Goal: Task Accomplishment & Management: Manage account settings

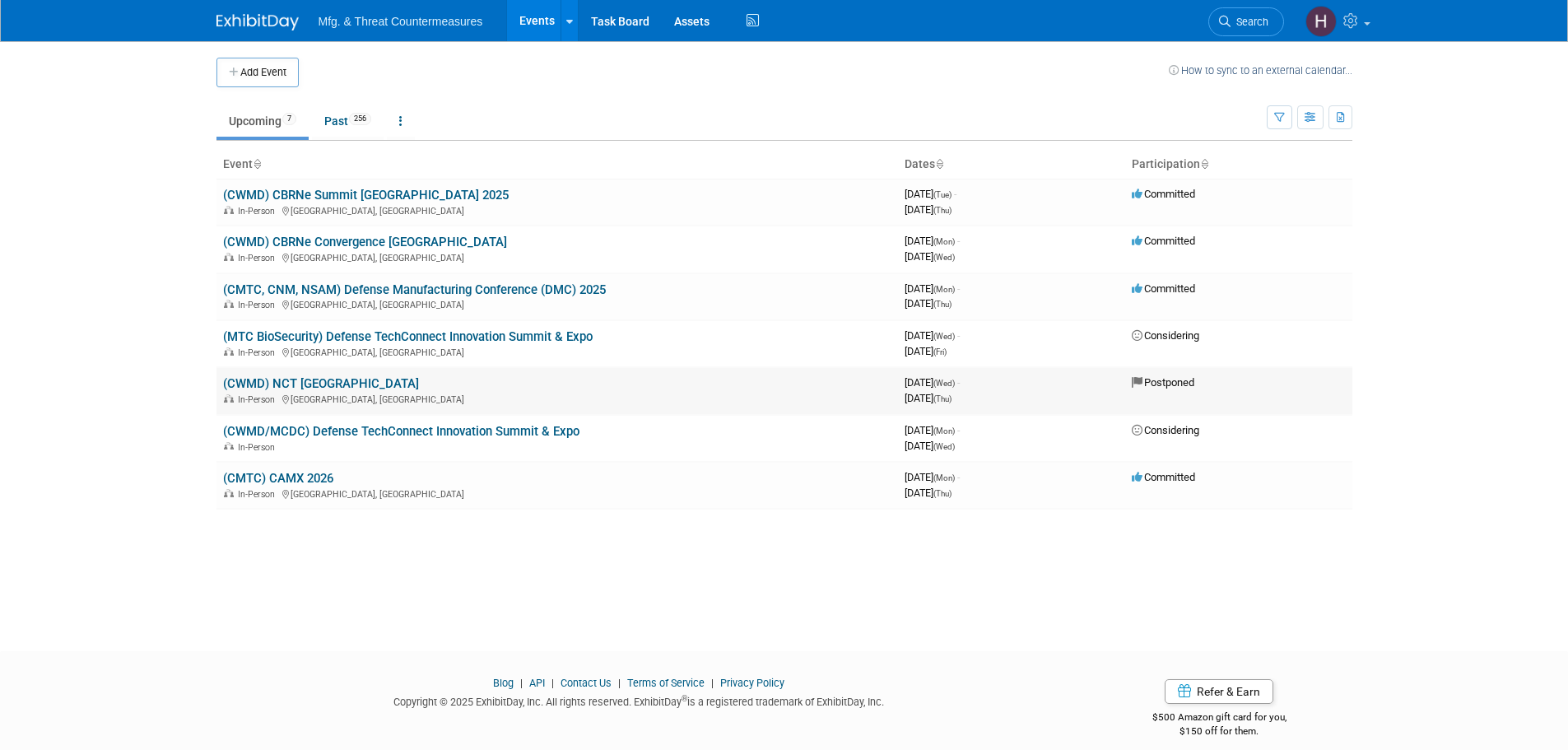
scroll to position [16, 0]
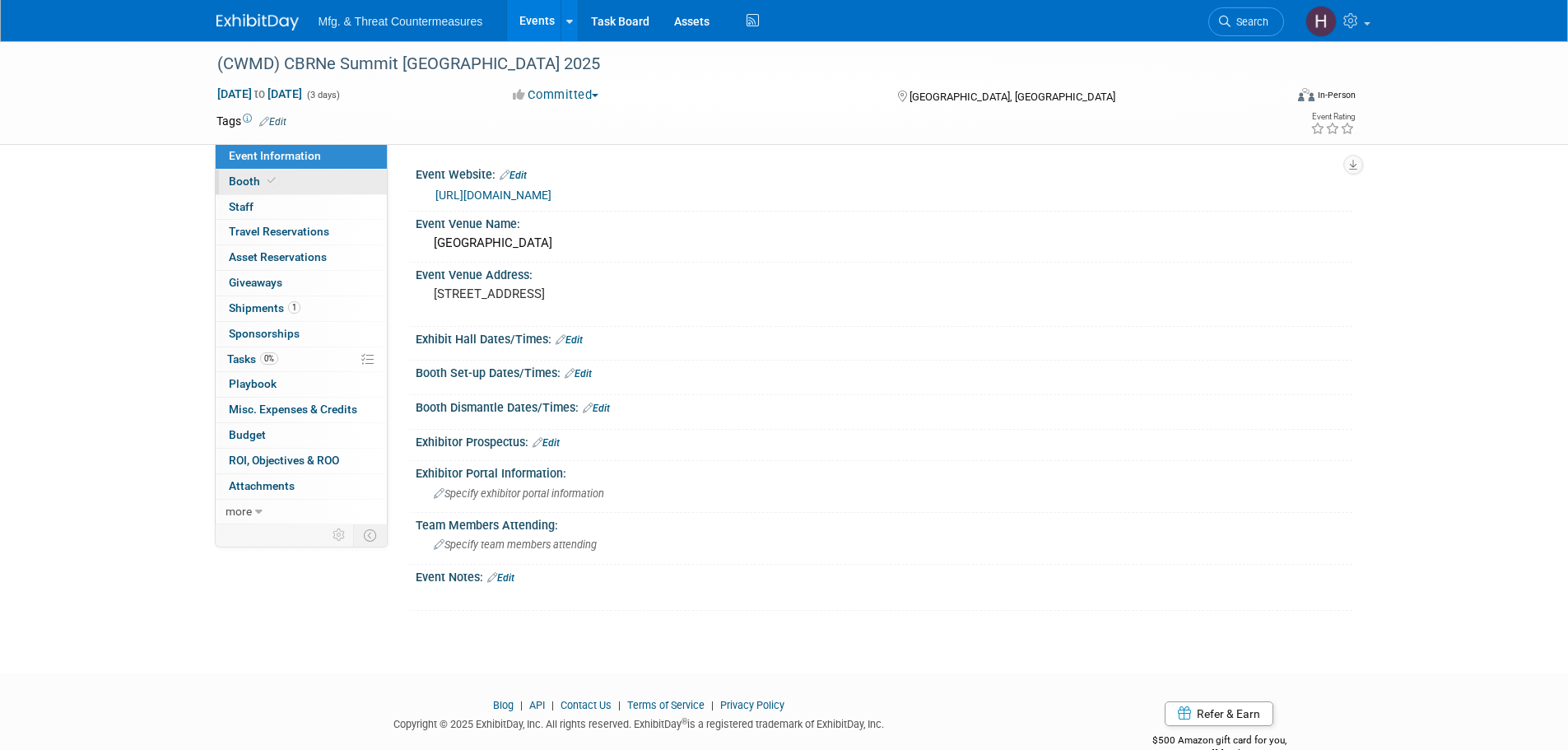
click at [241, 192] on link "Booth" at bounding box center [301, 182] width 171 height 25
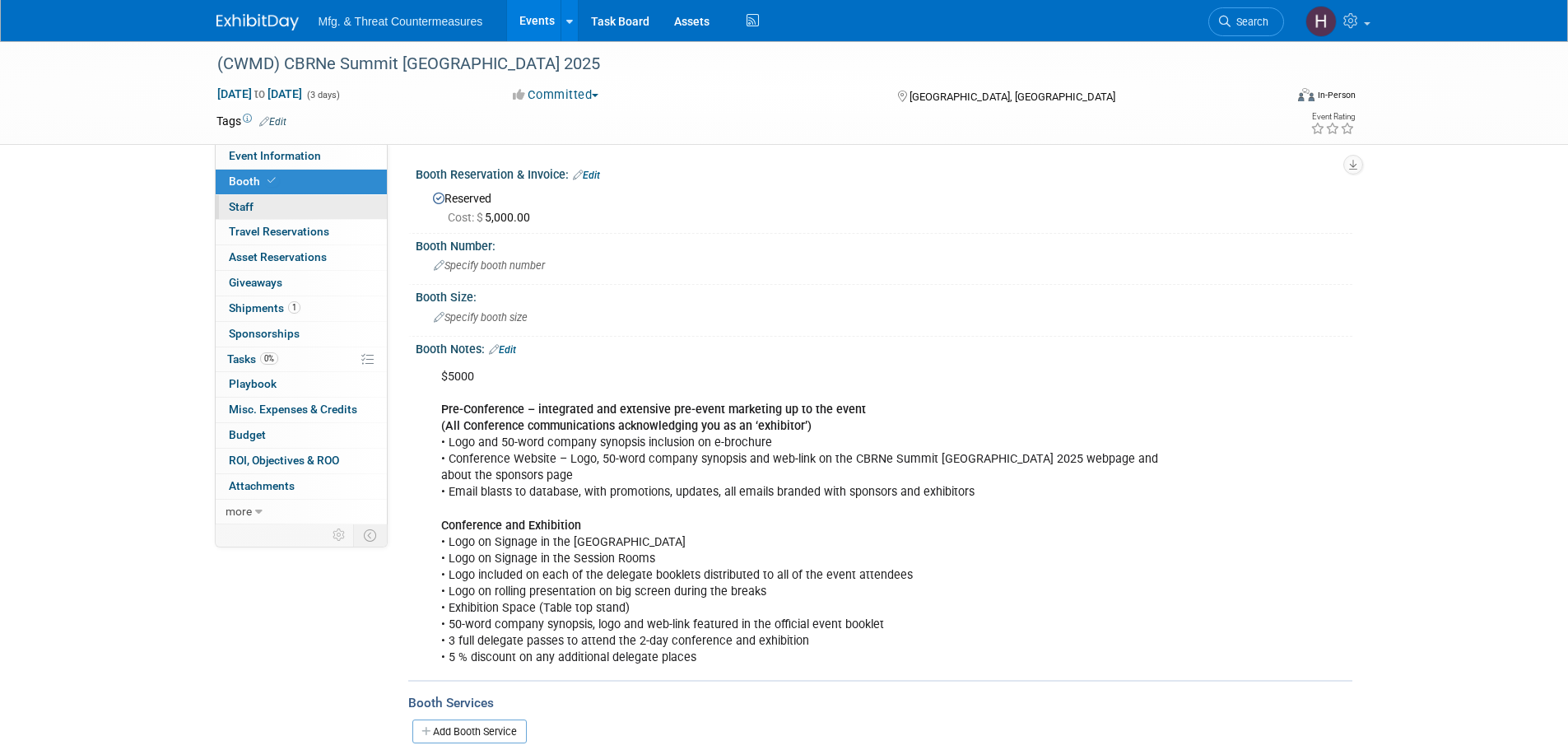
click at [316, 201] on link "0 Staff 0" at bounding box center [301, 207] width 171 height 25
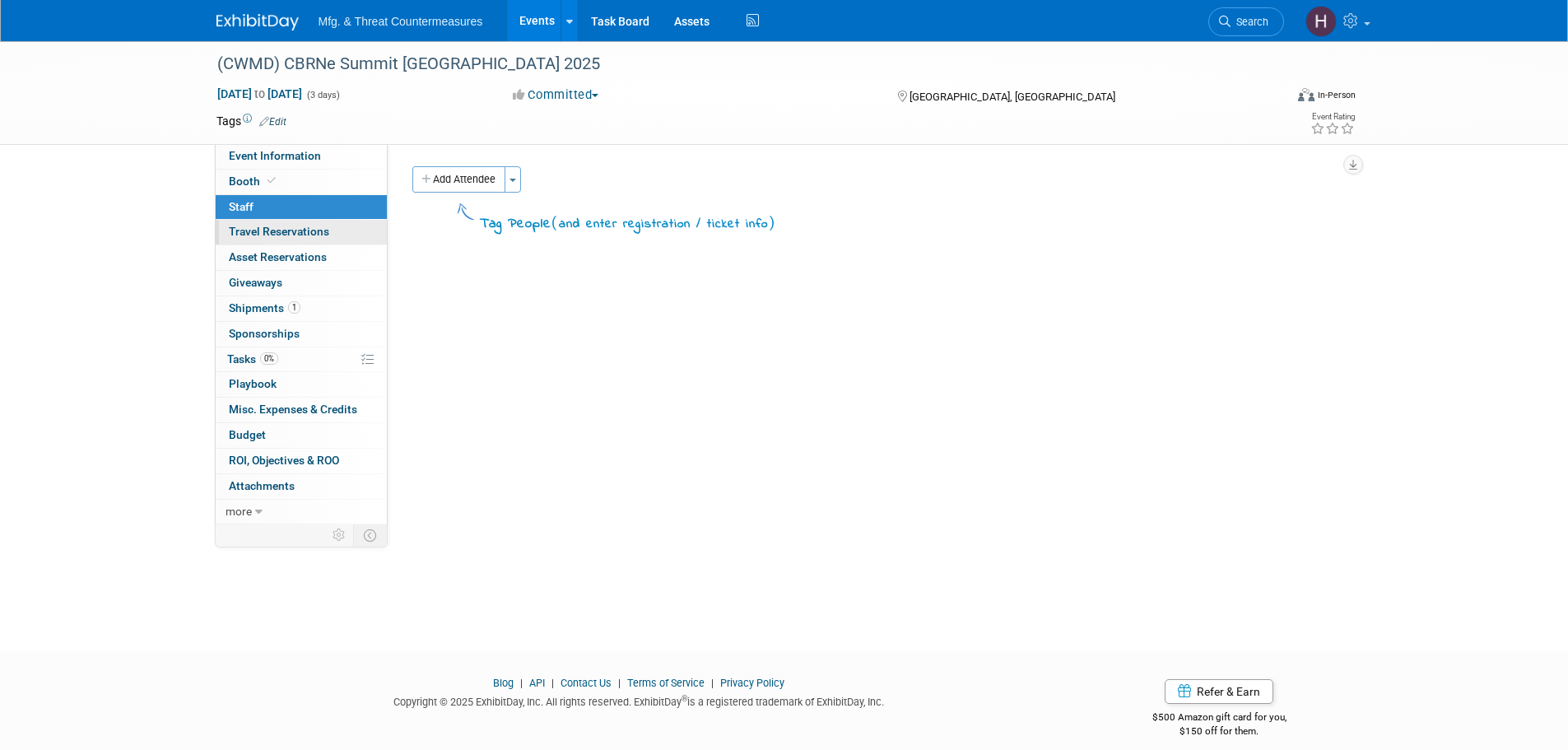
click at [302, 230] on span "Travel Reservations 0" at bounding box center [279, 232] width 100 height 13
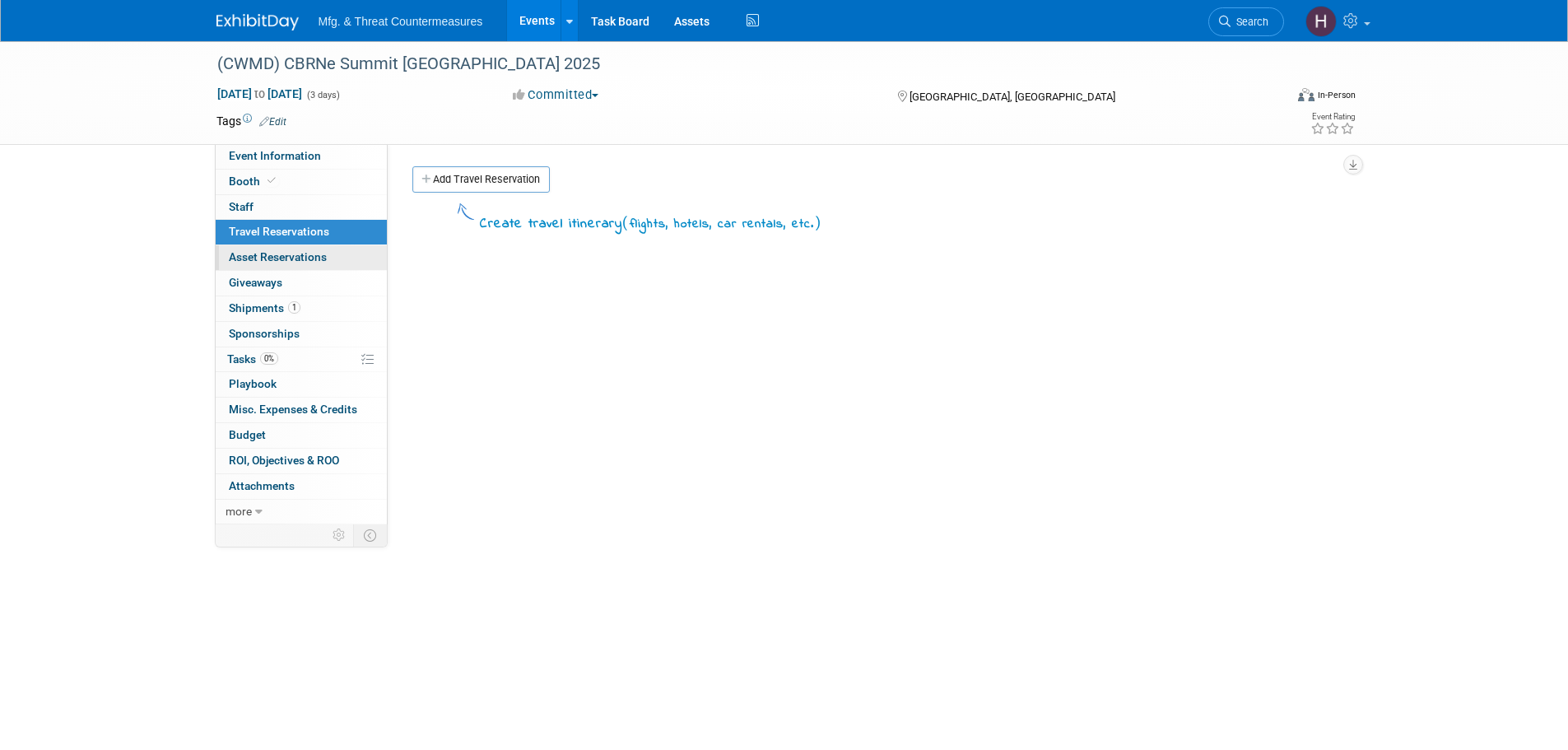
click at [300, 264] on span "Asset Reservations 0" at bounding box center [278, 257] width 98 height 13
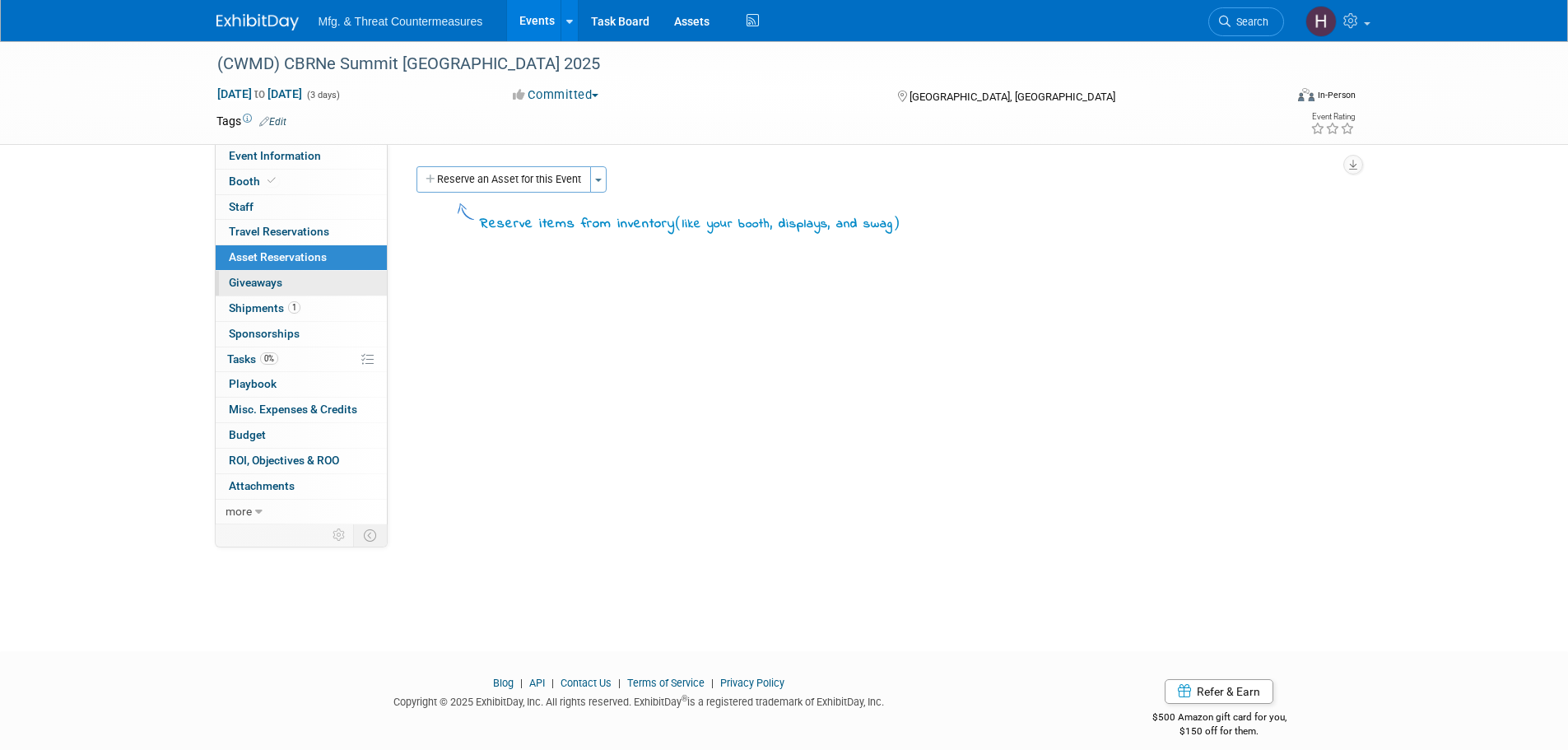
click at [302, 283] on link "0 Giveaways 0" at bounding box center [301, 284] width 171 height 25
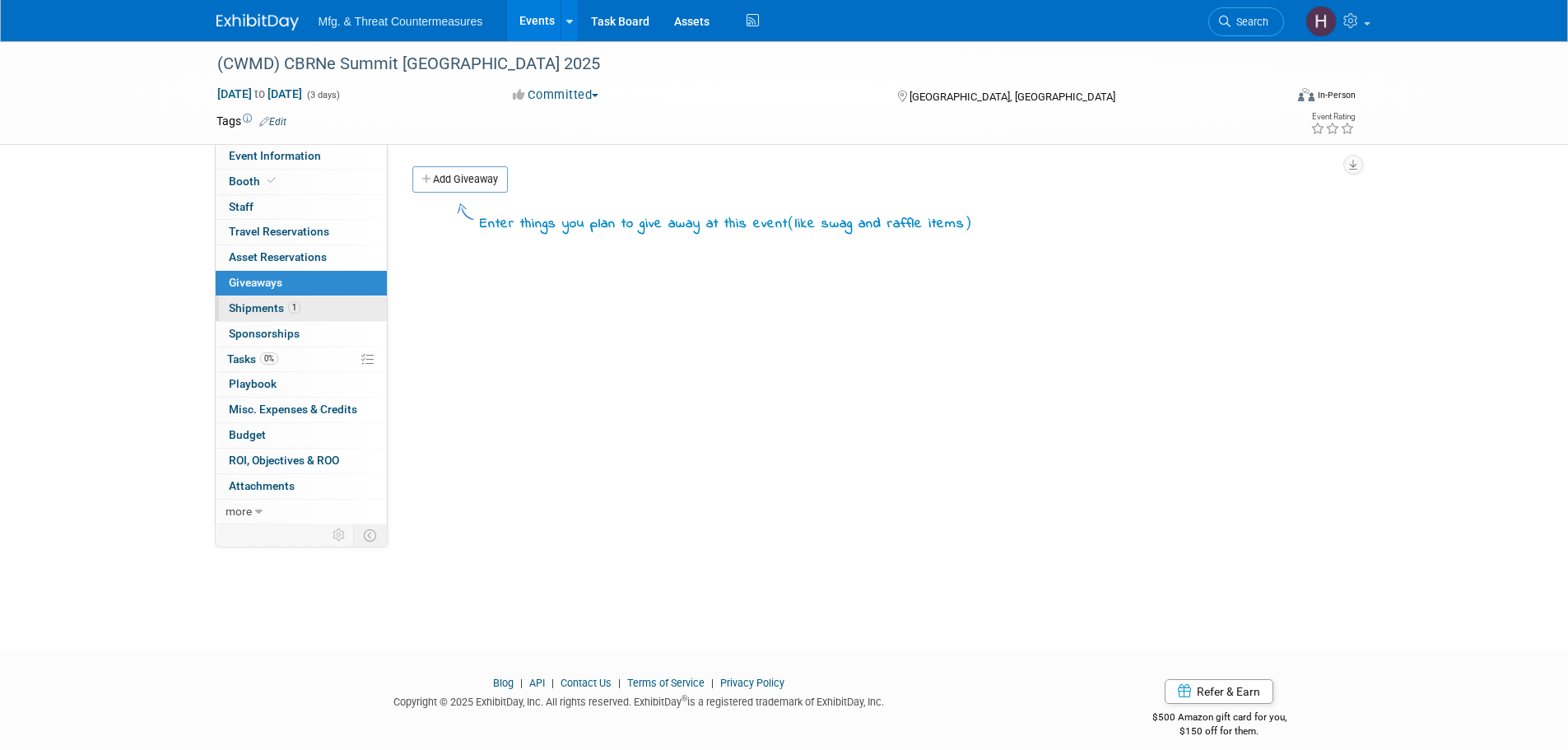
click at [288, 311] on span "1" at bounding box center [294, 307] width 12 height 12
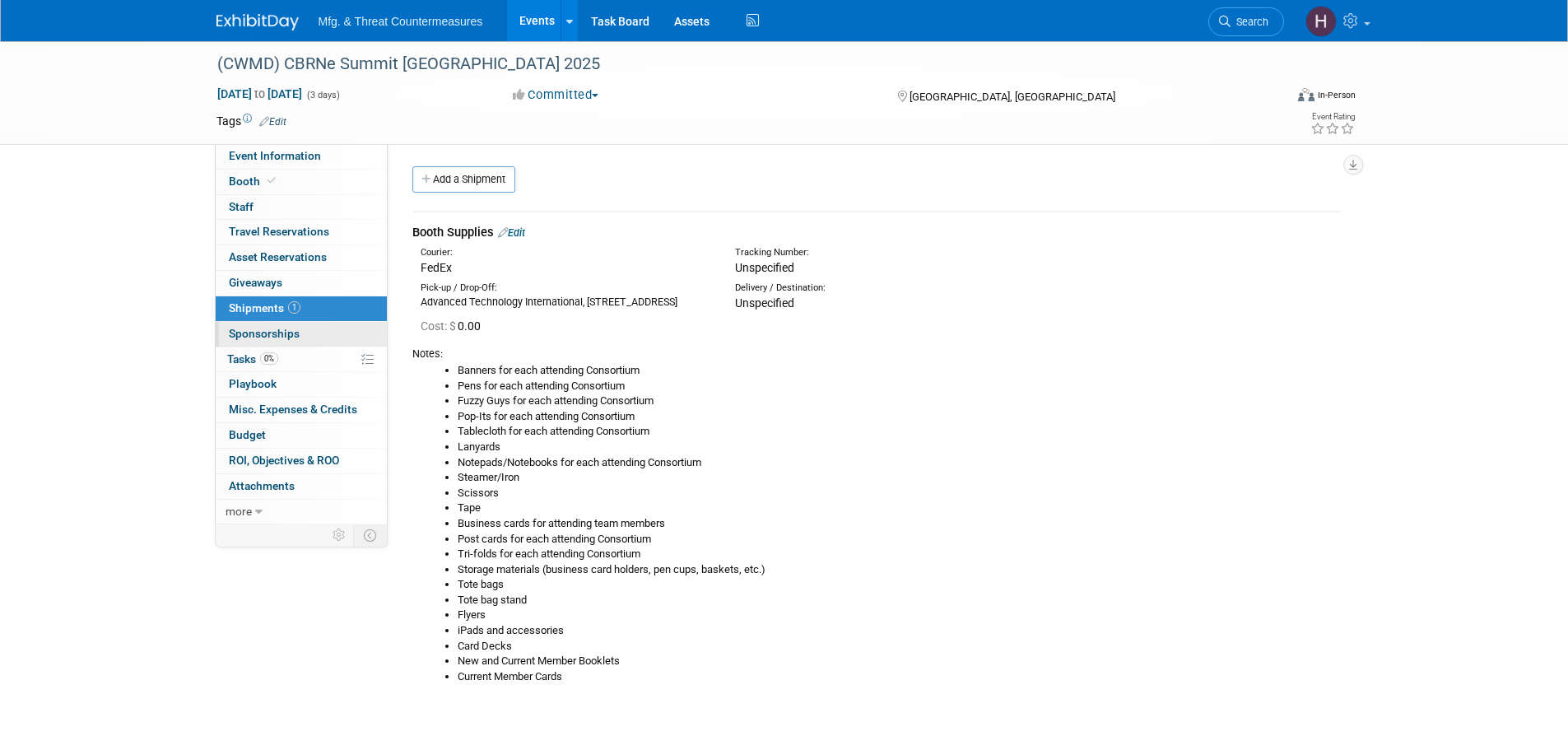
click at [294, 332] on span "Sponsorships 0" at bounding box center [264, 334] width 71 height 13
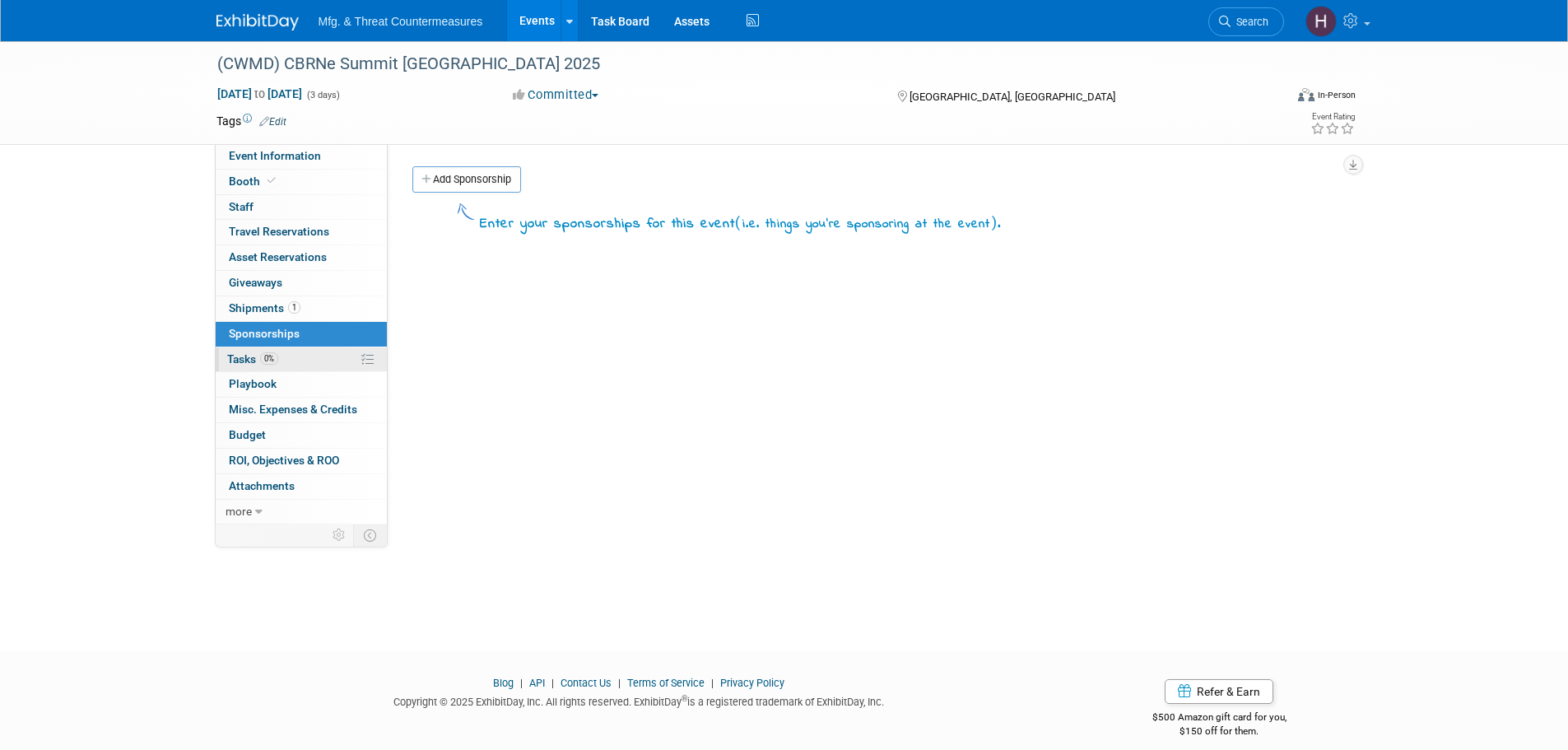
click at [266, 354] on span "0%" at bounding box center [268, 358] width 18 height 12
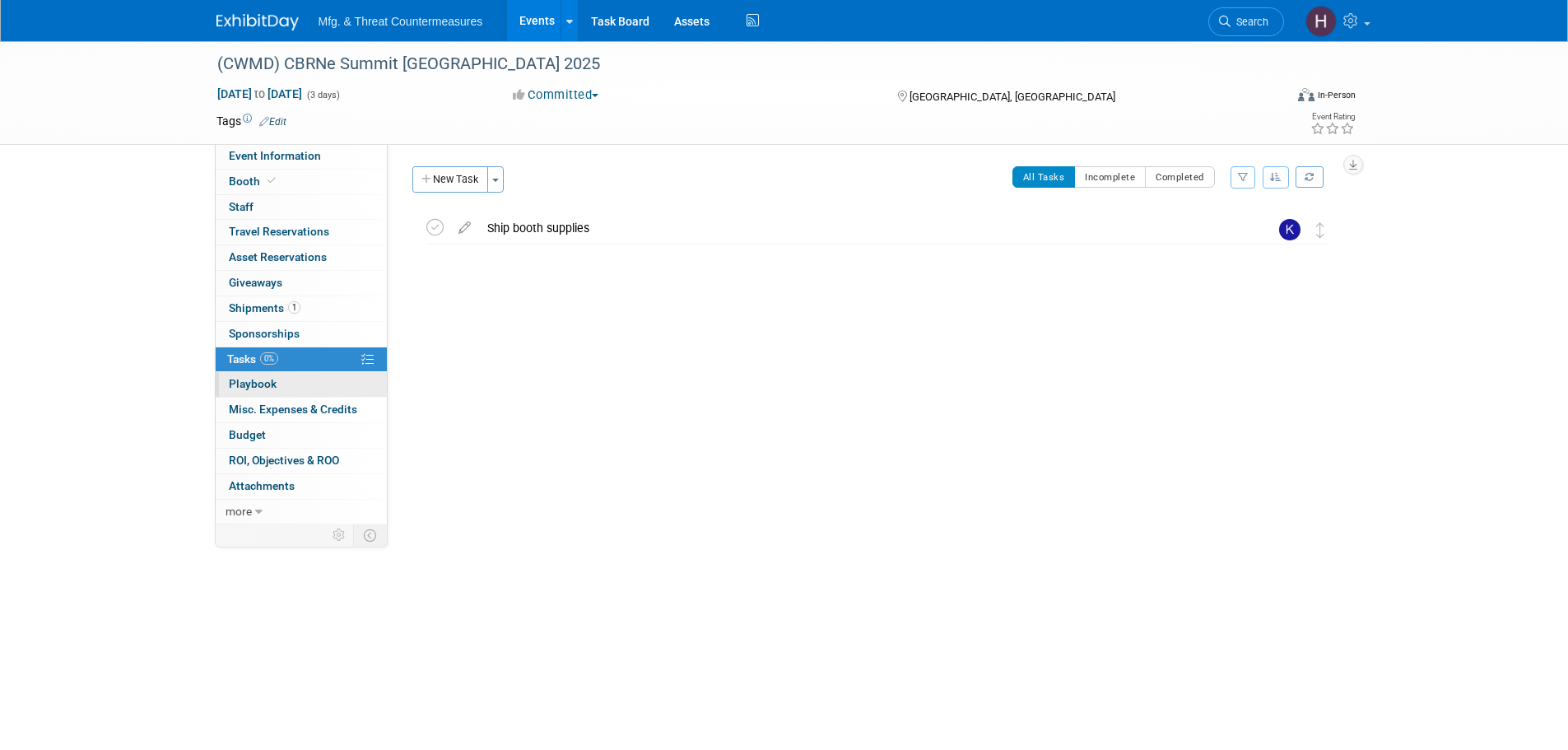
click at [249, 381] on span "Playbook 0" at bounding box center [252, 384] width 48 height 13
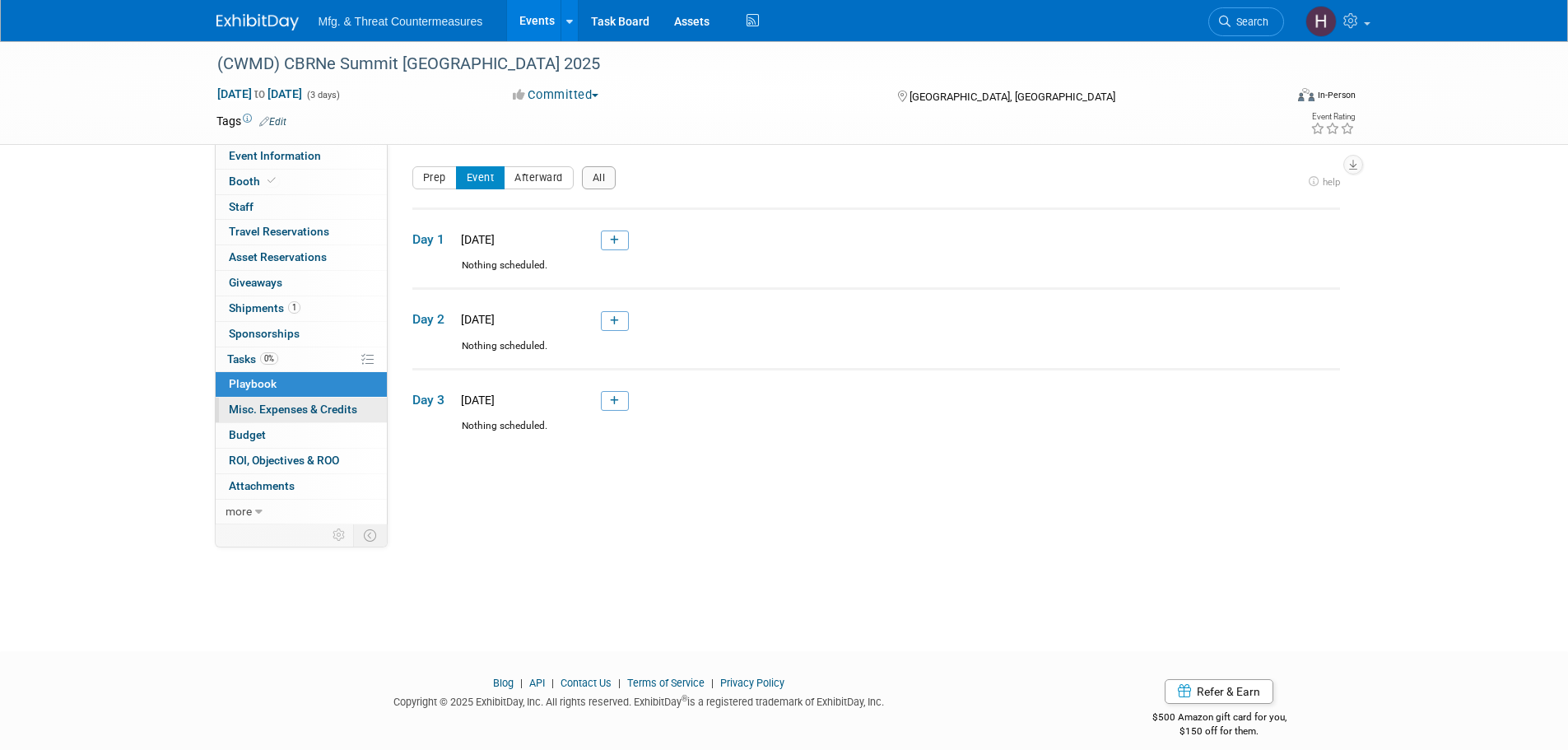
click at [246, 410] on span "Misc. Expenses & Credits 0" at bounding box center [293, 410] width 129 height 13
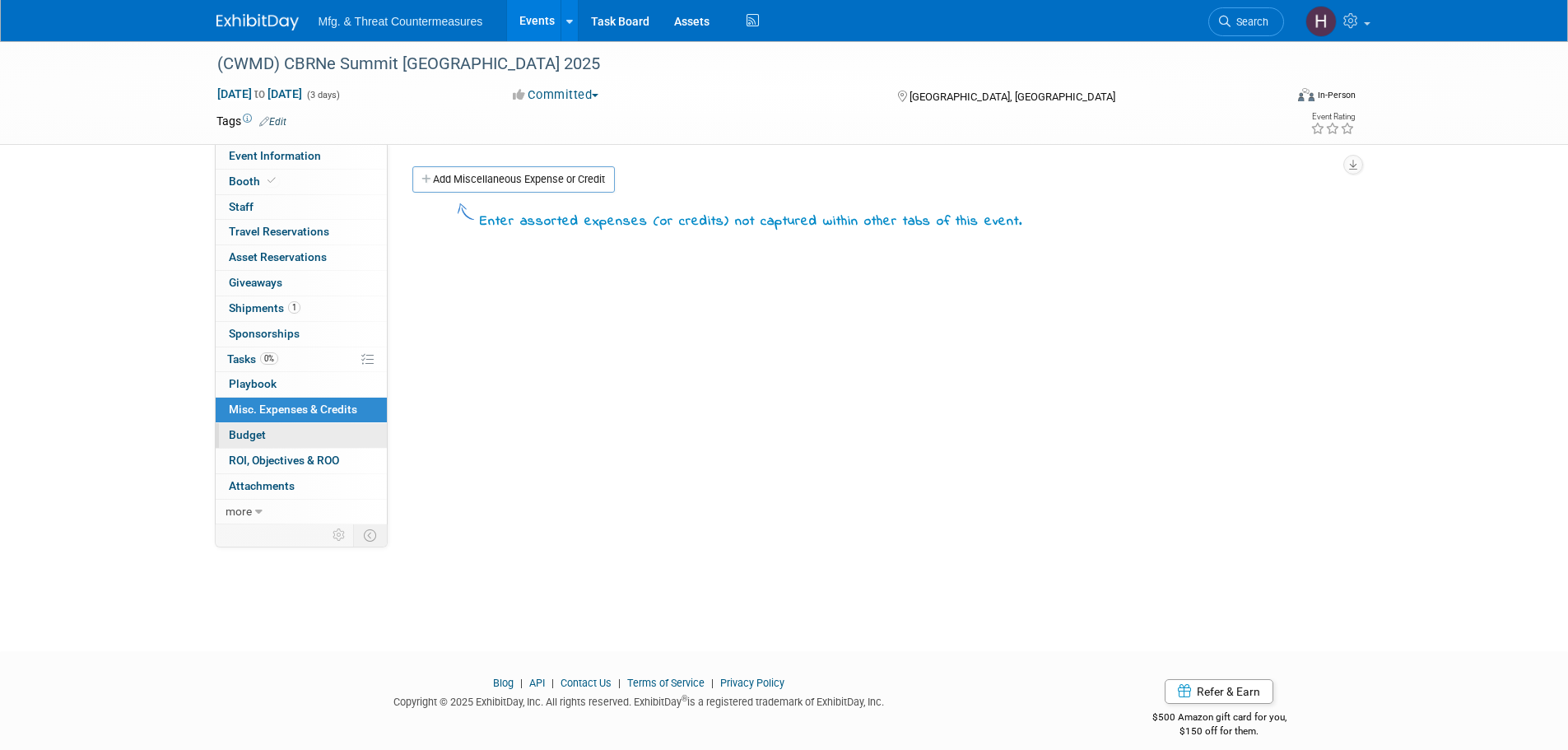
click at [248, 435] on span "Budget" at bounding box center [247, 435] width 37 height 13
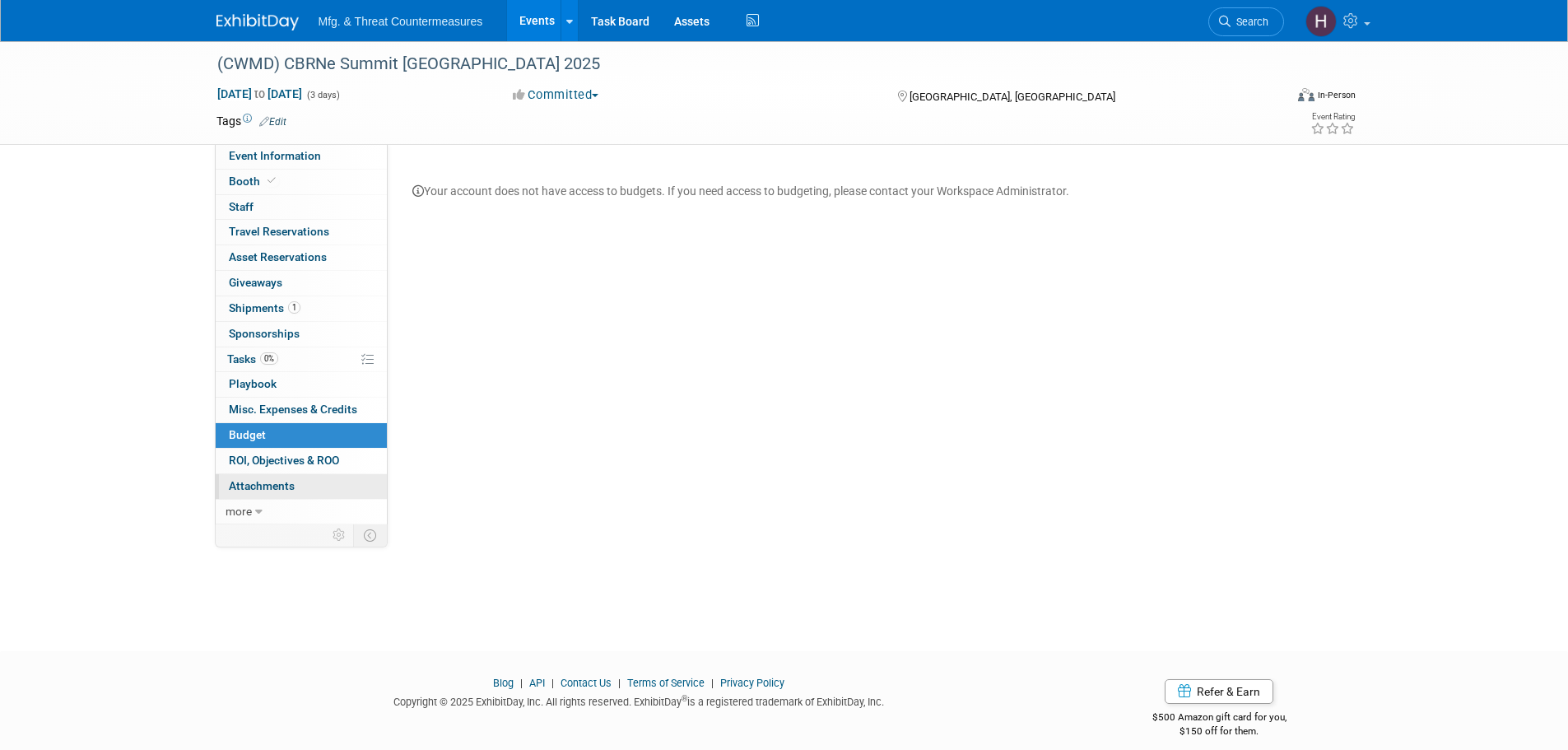
click at [249, 475] on link "0 Attachments 0" at bounding box center [301, 487] width 171 height 25
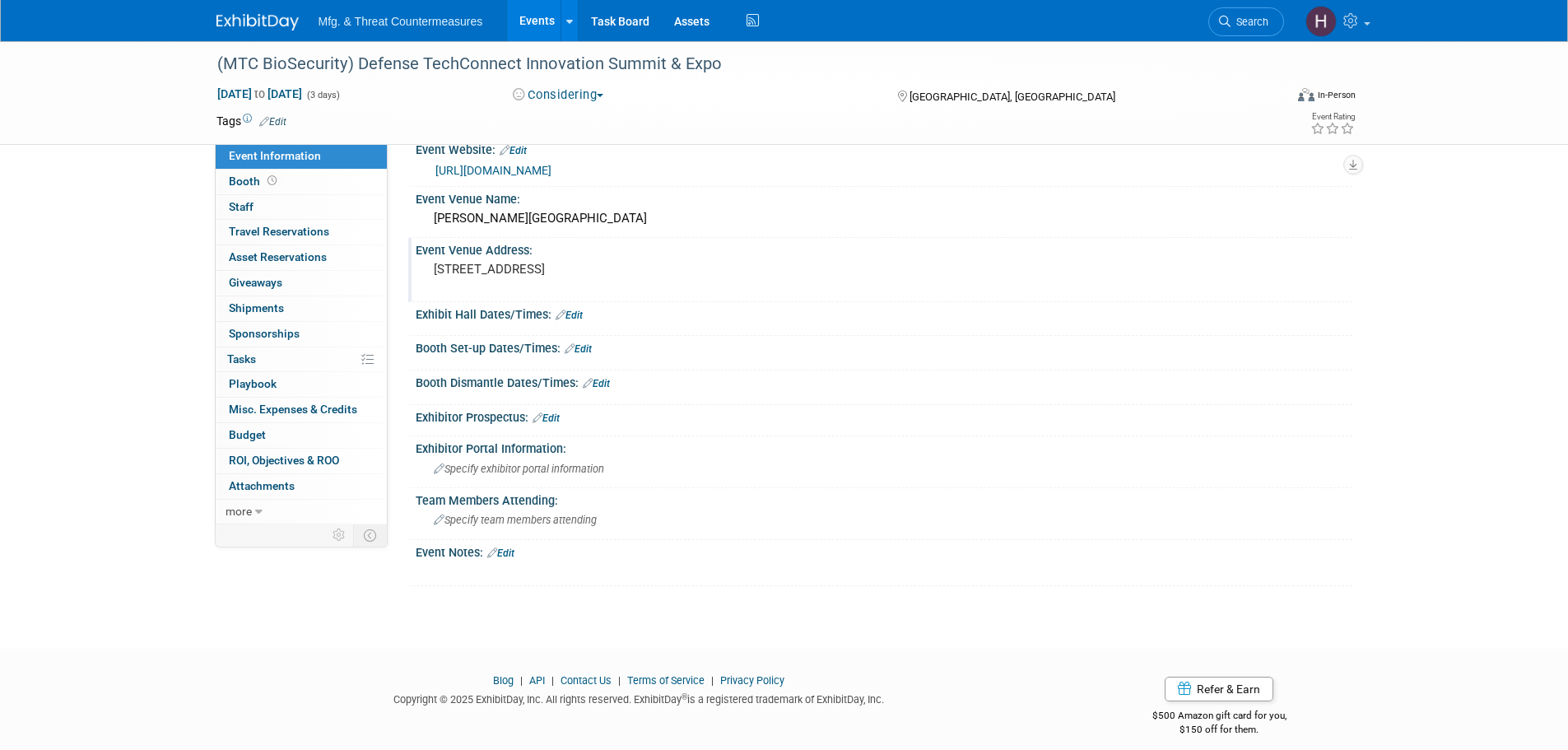
scroll to position [39, 0]
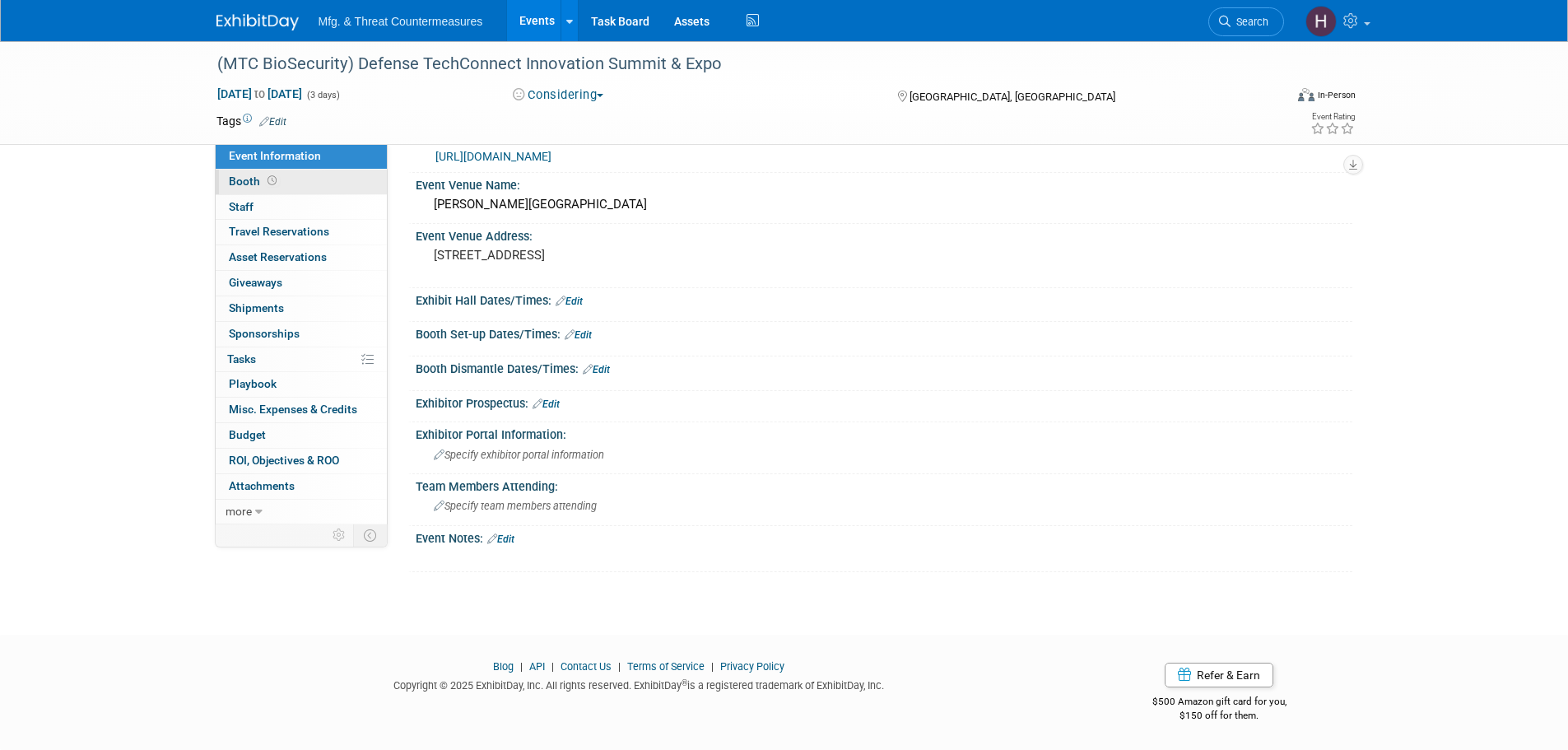
click at [278, 176] on span "Booth" at bounding box center [254, 182] width 51 height 13
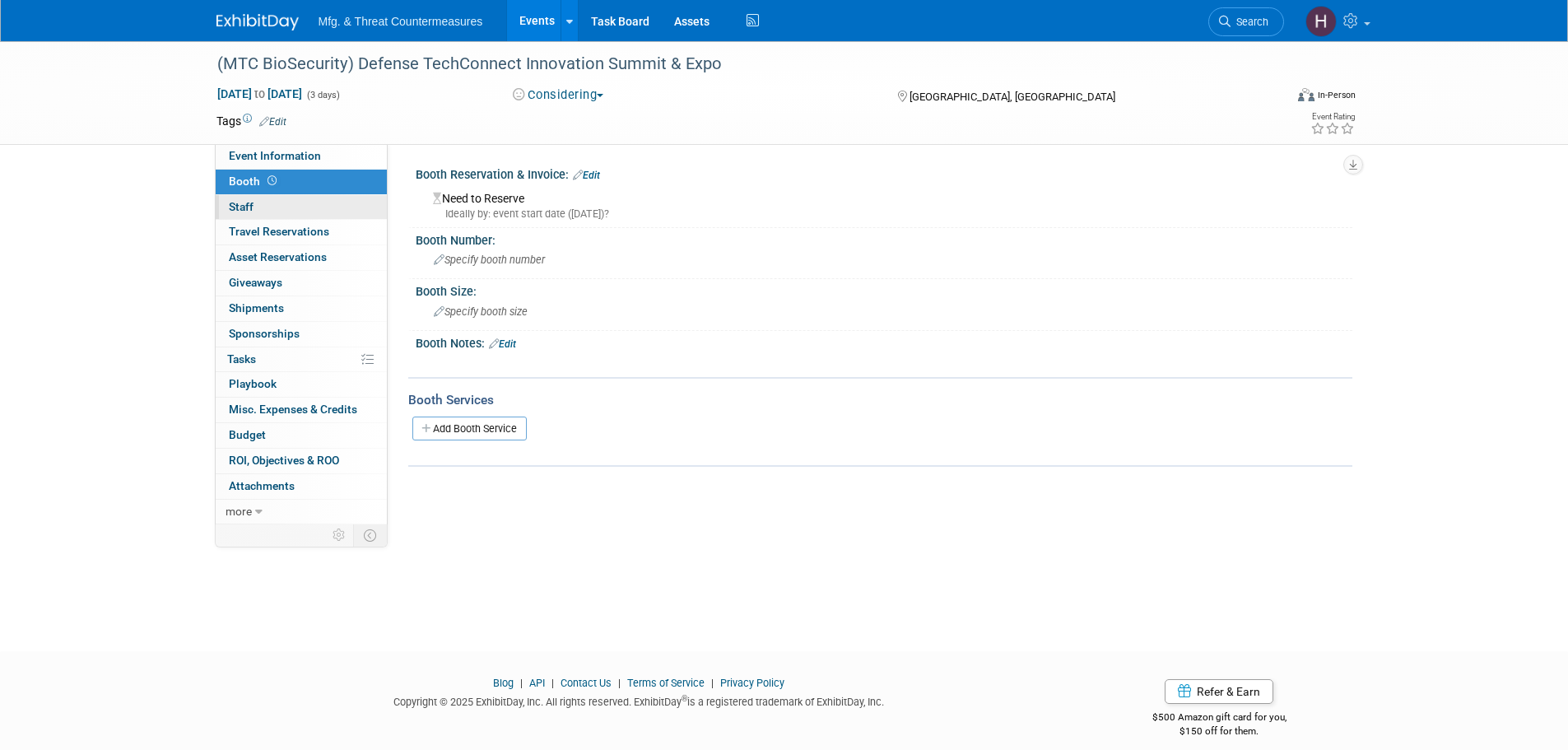
click at [265, 206] on link "0 Staff 0" at bounding box center [301, 207] width 171 height 25
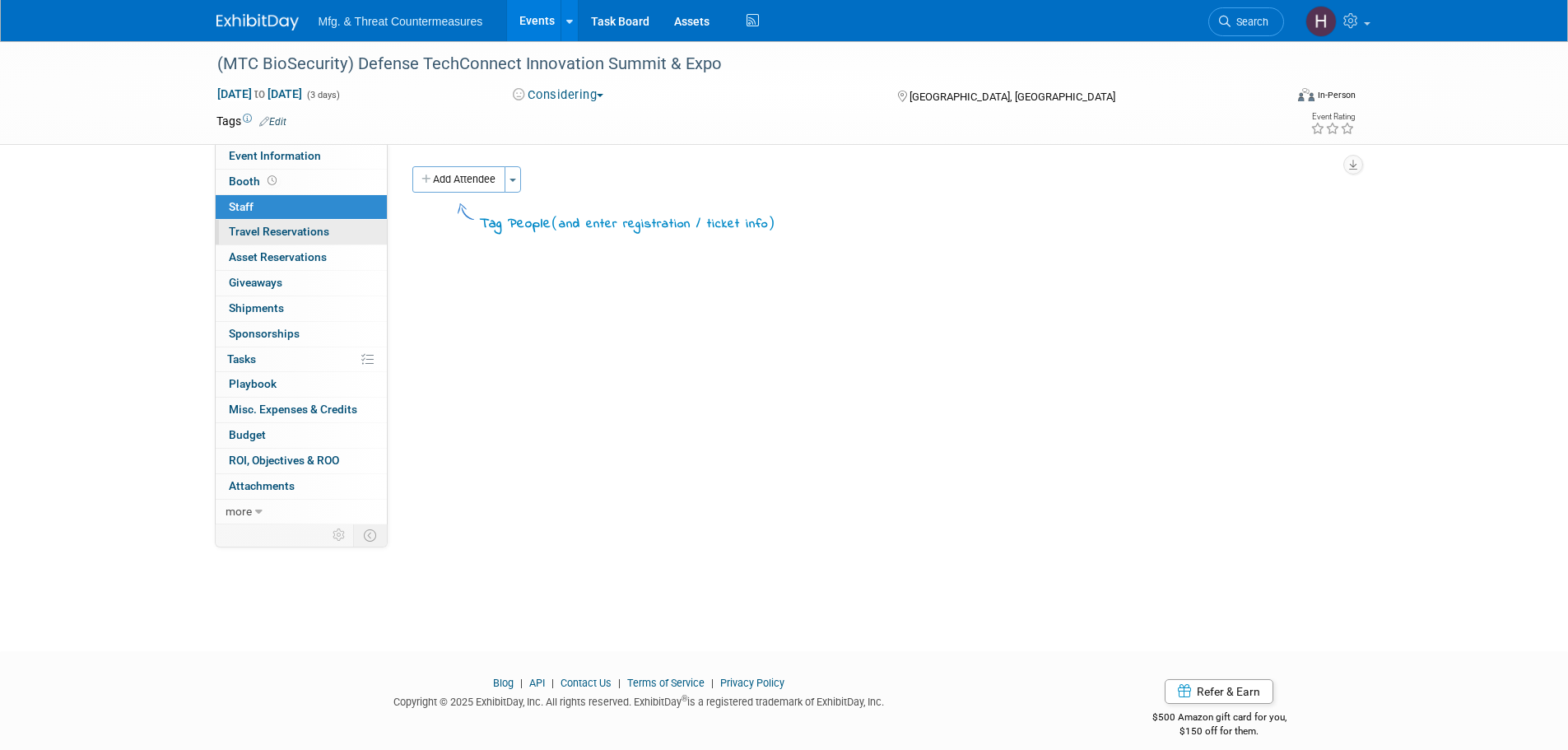
click at [246, 234] on span "Travel Reservations 0" at bounding box center [279, 232] width 100 height 13
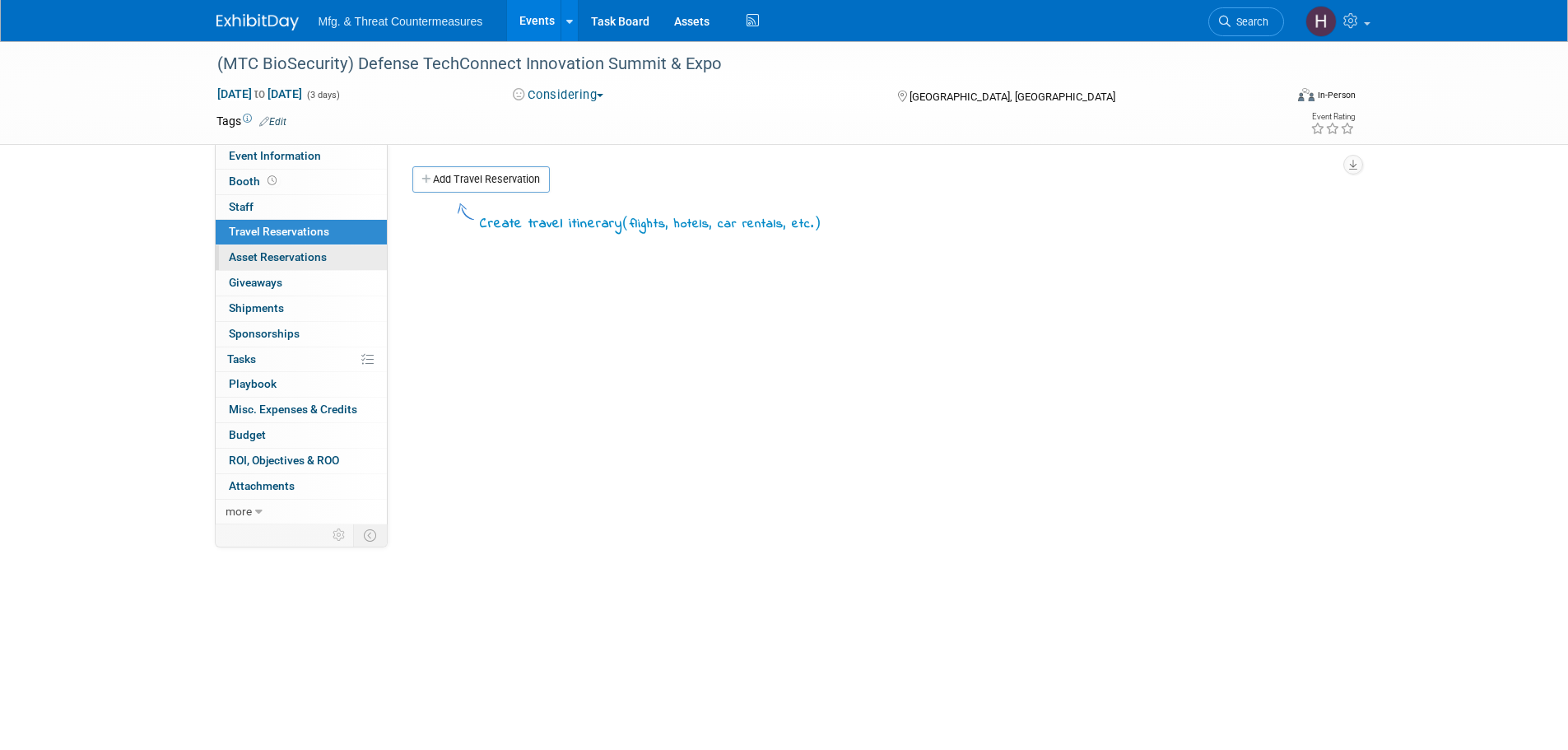
click at [233, 254] on span "Asset Reservations 0" at bounding box center [278, 257] width 98 height 13
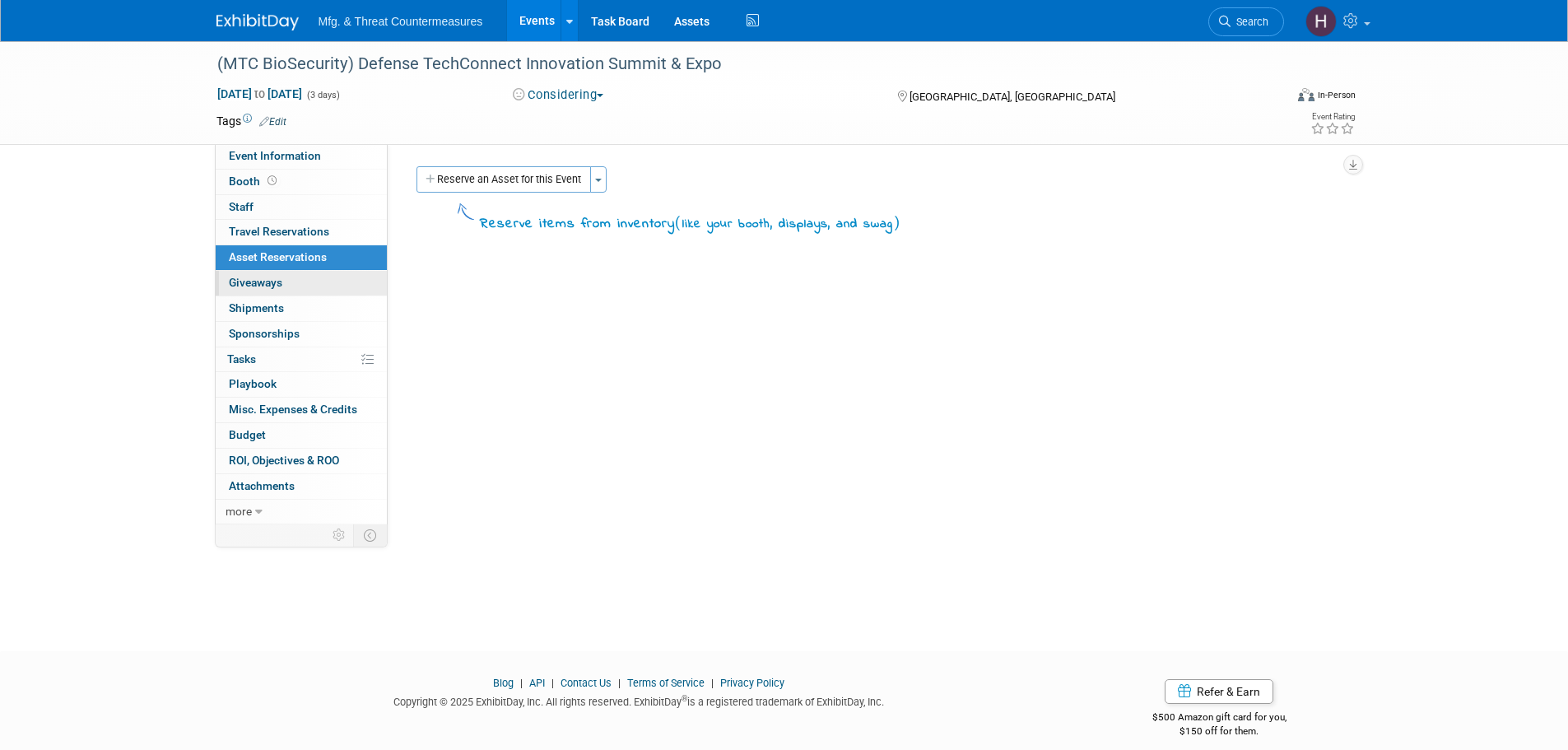
click at [245, 278] on span "Giveaways 0" at bounding box center [255, 283] width 54 height 13
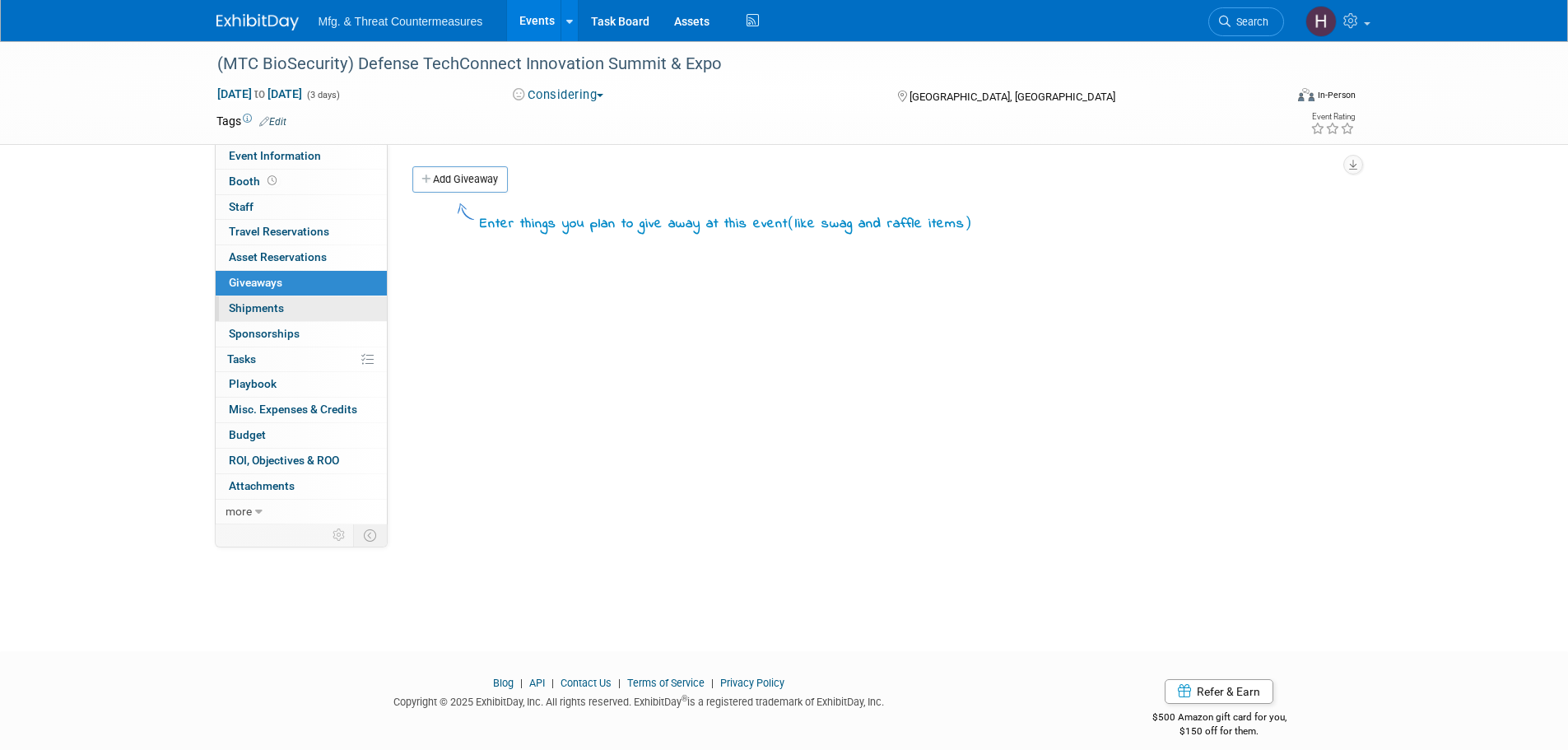
click at [260, 312] on span "Shipments 0" at bounding box center [256, 308] width 55 height 13
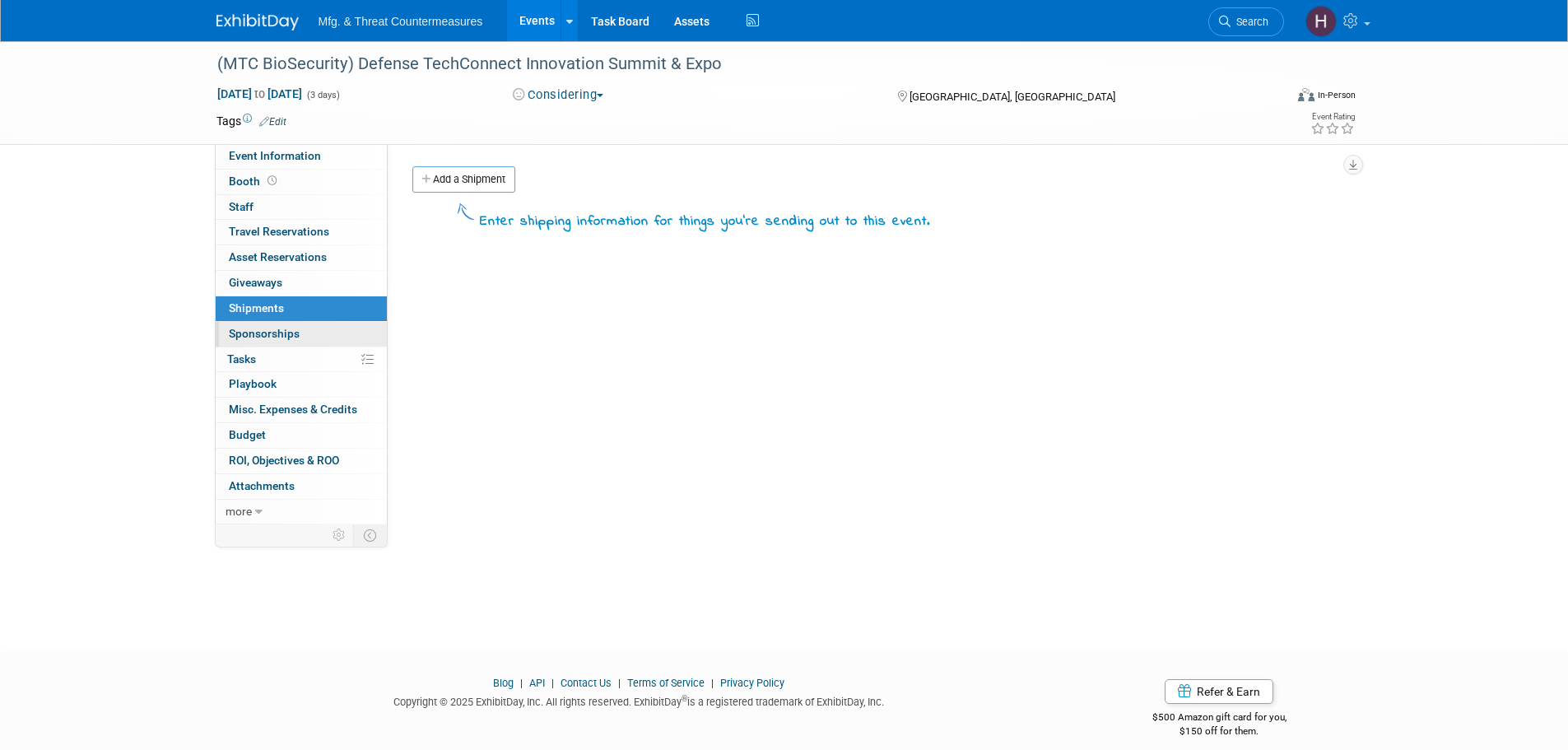
click at [272, 333] on span "Sponsorships 0" at bounding box center [264, 334] width 71 height 13
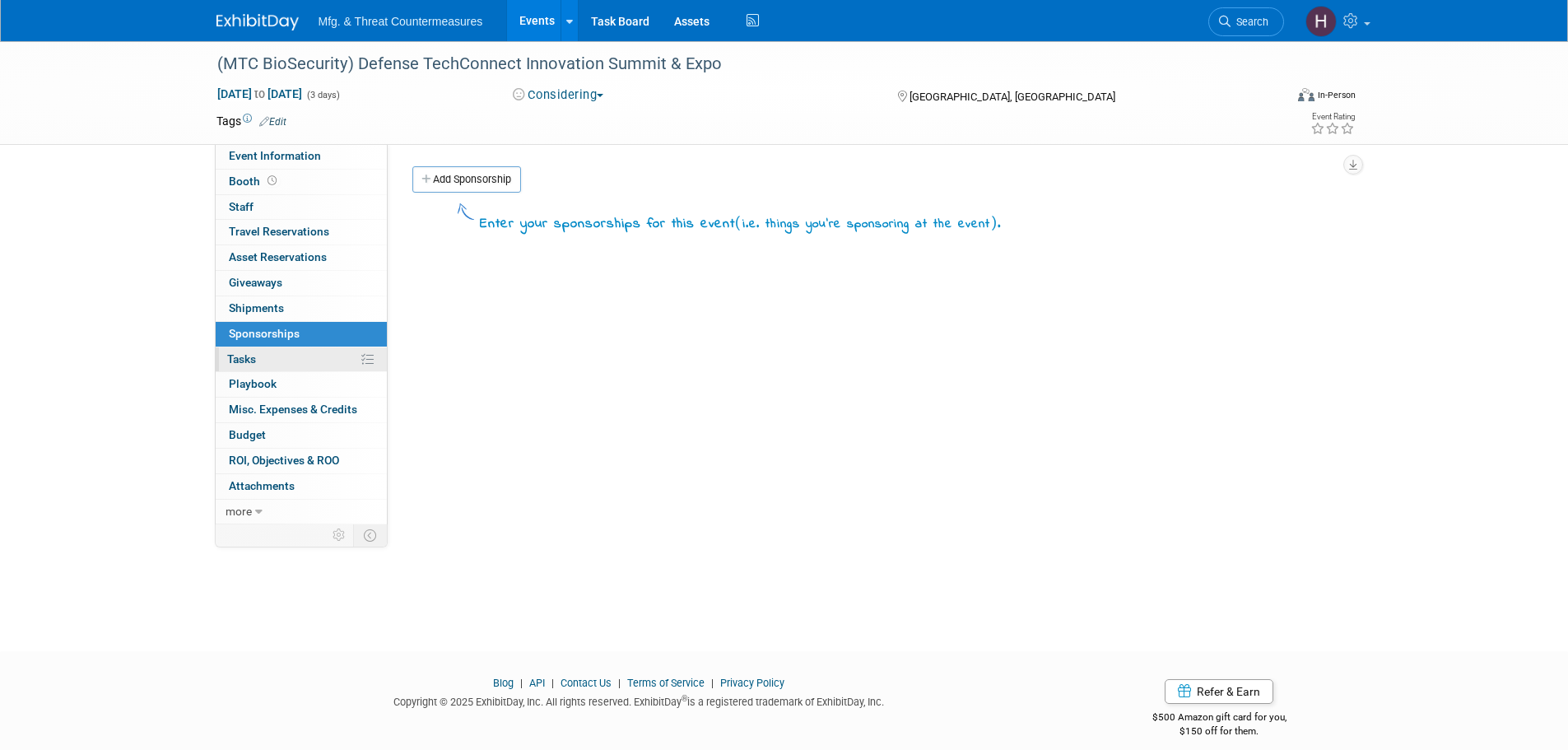
click at [271, 348] on link "0% Tasks 0%" at bounding box center [301, 360] width 171 height 25
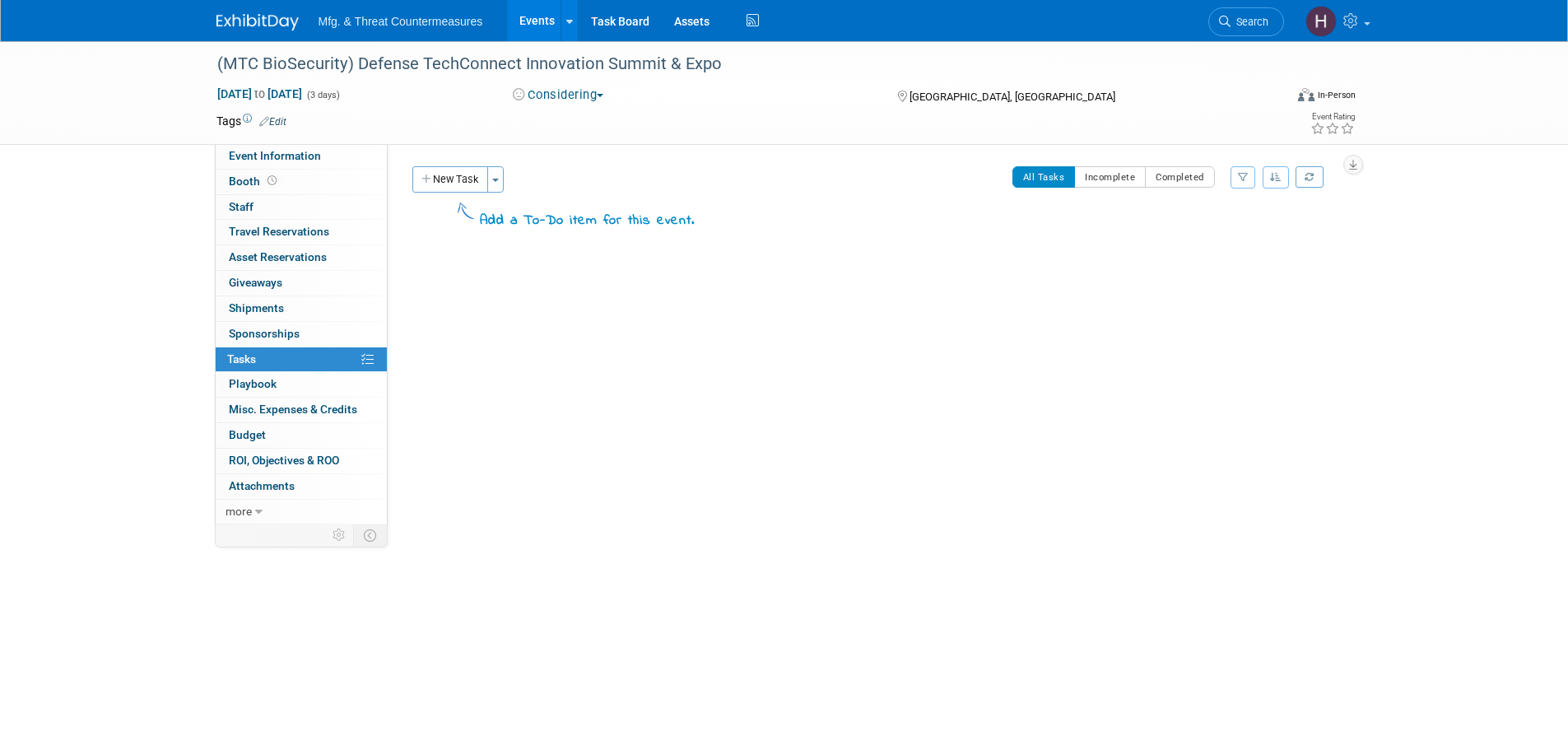
click at [269, 367] on link "0% Tasks 0%" at bounding box center [301, 360] width 171 height 25
click at [277, 389] on link "0 Playbook 0" at bounding box center [301, 385] width 171 height 25
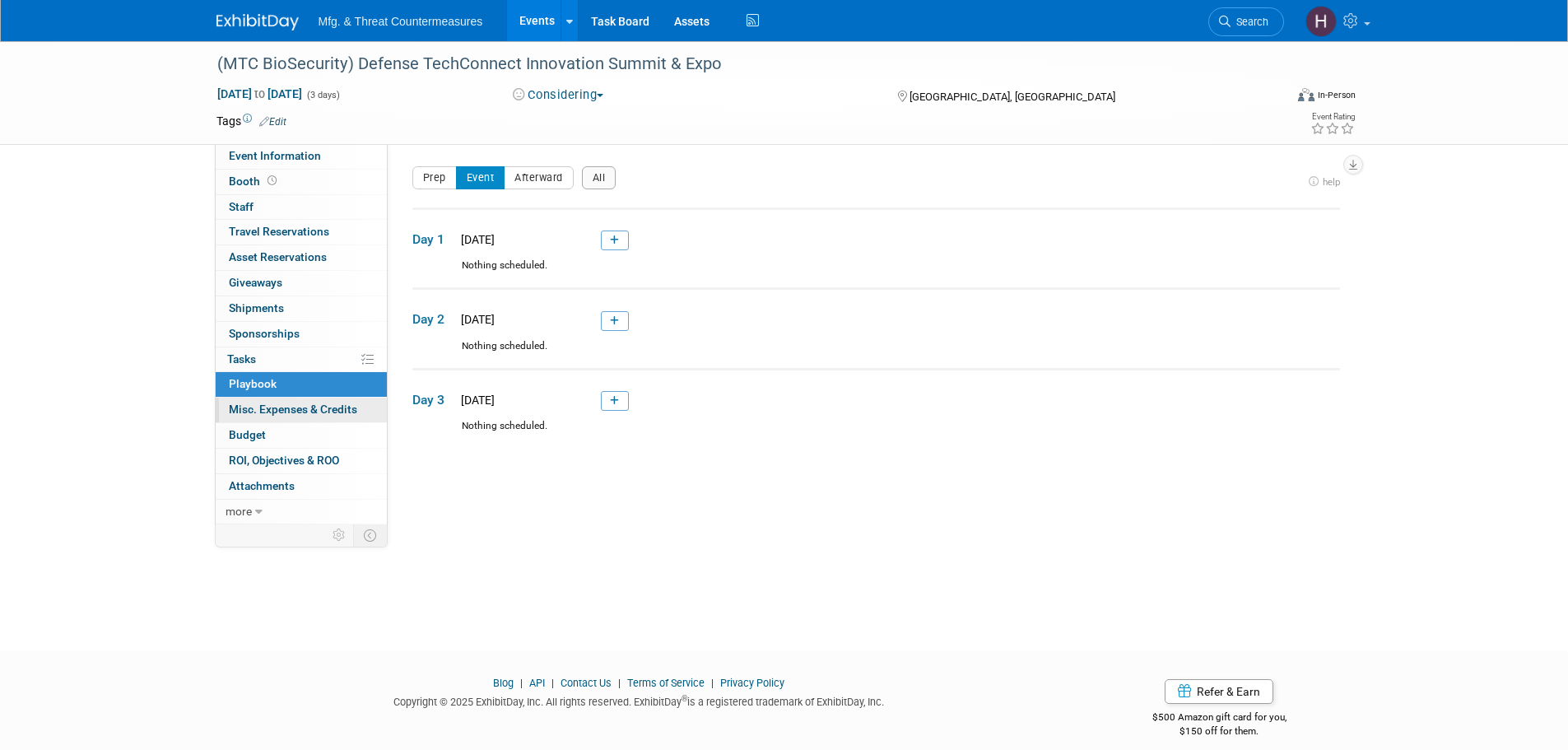
click at [275, 418] on link "0 Misc. Expenses & Credits 0" at bounding box center [301, 410] width 171 height 25
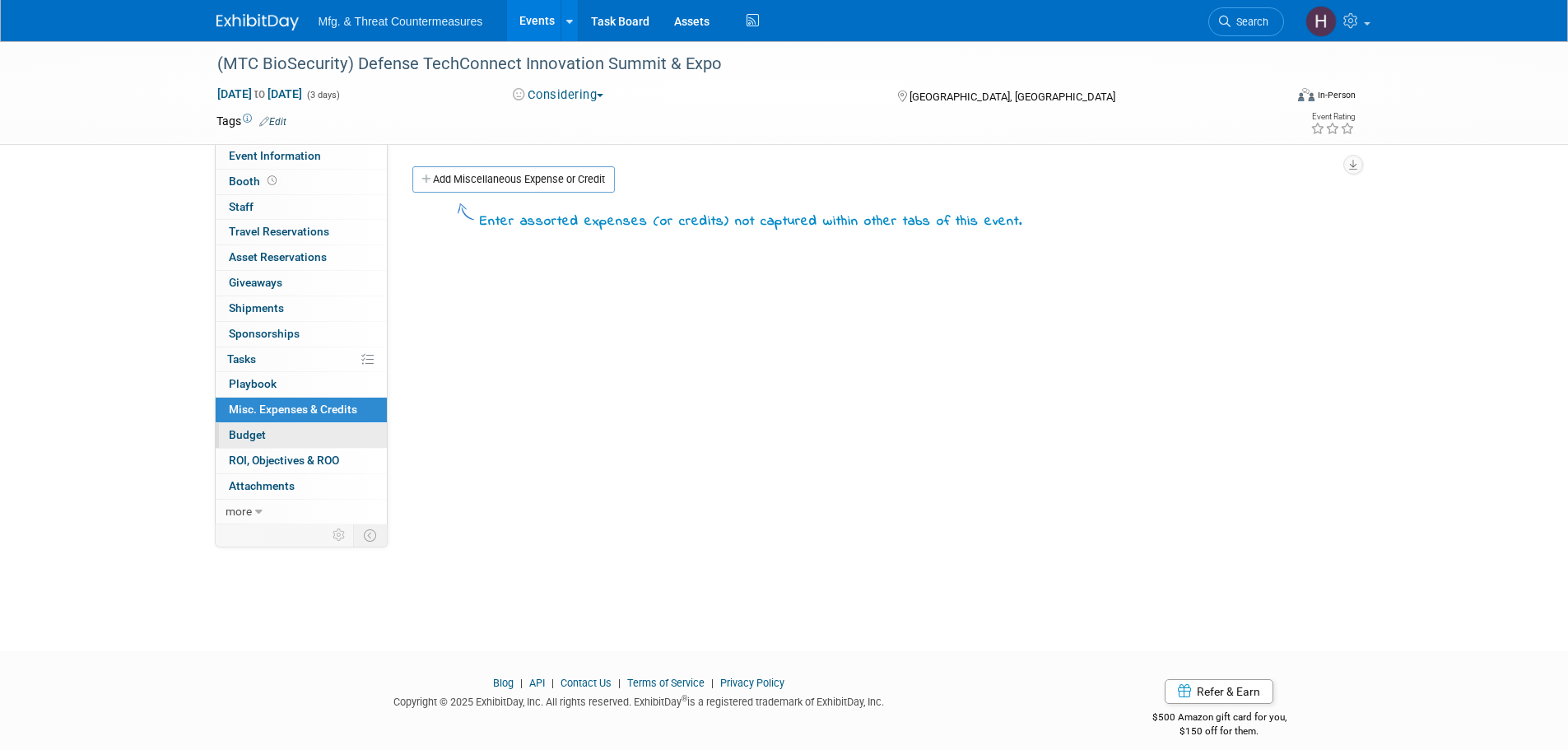
click at [274, 443] on link "Budget" at bounding box center [301, 436] width 171 height 25
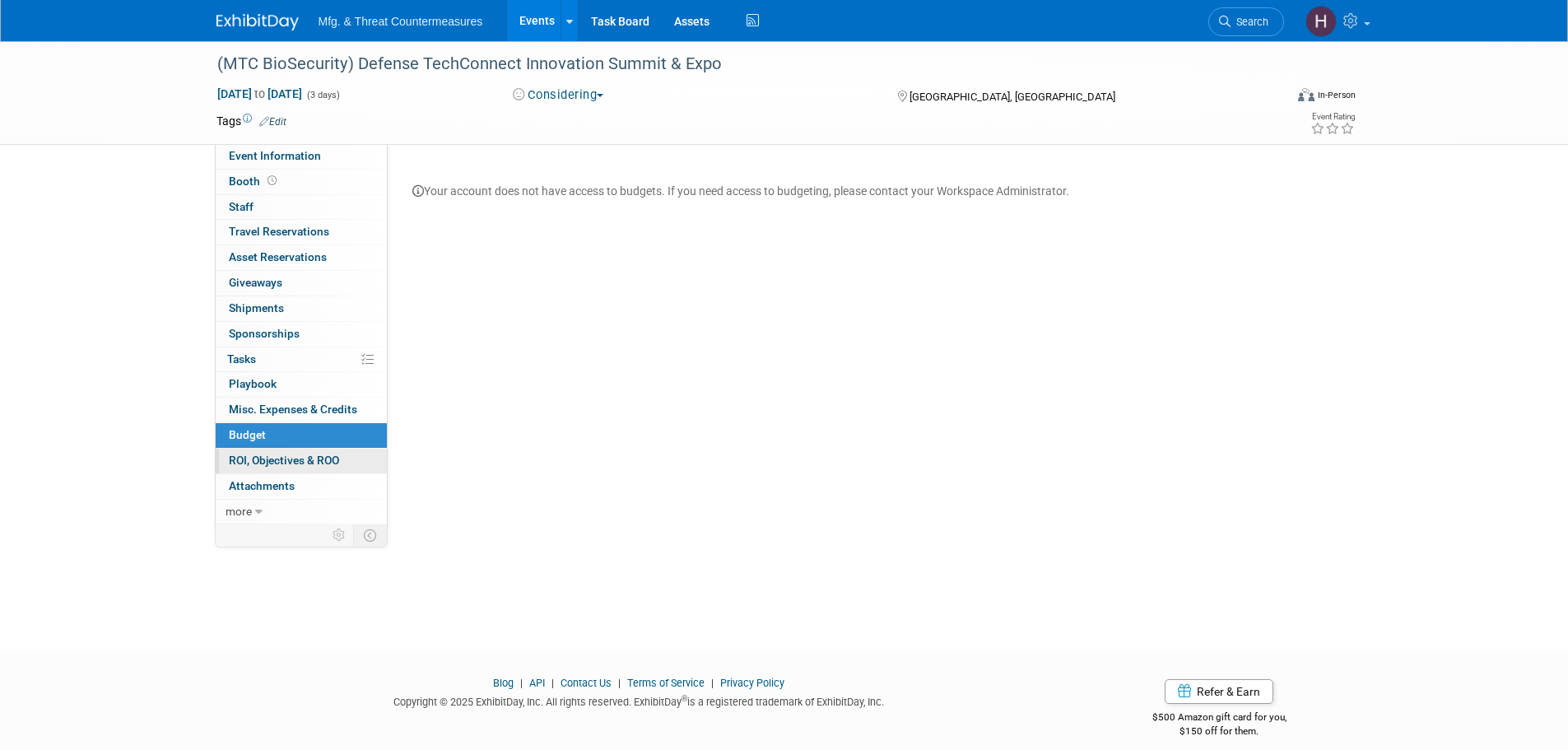
click at [272, 463] on span "ROI, Objectives & ROO 0" at bounding box center [284, 461] width 111 height 13
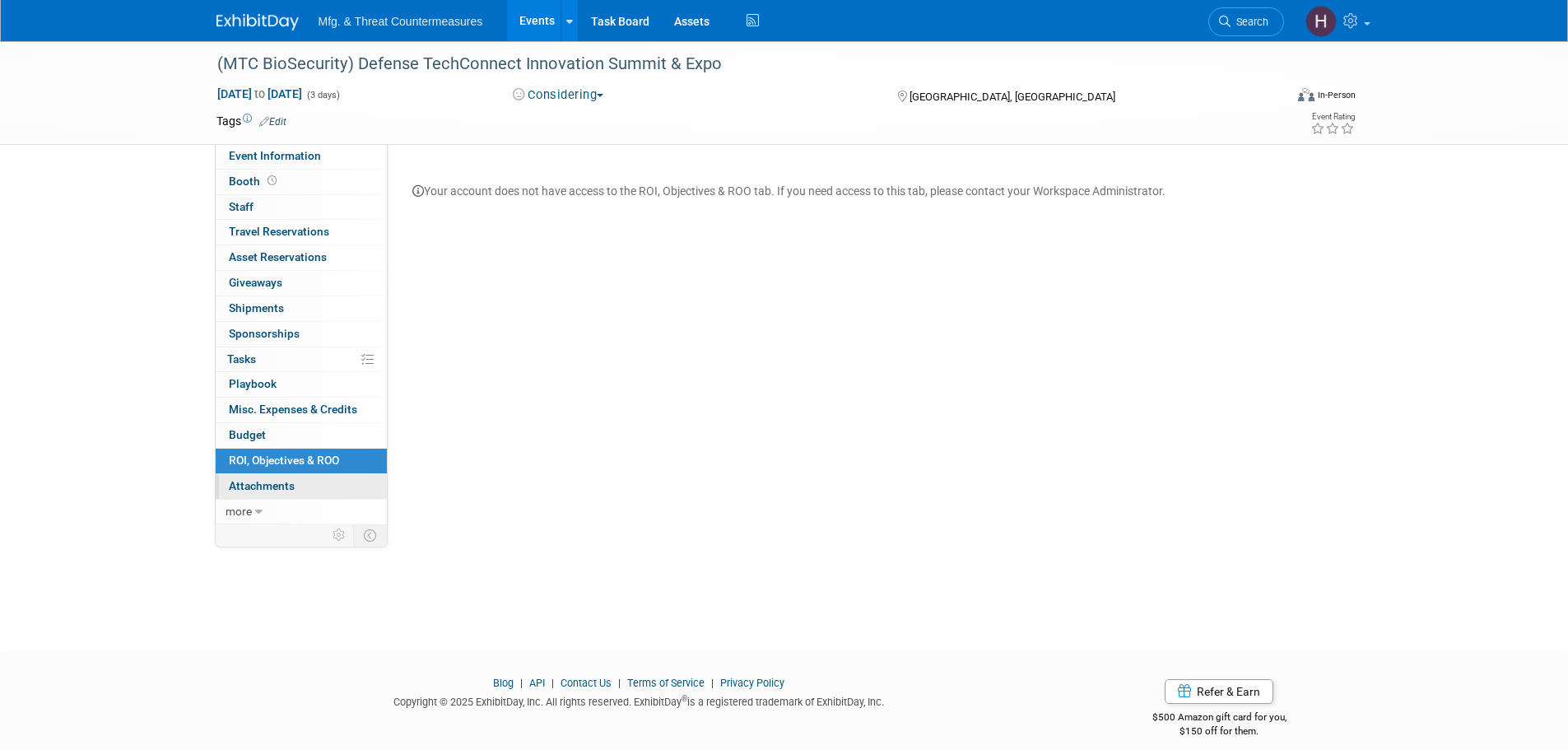
click at [278, 484] on span "Attachments 0" at bounding box center [262, 486] width 66 height 13
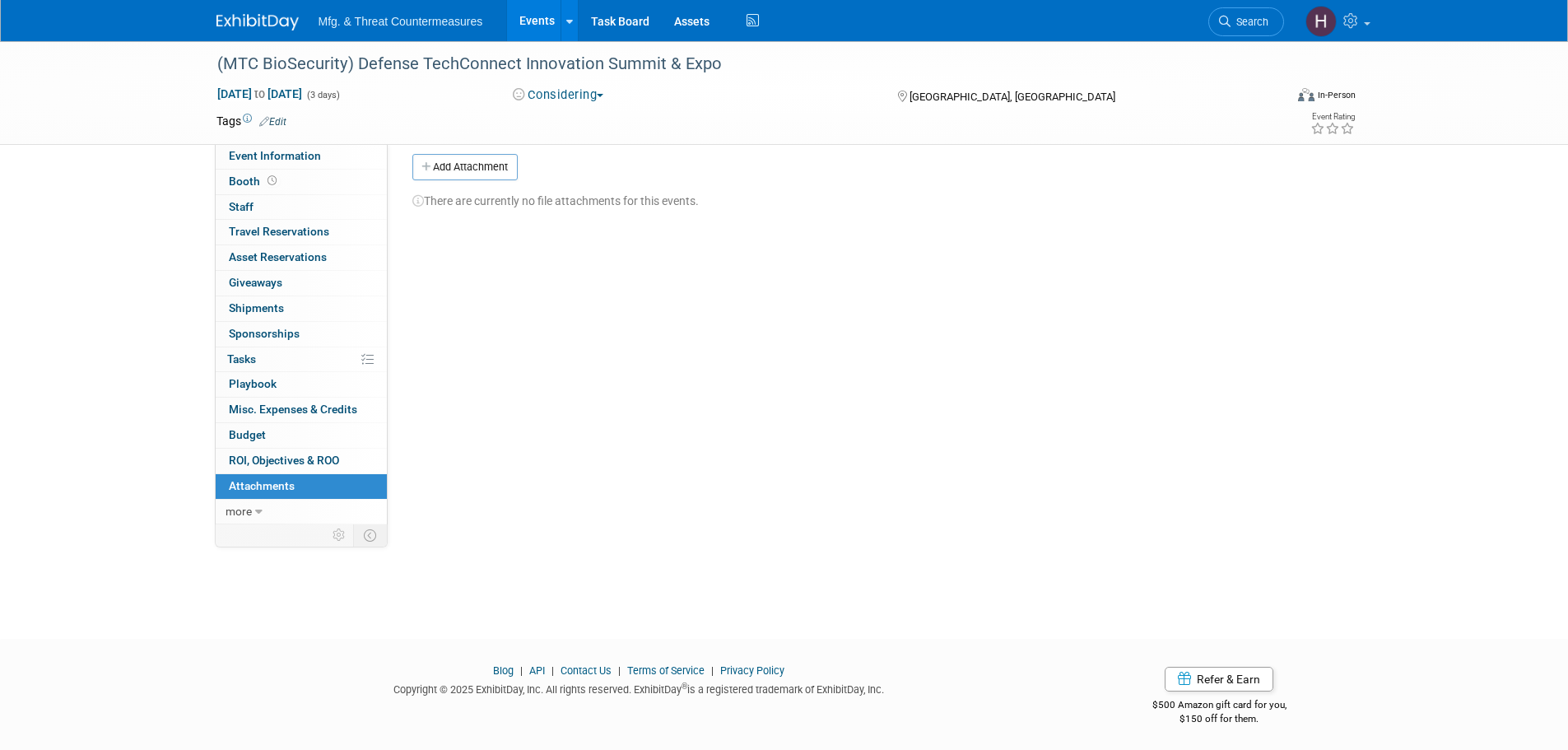
scroll to position [16, 0]
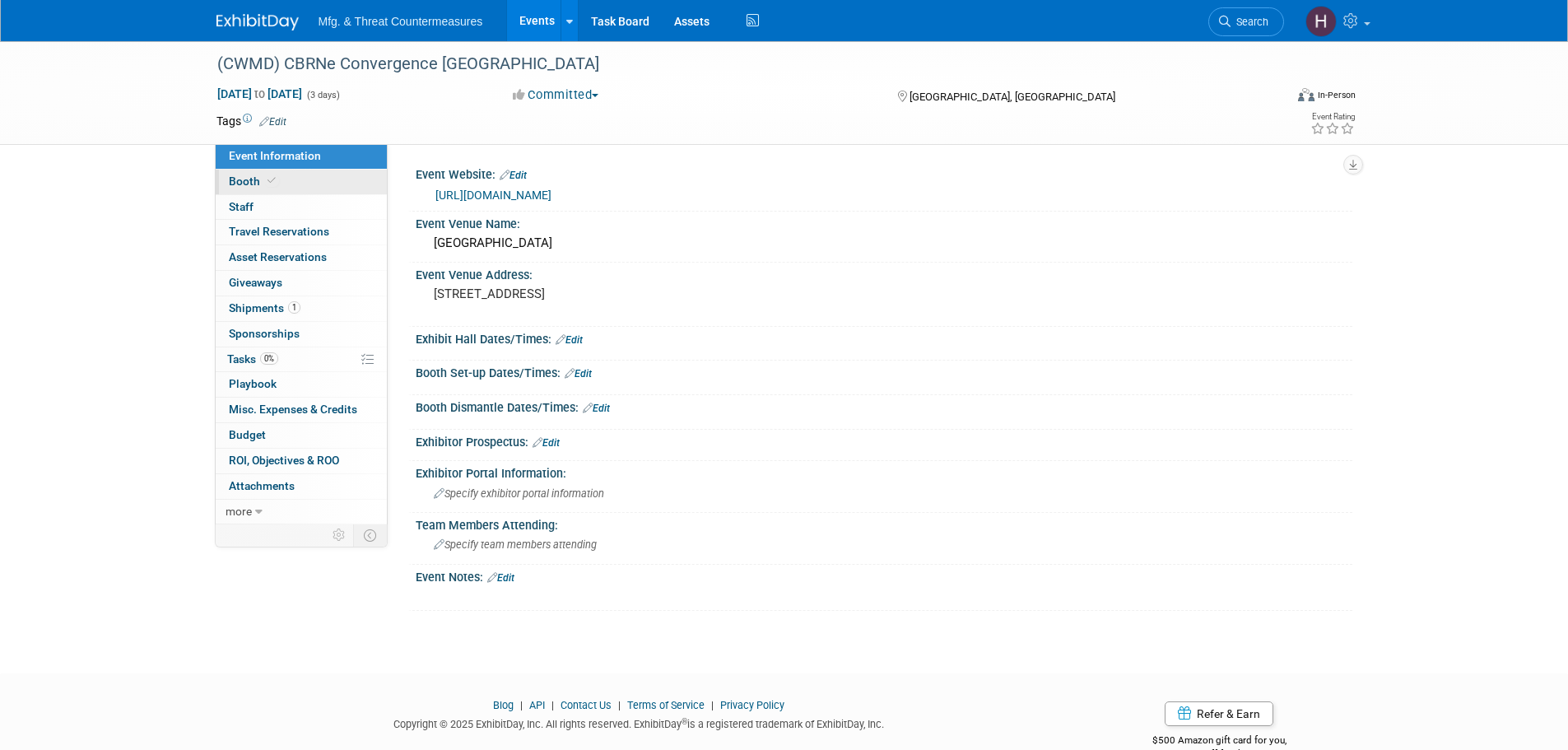
click at [262, 182] on span "Booth" at bounding box center [253, 182] width 50 height 13
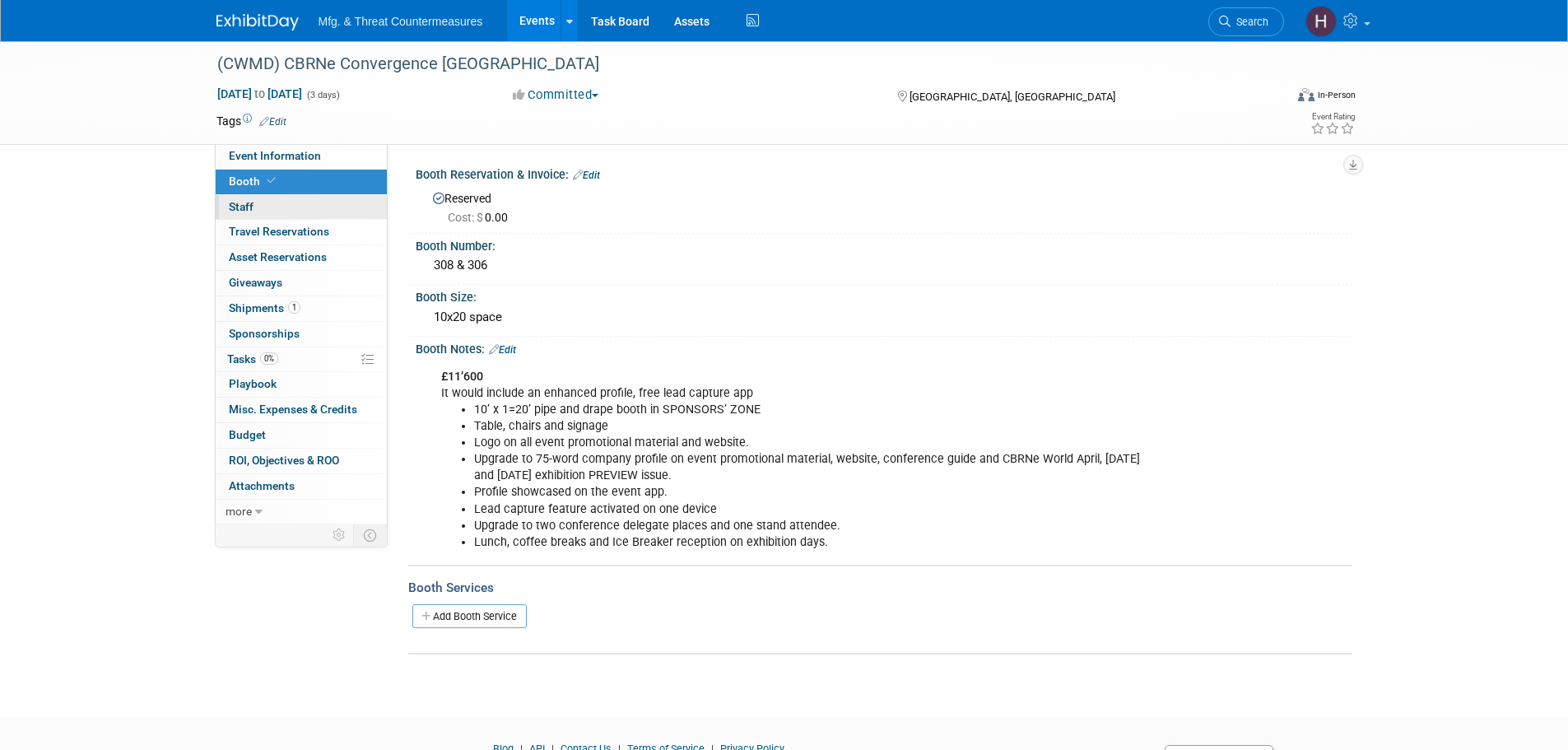
click at [250, 204] on span "Staff 0" at bounding box center [241, 207] width 25 height 13
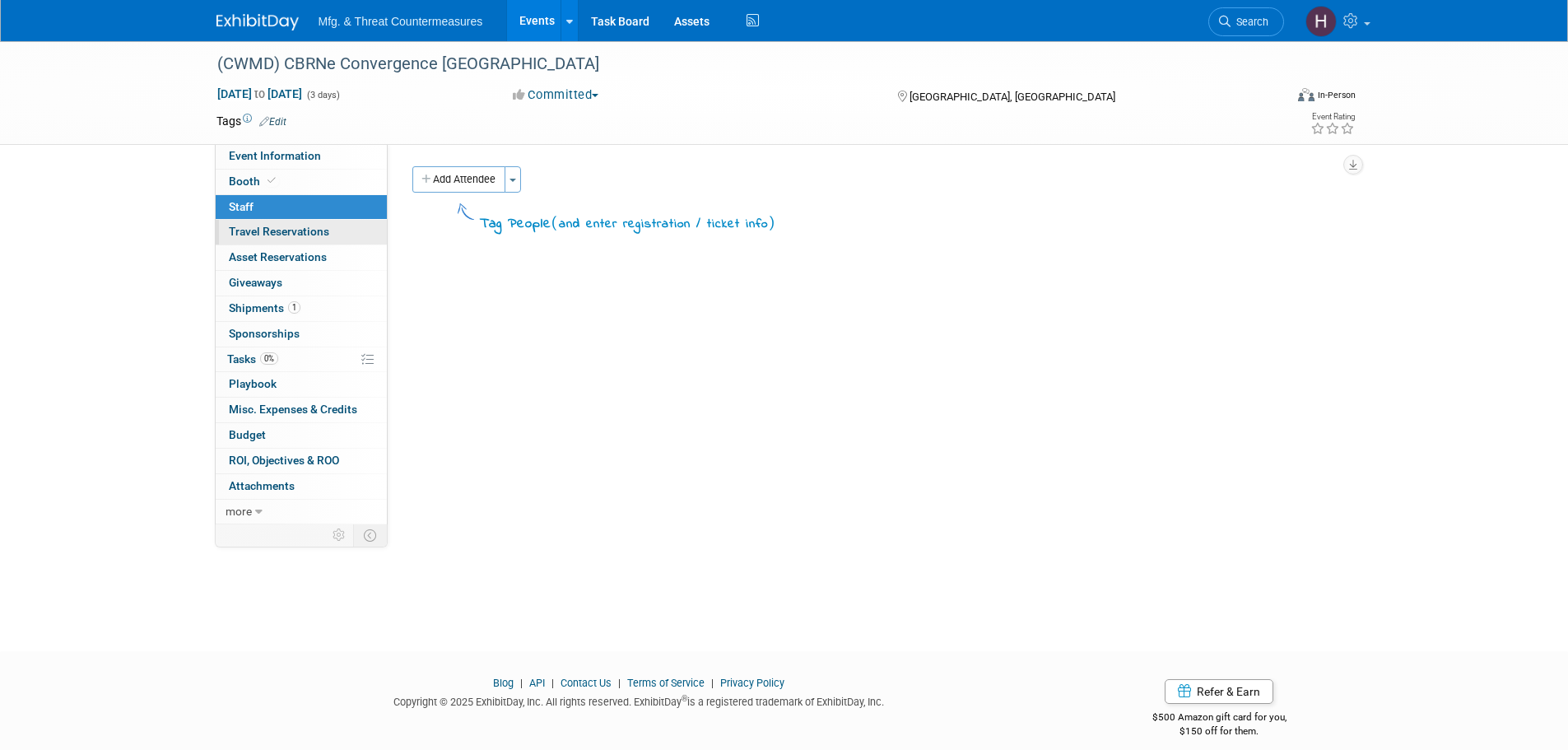
click at [243, 235] on span "Travel Reservations 0" at bounding box center [279, 232] width 100 height 13
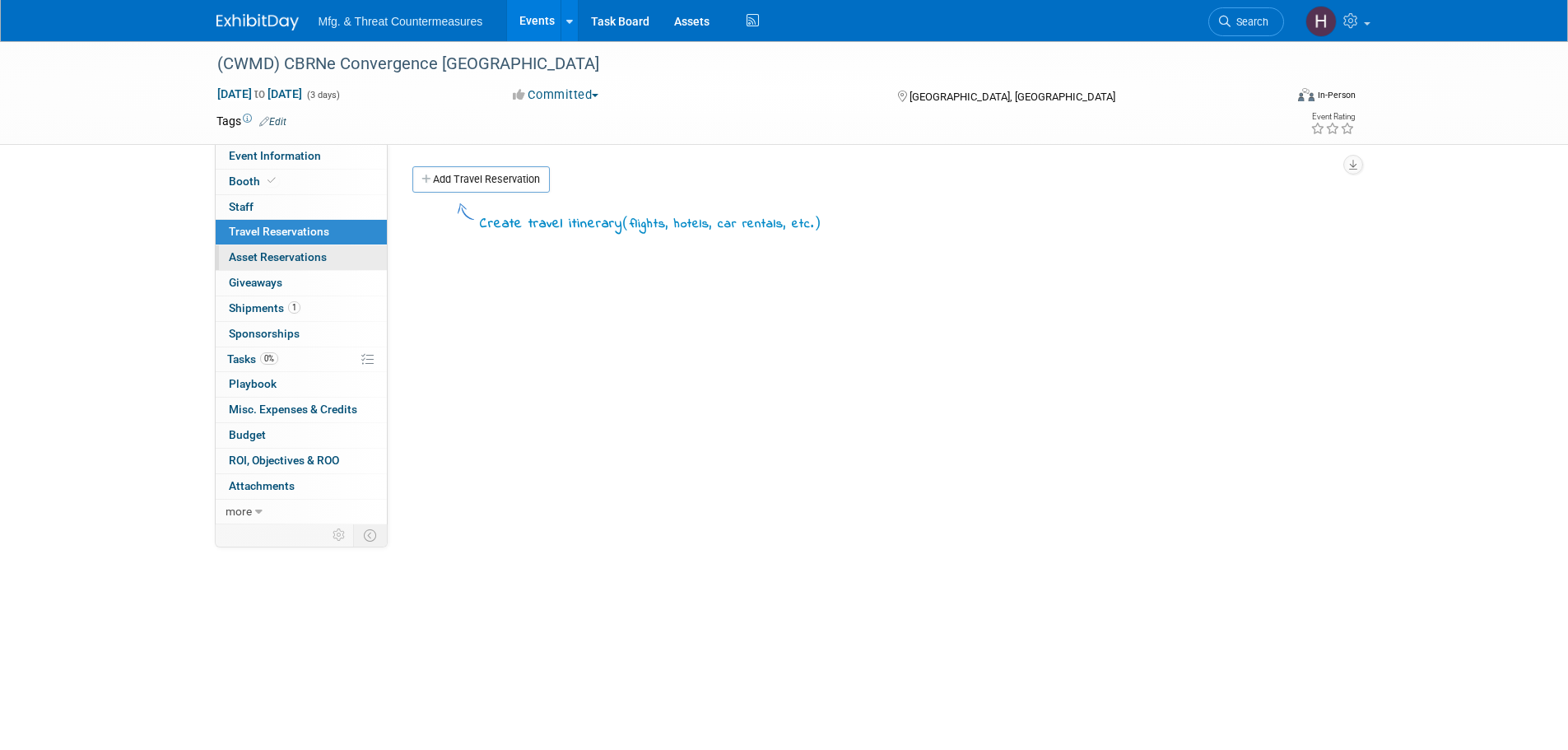
click at [238, 258] on span "Asset Reservations 0" at bounding box center [278, 257] width 98 height 13
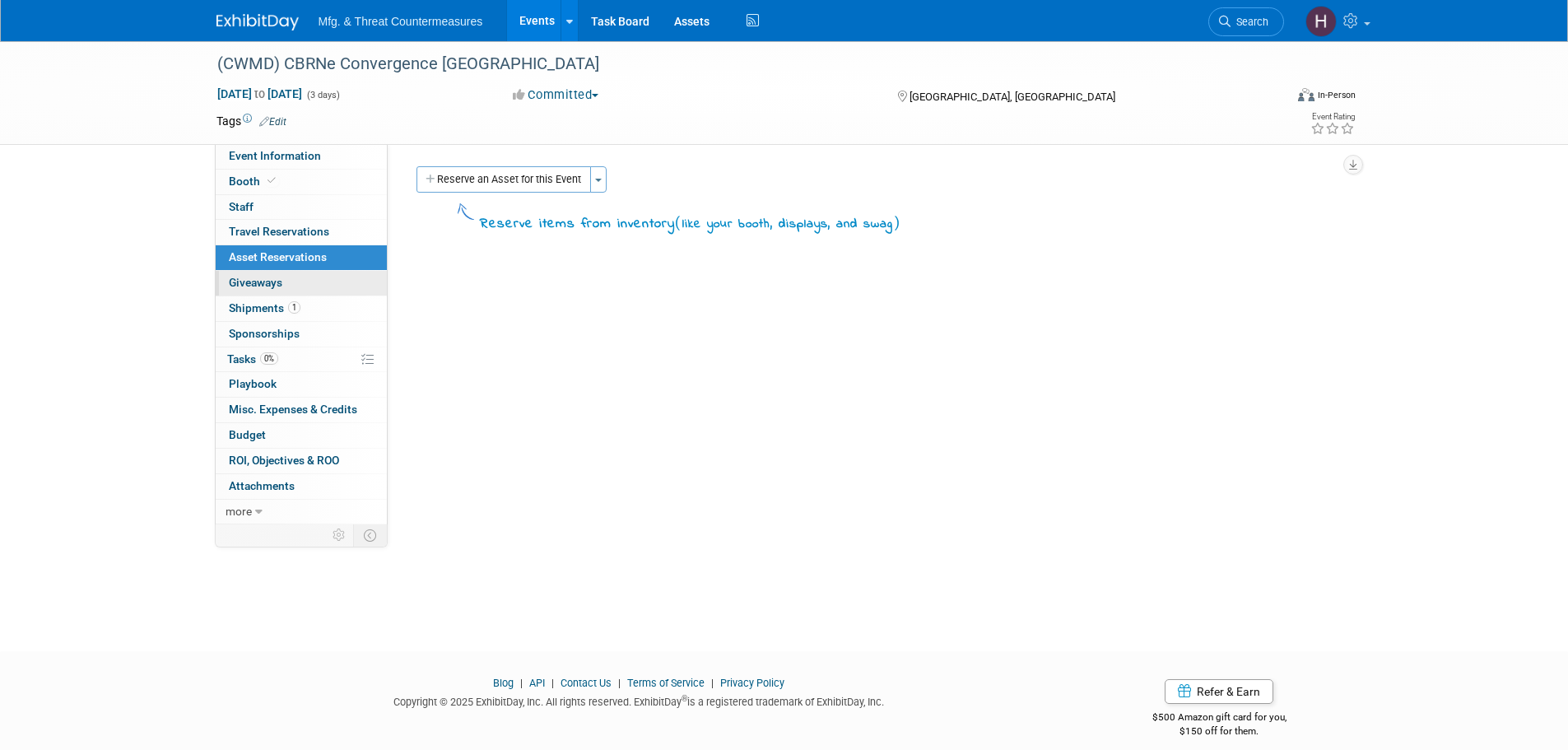
click at [224, 285] on link "0 Giveaways 0" at bounding box center [301, 284] width 171 height 25
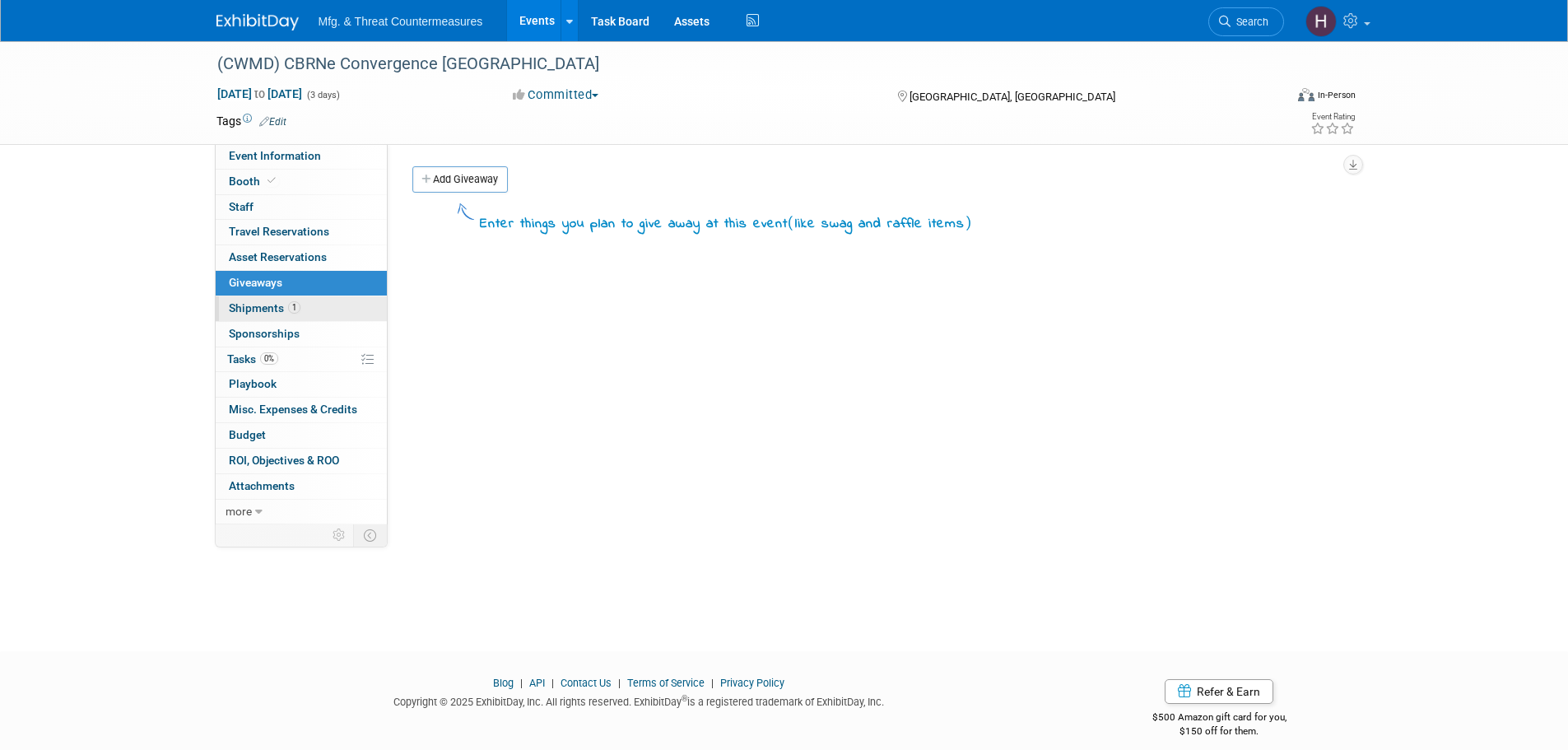
click at [229, 303] on span "Shipments 1" at bounding box center [265, 308] width 72 height 13
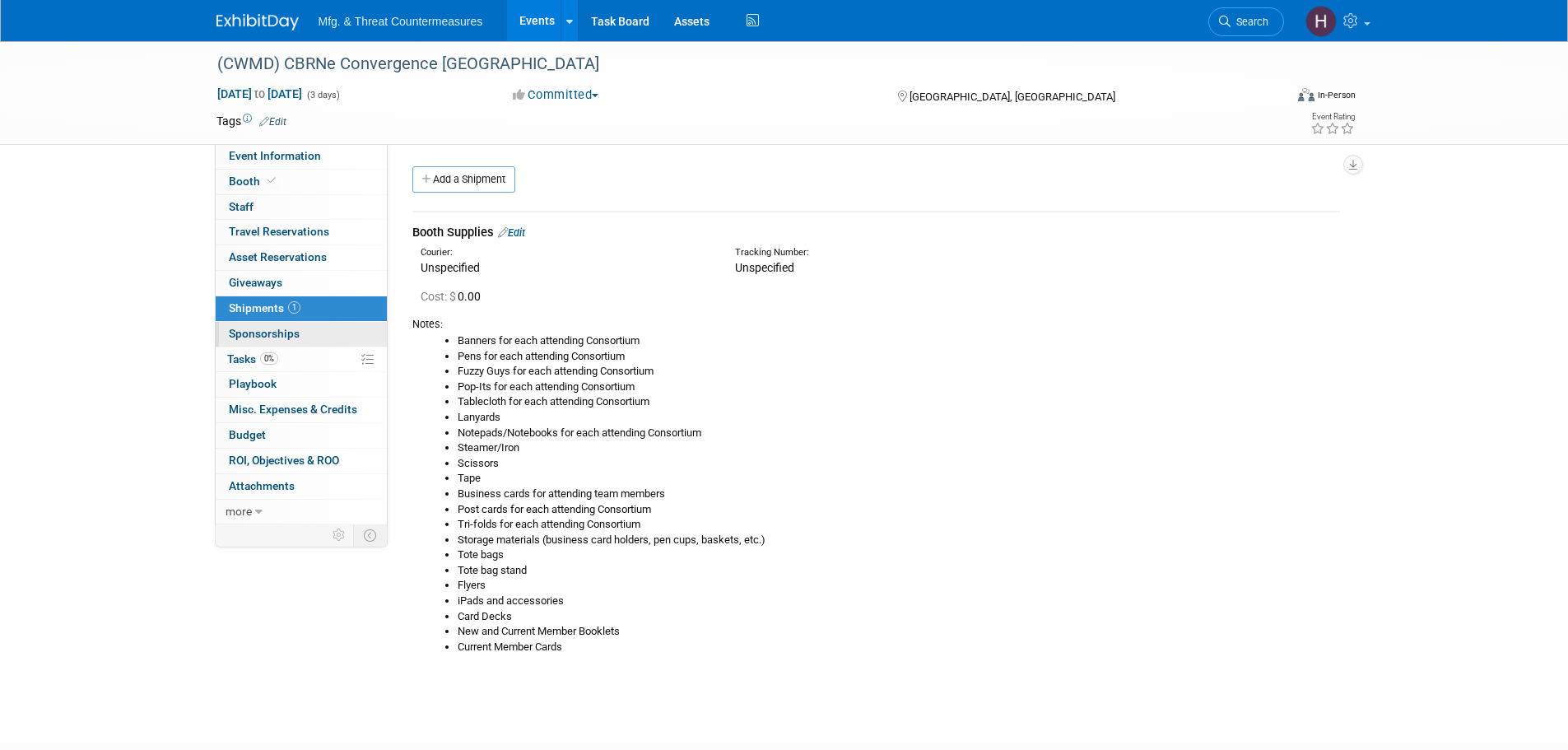
click at [239, 324] on link "0 Sponsorships 0" at bounding box center [301, 335] width 171 height 25
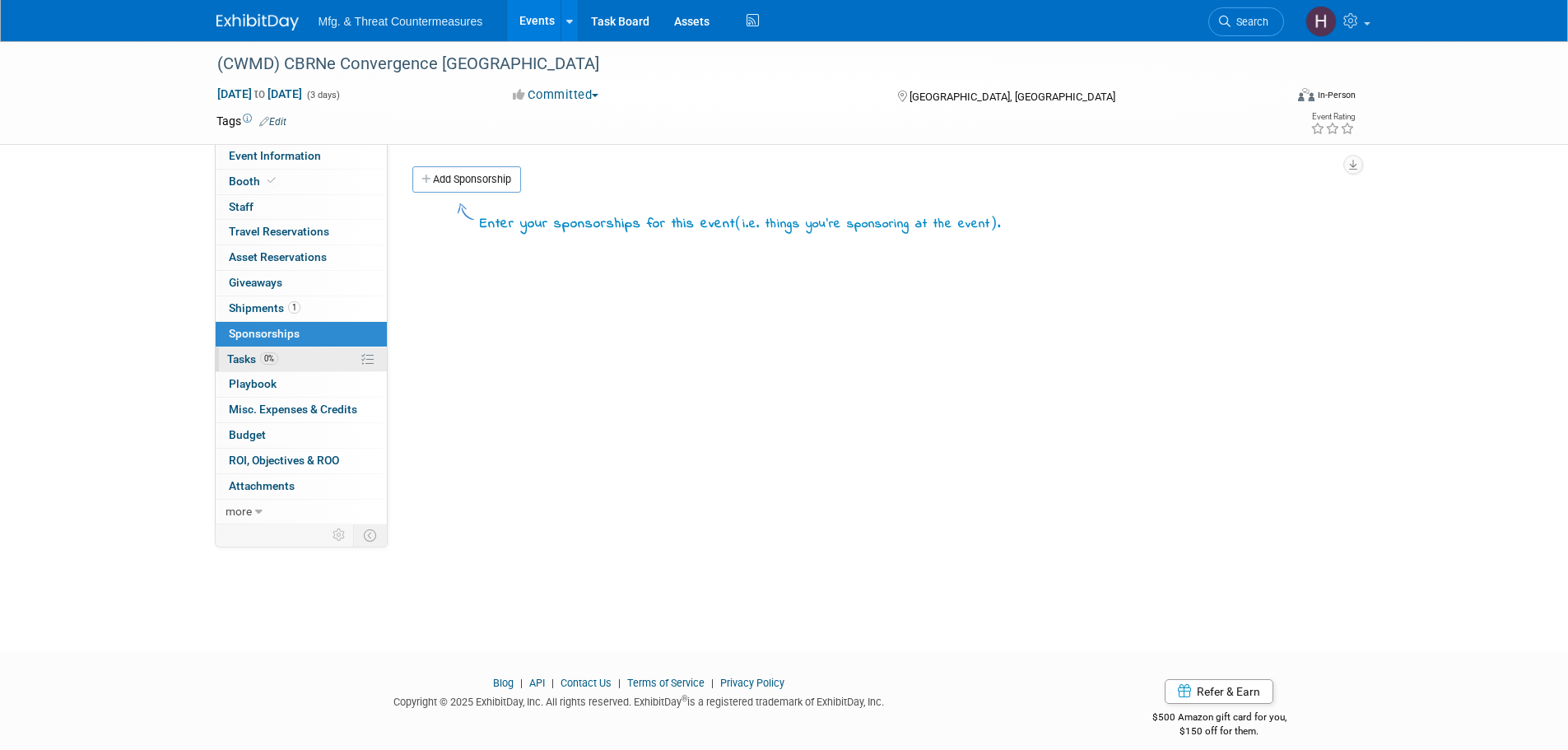
click at [247, 358] on span "Tasks 0%" at bounding box center [252, 359] width 51 height 13
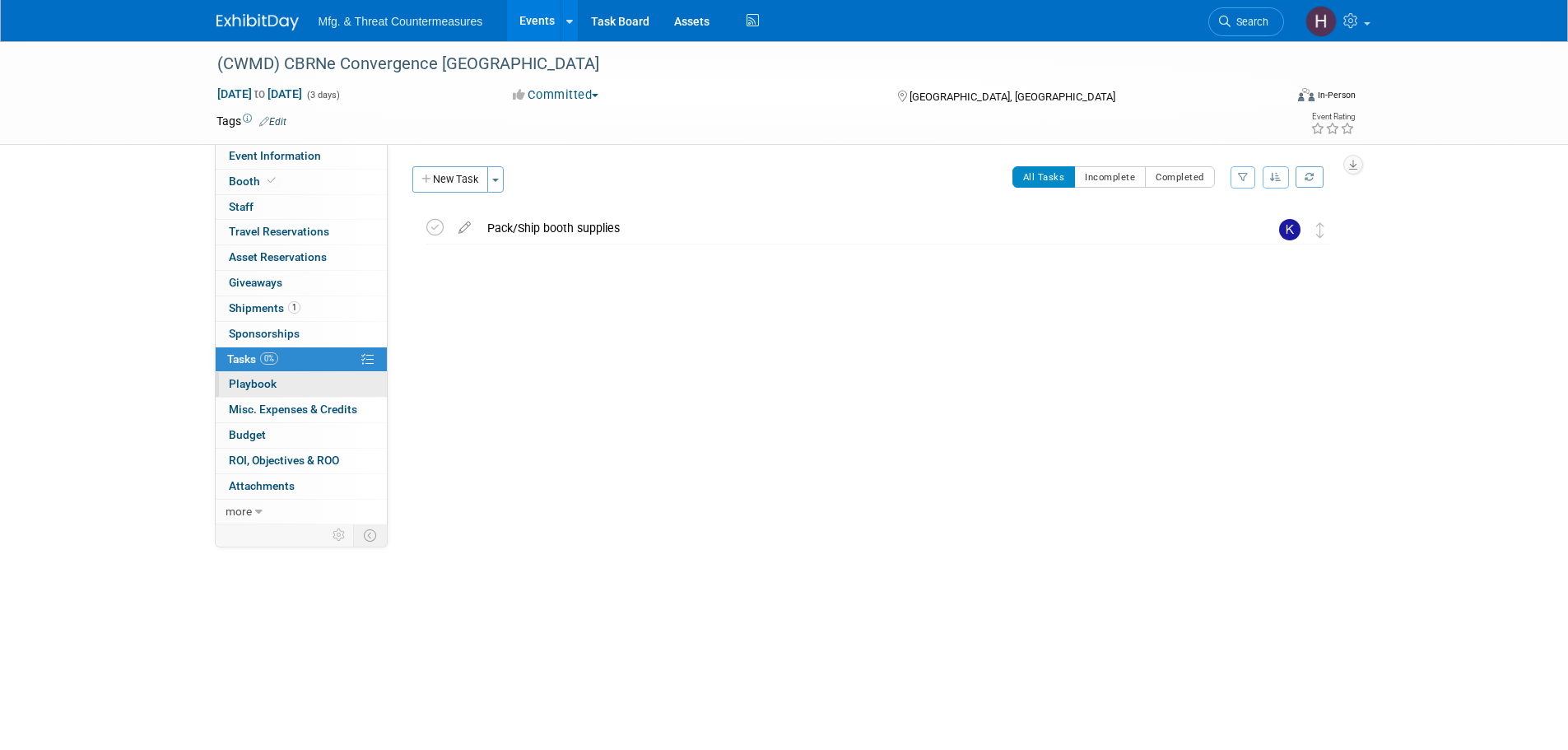
click at [242, 382] on span "Playbook 0" at bounding box center [252, 384] width 48 height 13
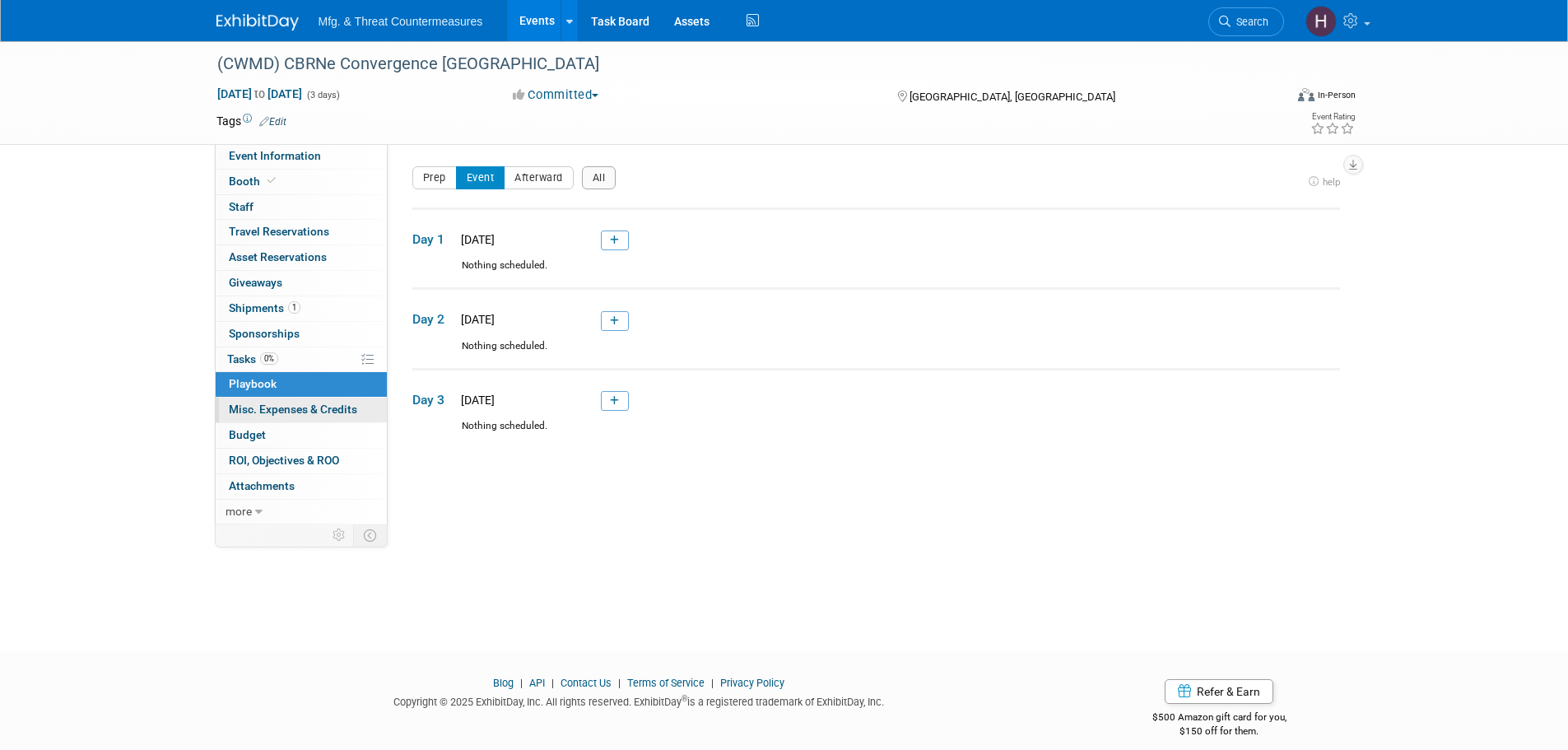
click at [239, 418] on link "0 Misc. Expenses & Credits 0" at bounding box center [301, 410] width 171 height 25
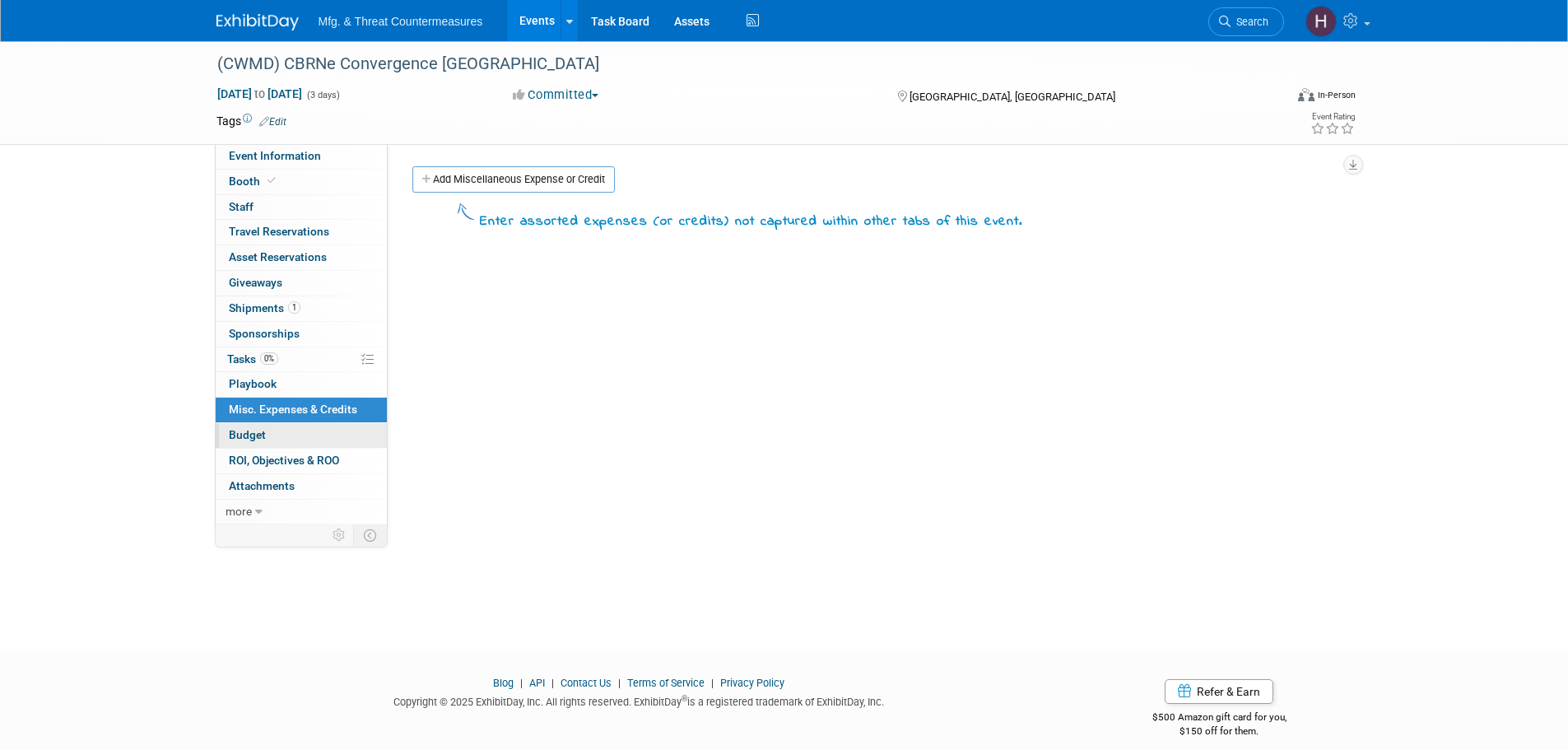
click at [231, 440] on span "Budget" at bounding box center [247, 435] width 37 height 13
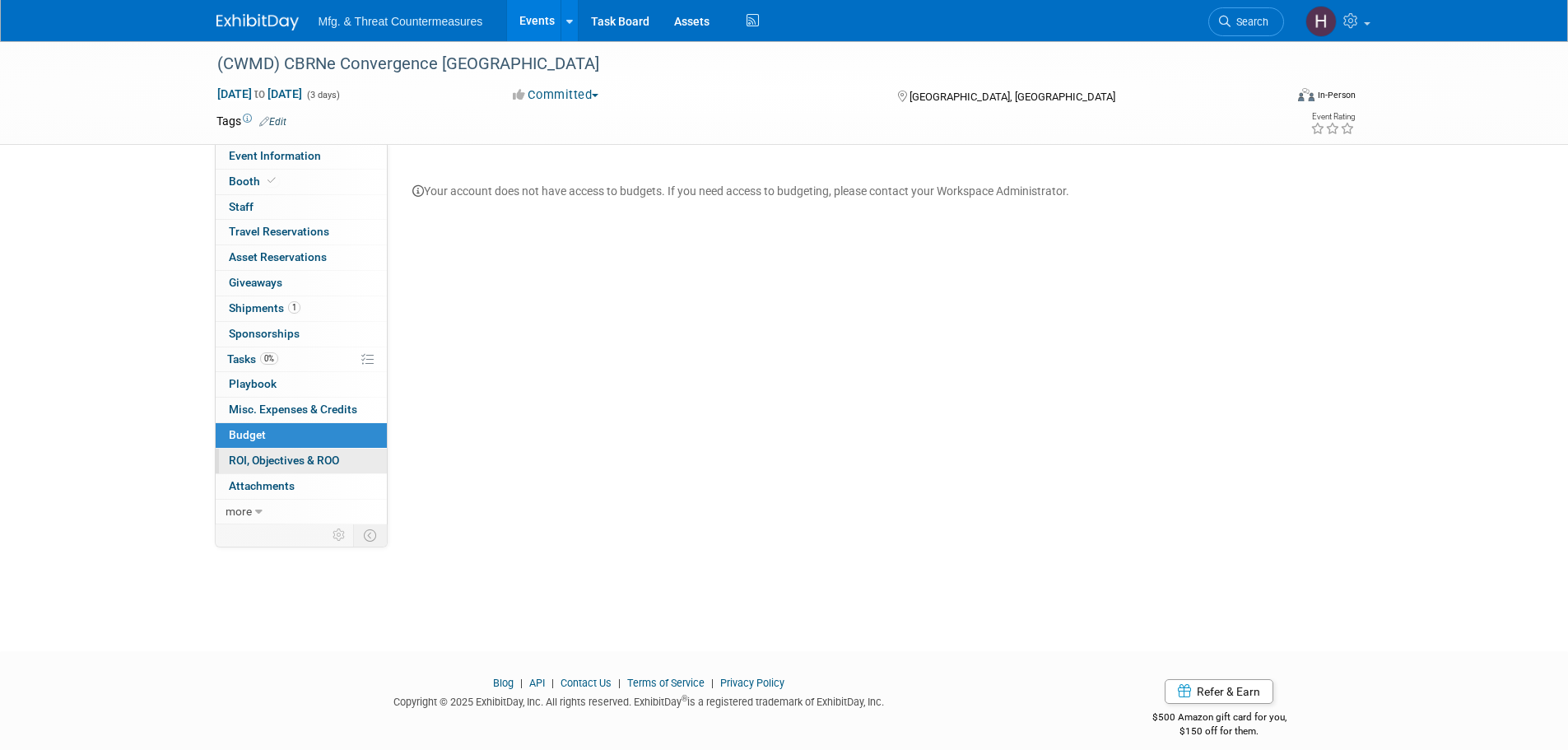
click at [260, 455] on span "ROI, Objectives & ROO 0" at bounding box center [284, 461] width 111 height 13
click at [252, 469] on link "0 ROI, Objectives & ROO 0" at bounding box center [301, 462] width 171 height 25
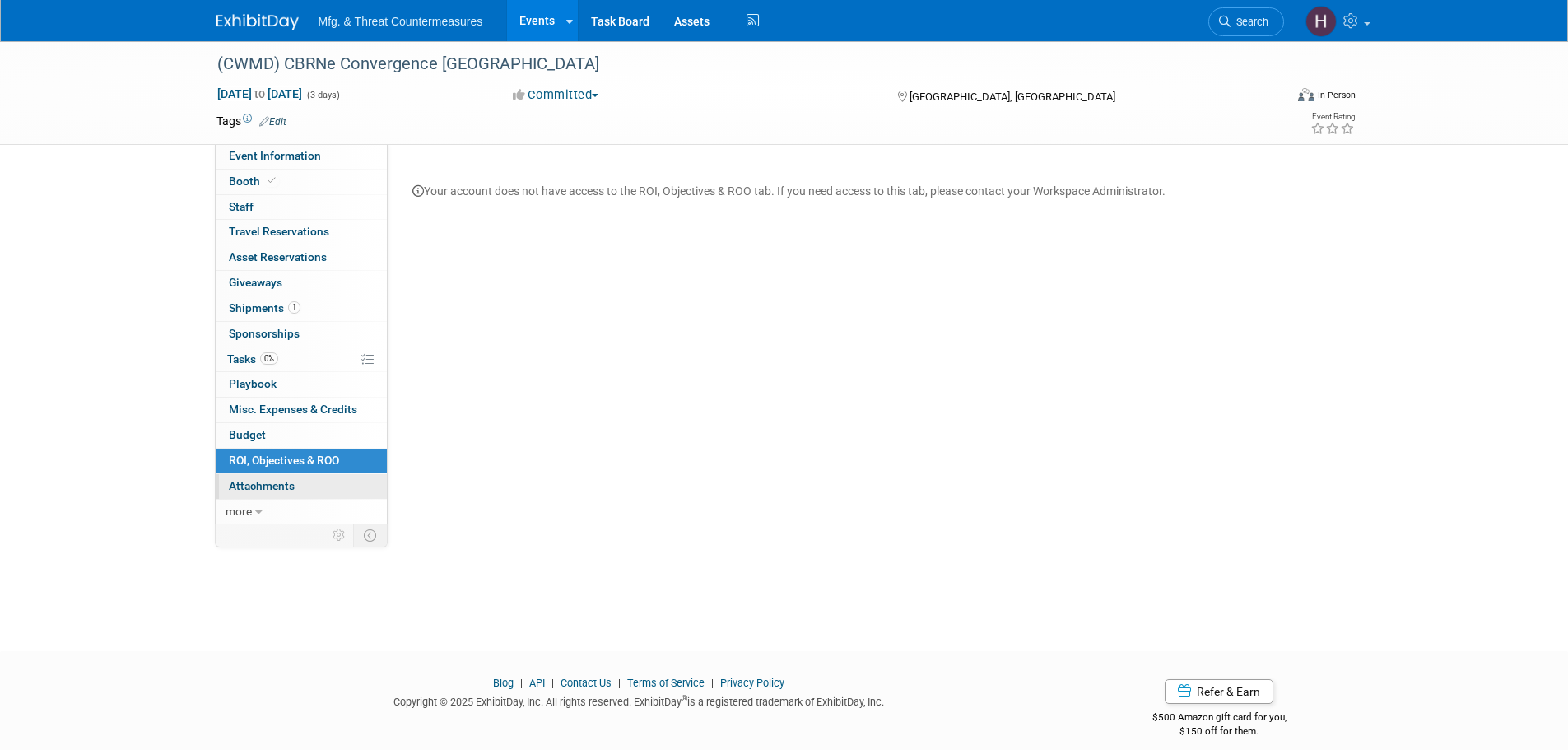
click at [269, 487] on span "Attachments 0" at bounding box center [262, 486] width 66 height 13
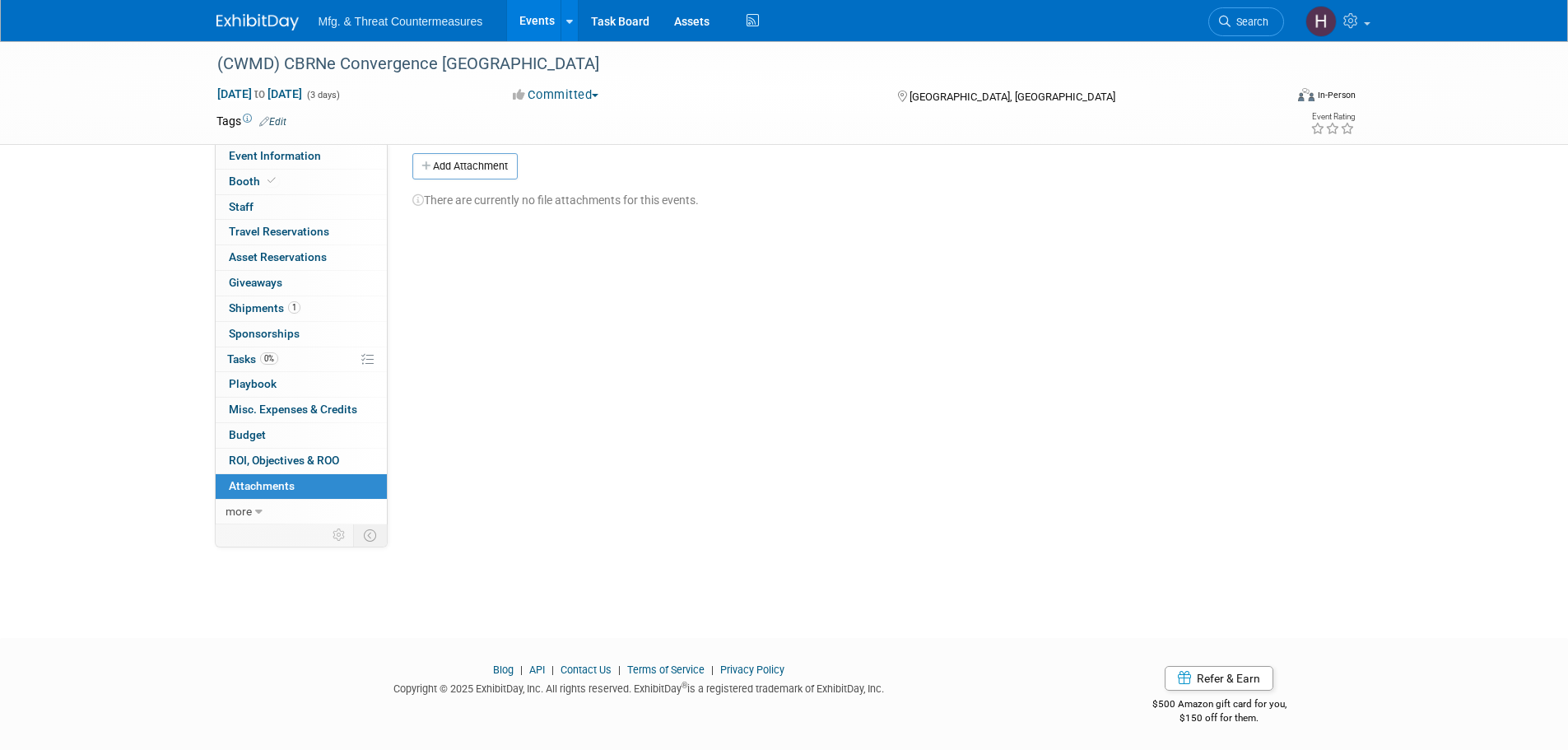
scroll to position [16, 0]
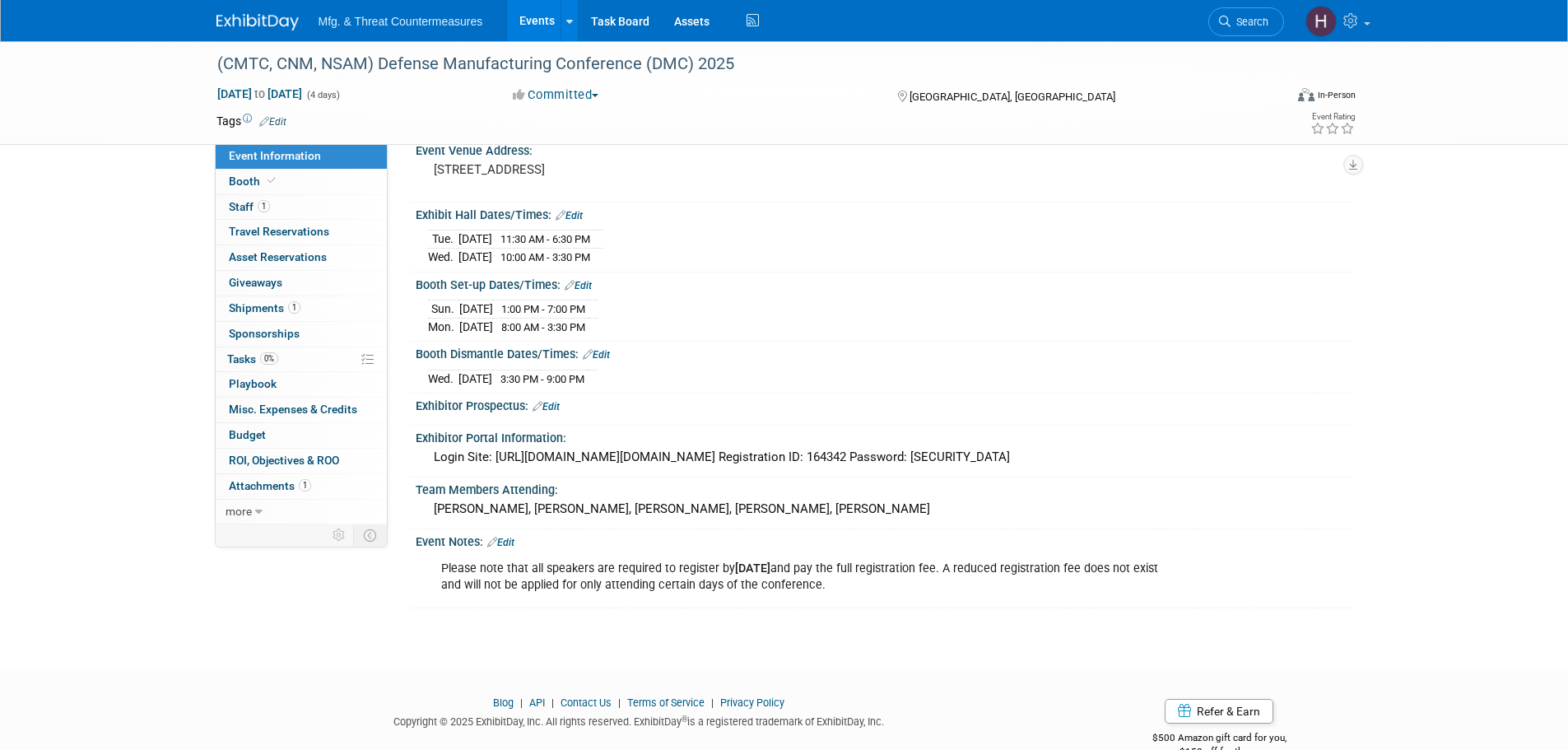
scroll to position [158, 0]
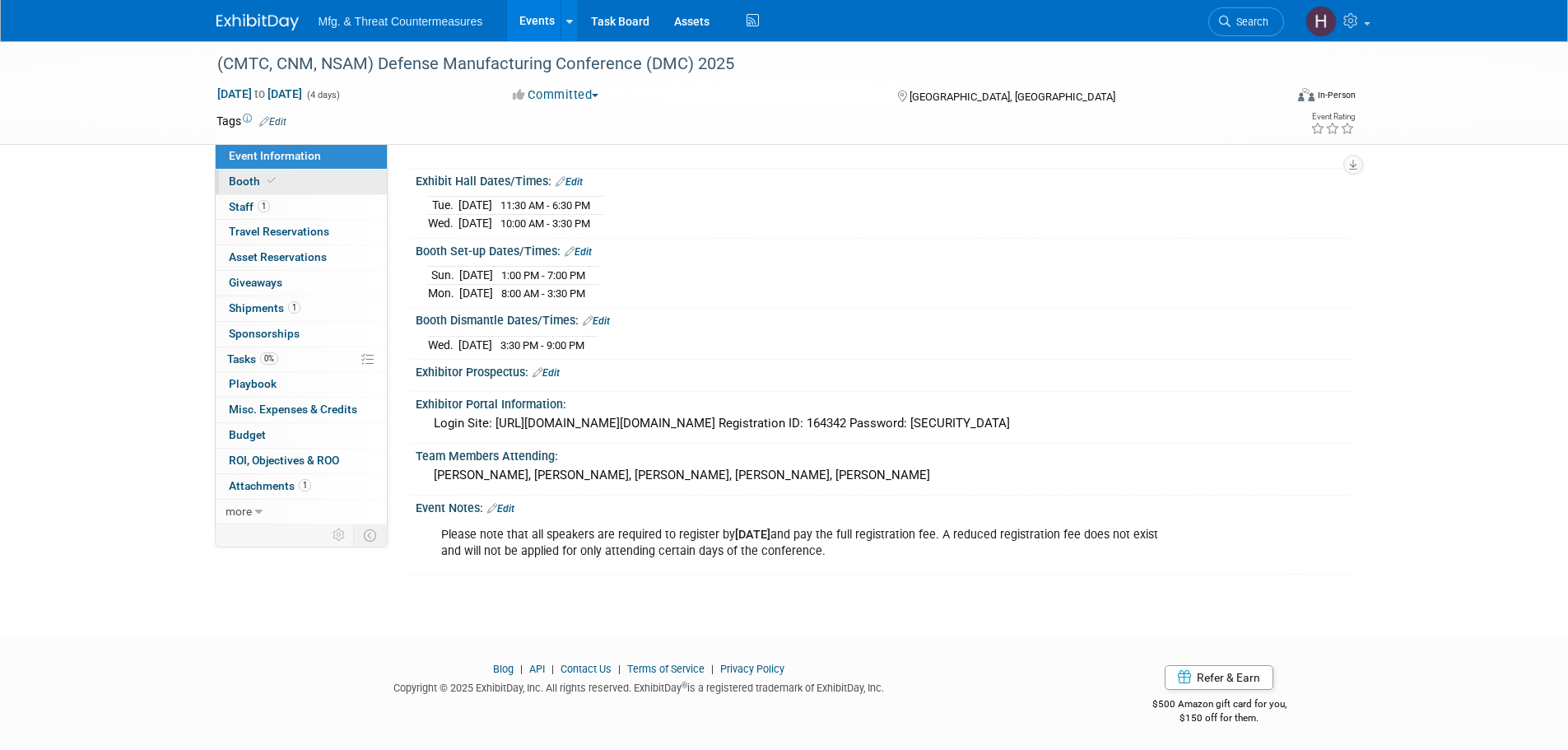
click at [286, 184] on link "Booth" at bounding box center [301, 182] width 171 height 25
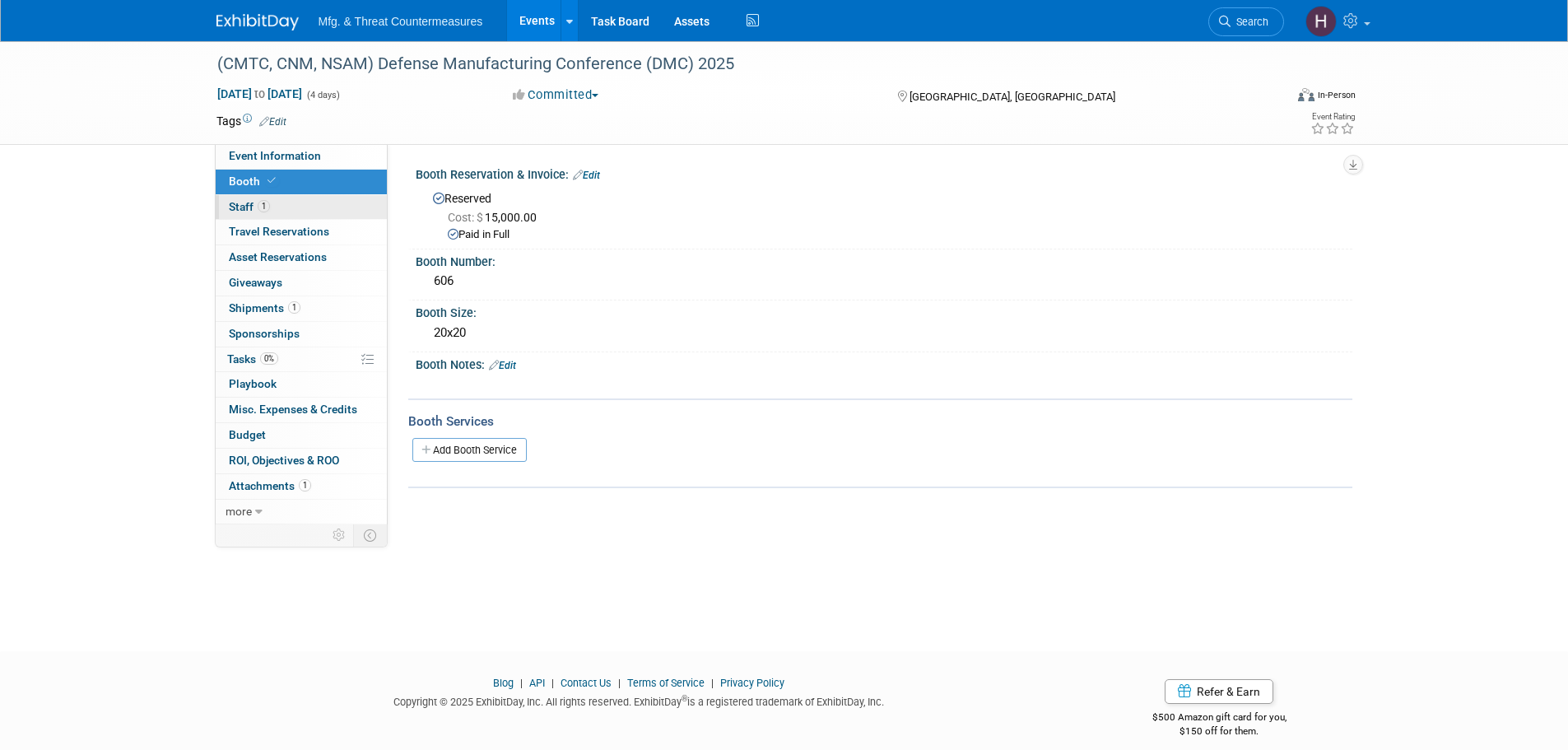
click at [266, 208] on span "1" at bounding box center [264, 206] width 12 height 12
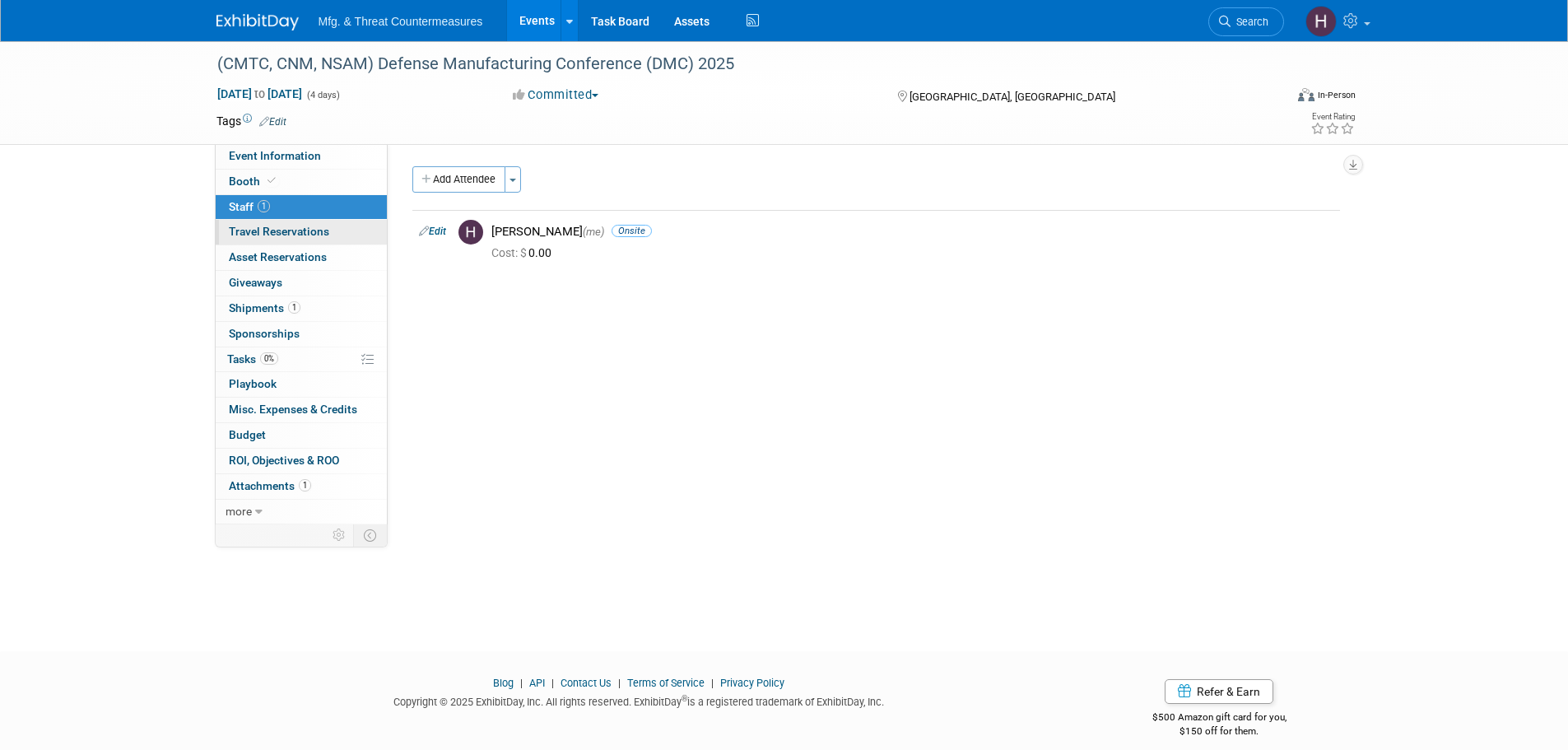
click at [261, 232] on span "Travel Reservations 0" at bounding box center [279, 232] width 100 height 13
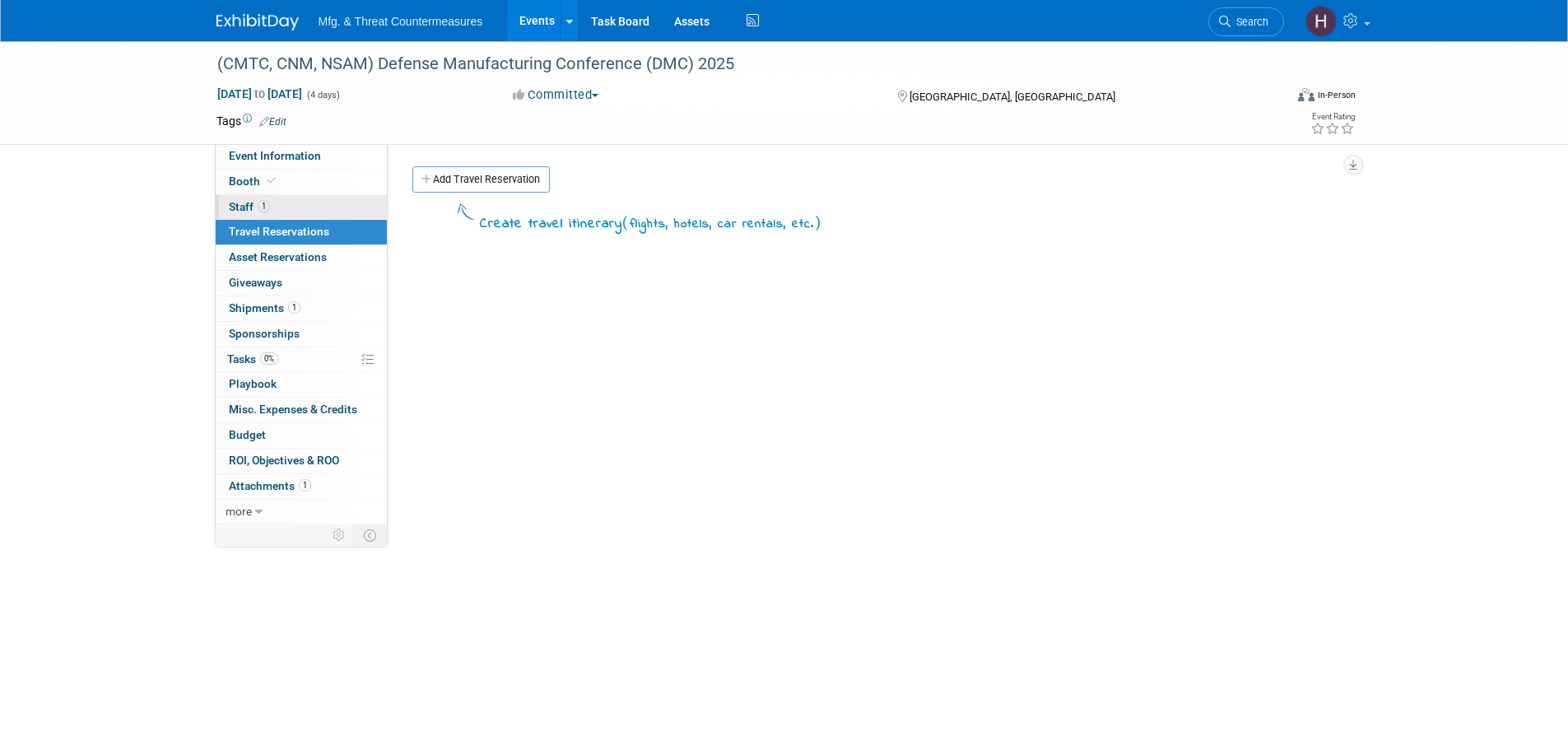
click at [284, 206] on link "1 Staff 1" at bounding box center [301, 207] width 171 height 25
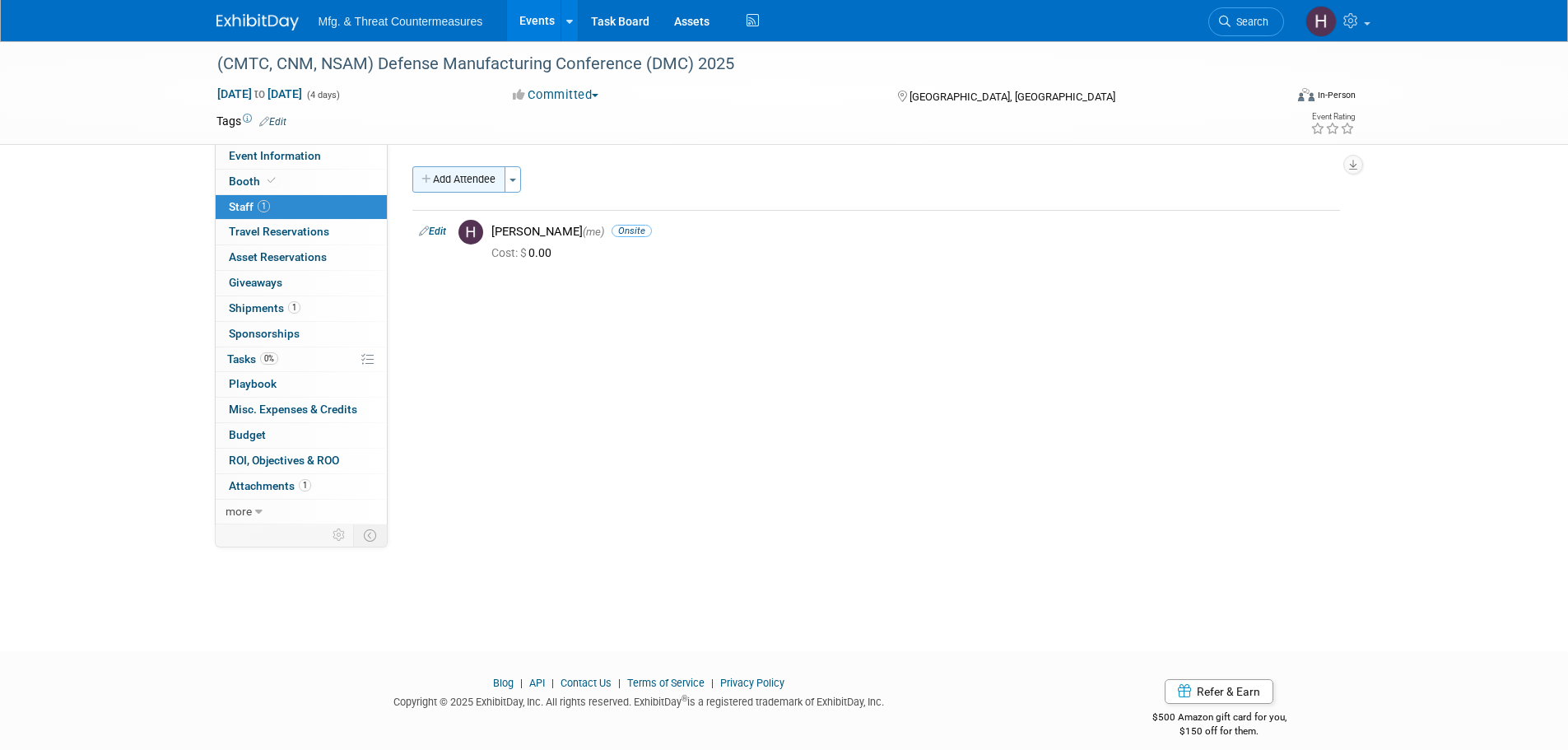
click at [470, 170] on button "Add Attendee" at bounding box center [458, 180] width 93 height 26
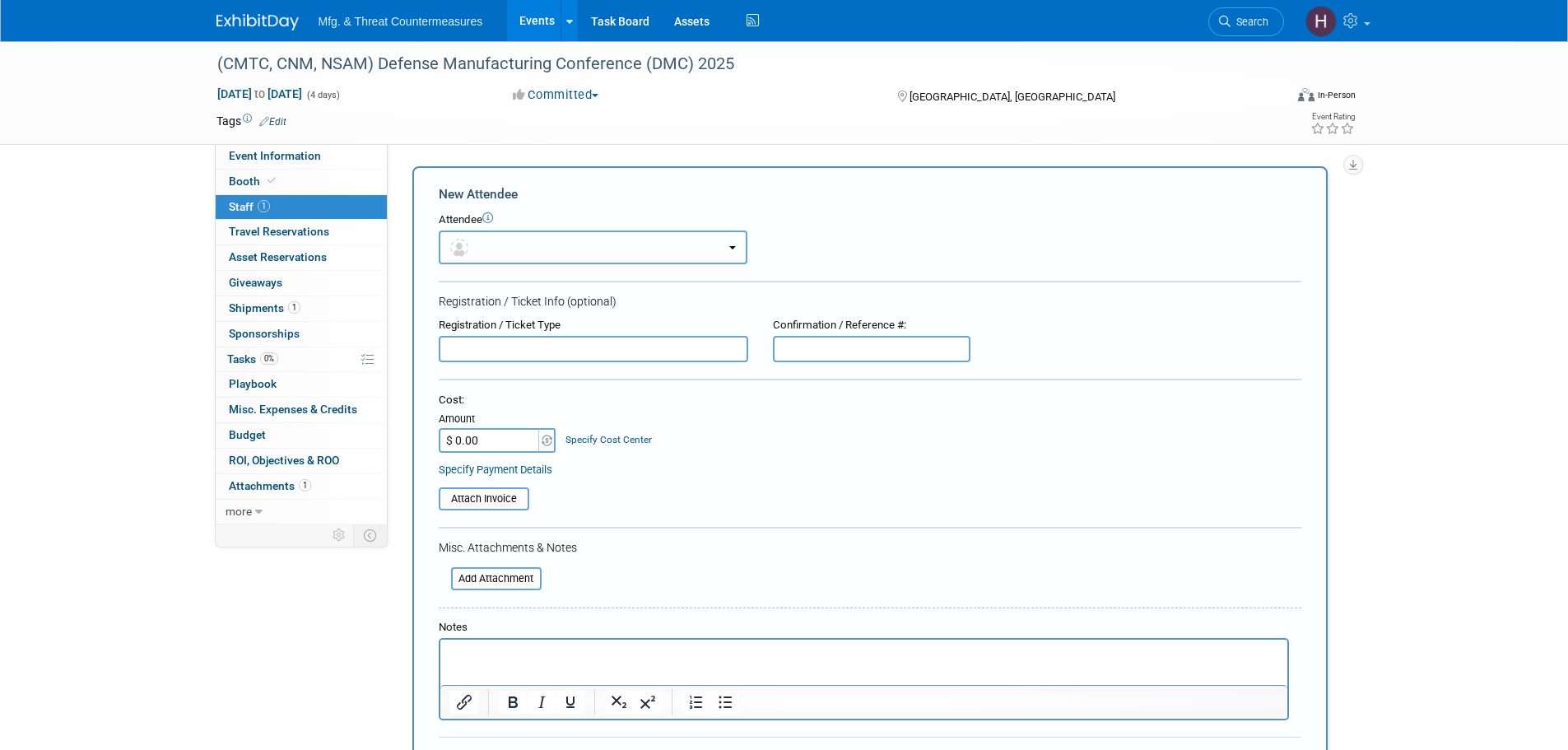
drag, startPoint x: 527, startPoint y: 253, endPoint x: 543, endPoint y: 270, distance: 23.3
click at [527, 253] on button "button" at bounding box center [593, 248] width 309 height 34
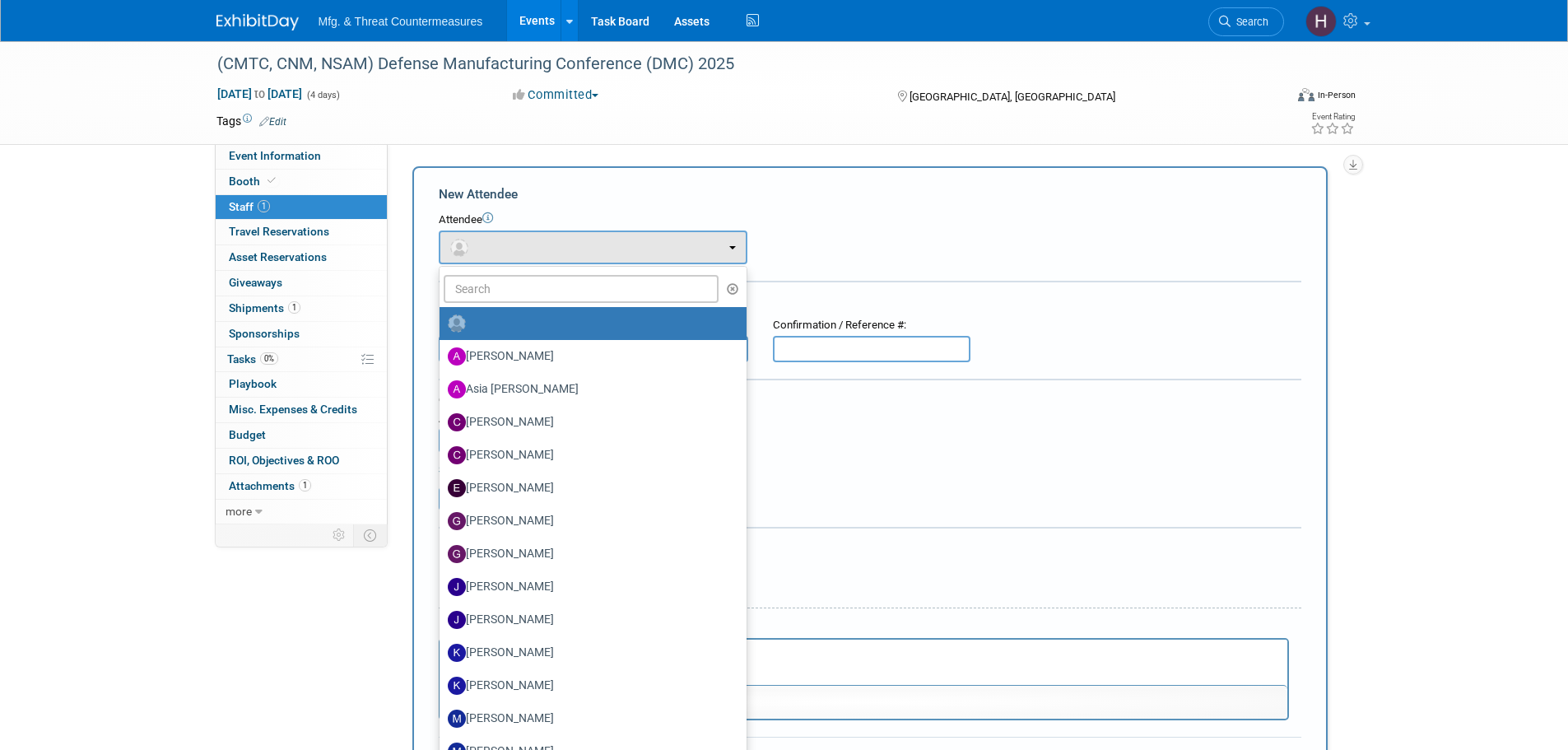
drag, startPoint x: 545, startPoint y: 270, endPoint x: 539, endPoint y: 290, distance: 20.9
click at [545, 274] on ul "Amanda Hatcher Asia Tarpley Charles Edens Christina Hubbard Erin McKenna" at bounding box center [593, 595] width 309 height 659
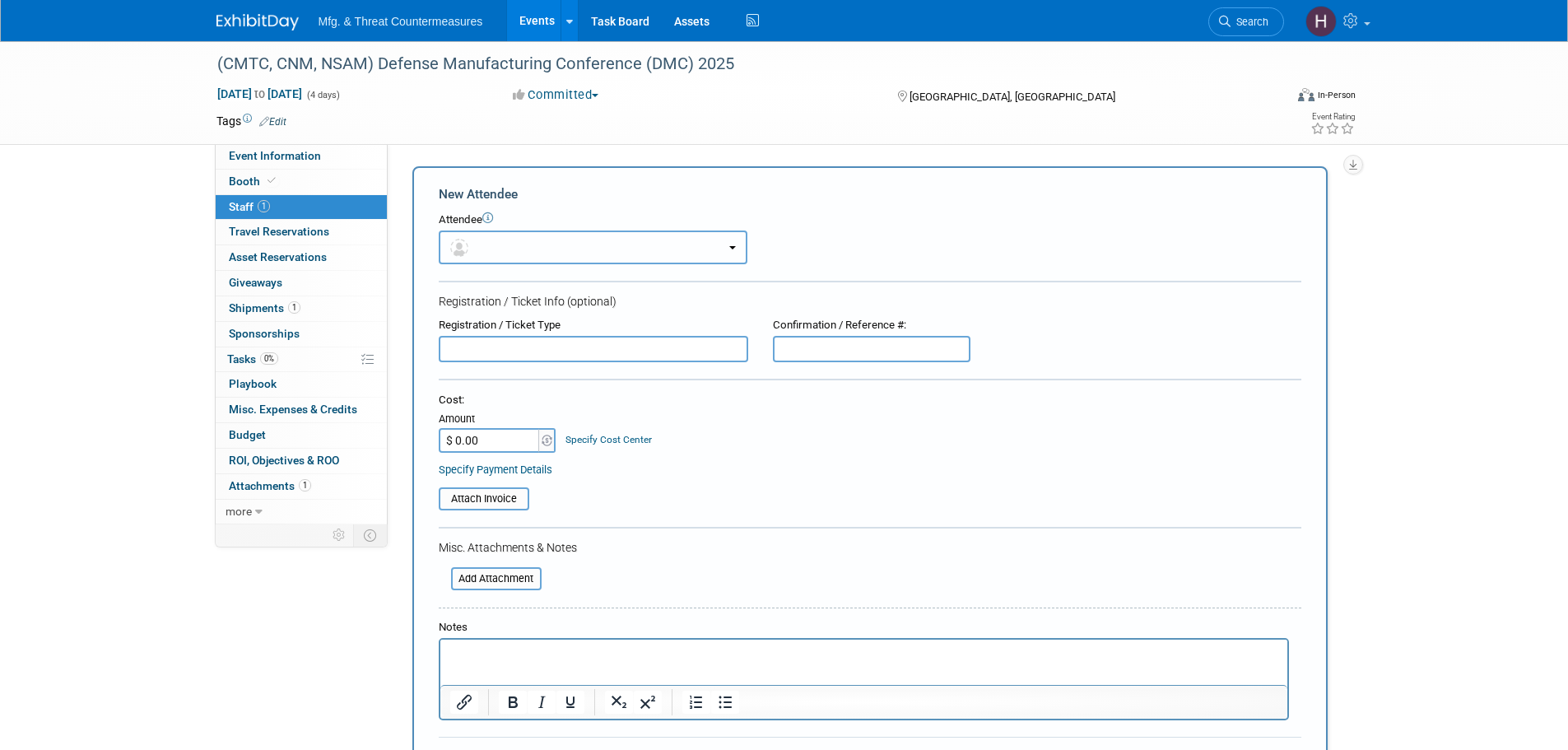
click at [538, 246] on button "button" at bounding box center [593, 248] width 309 height 34
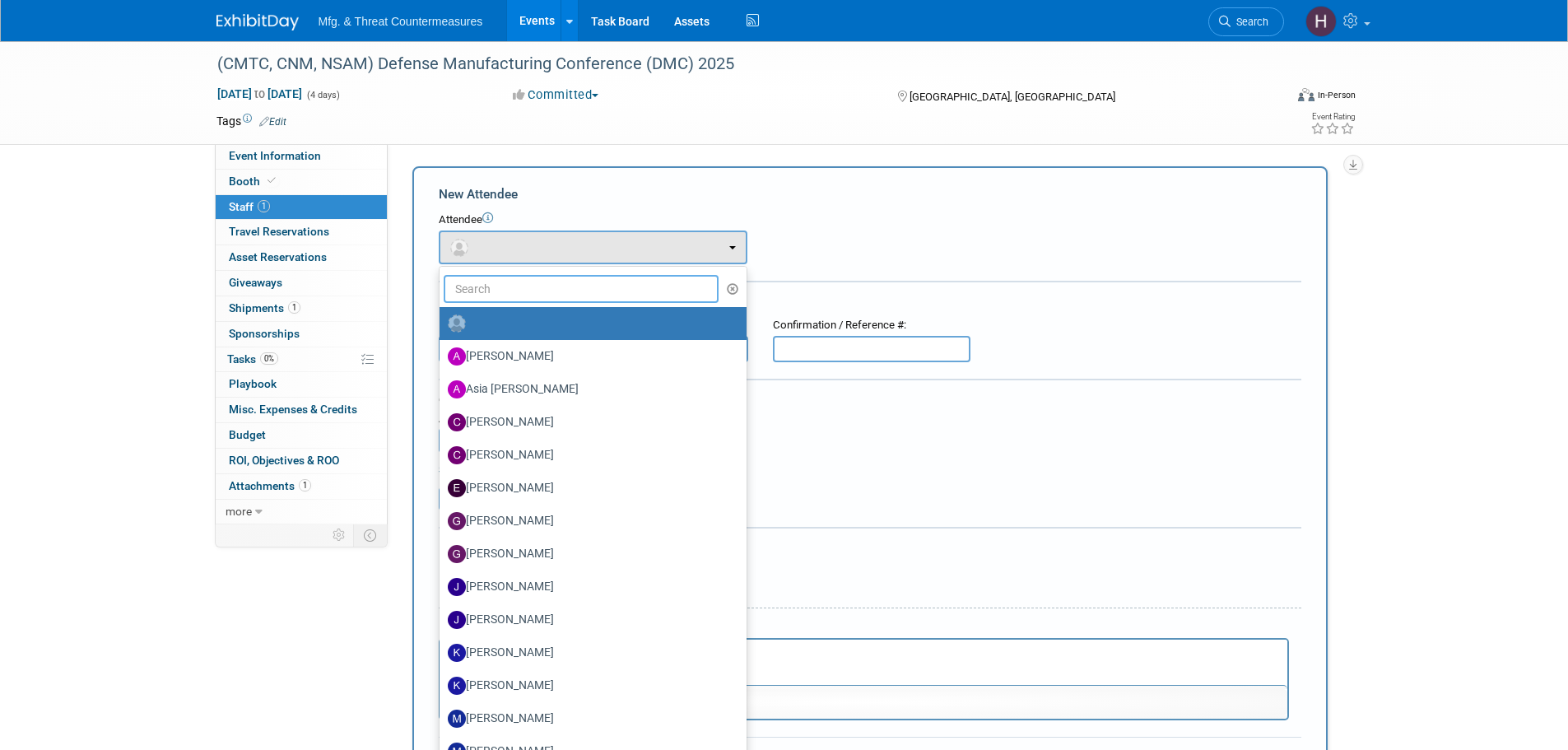
click at [528, 285] on input "text" at bounding box center [581, 289] width 276 height 28
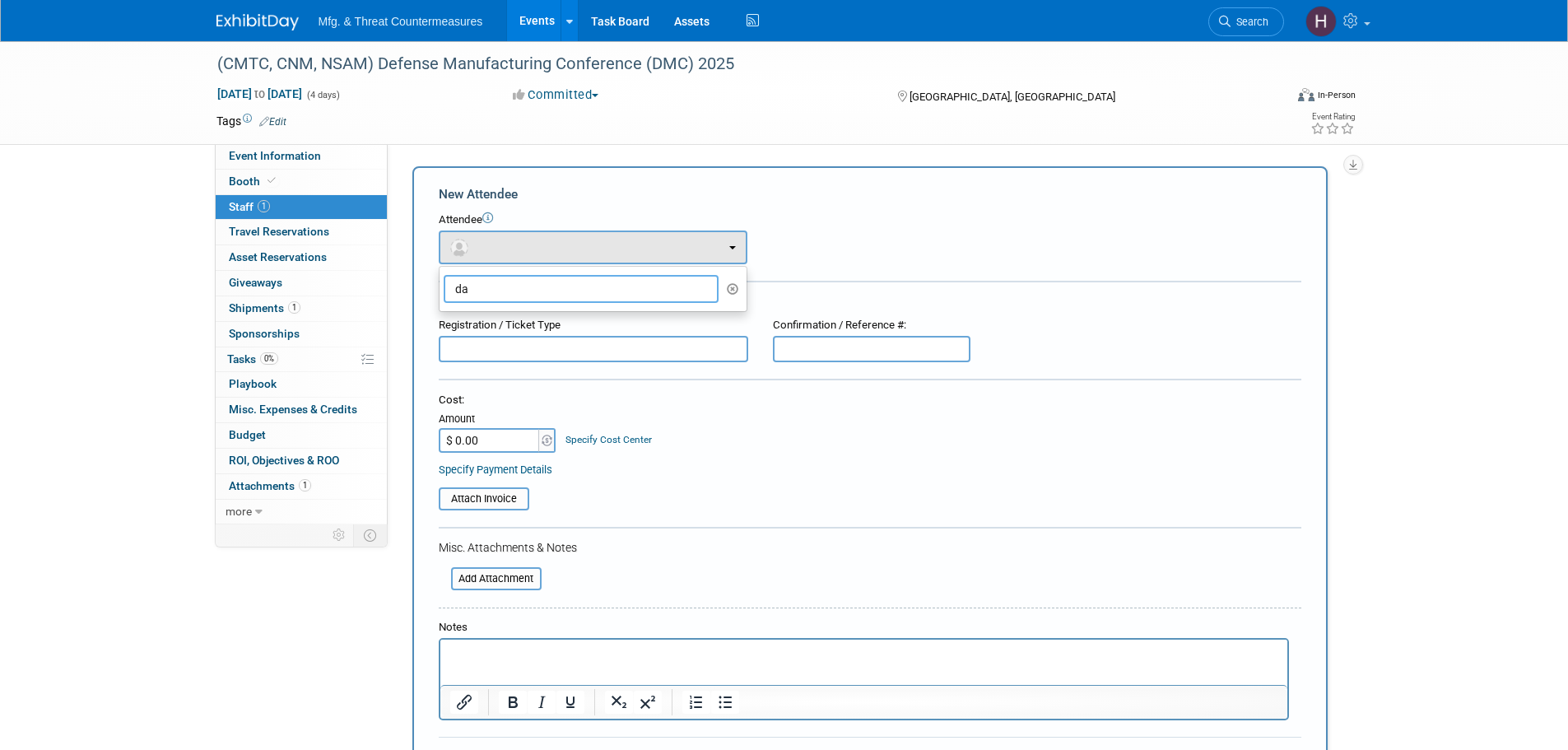
type input "d"
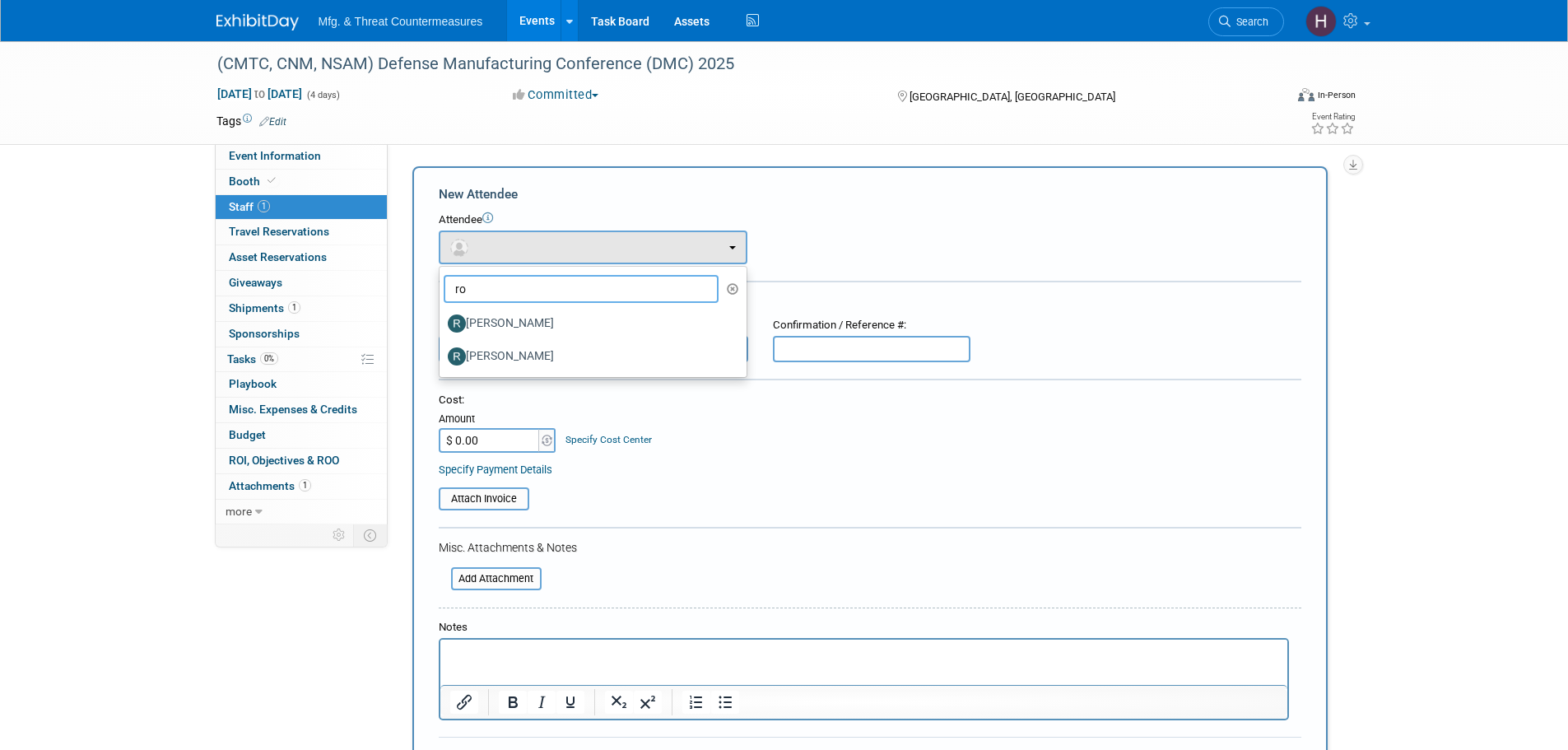
type input "r"
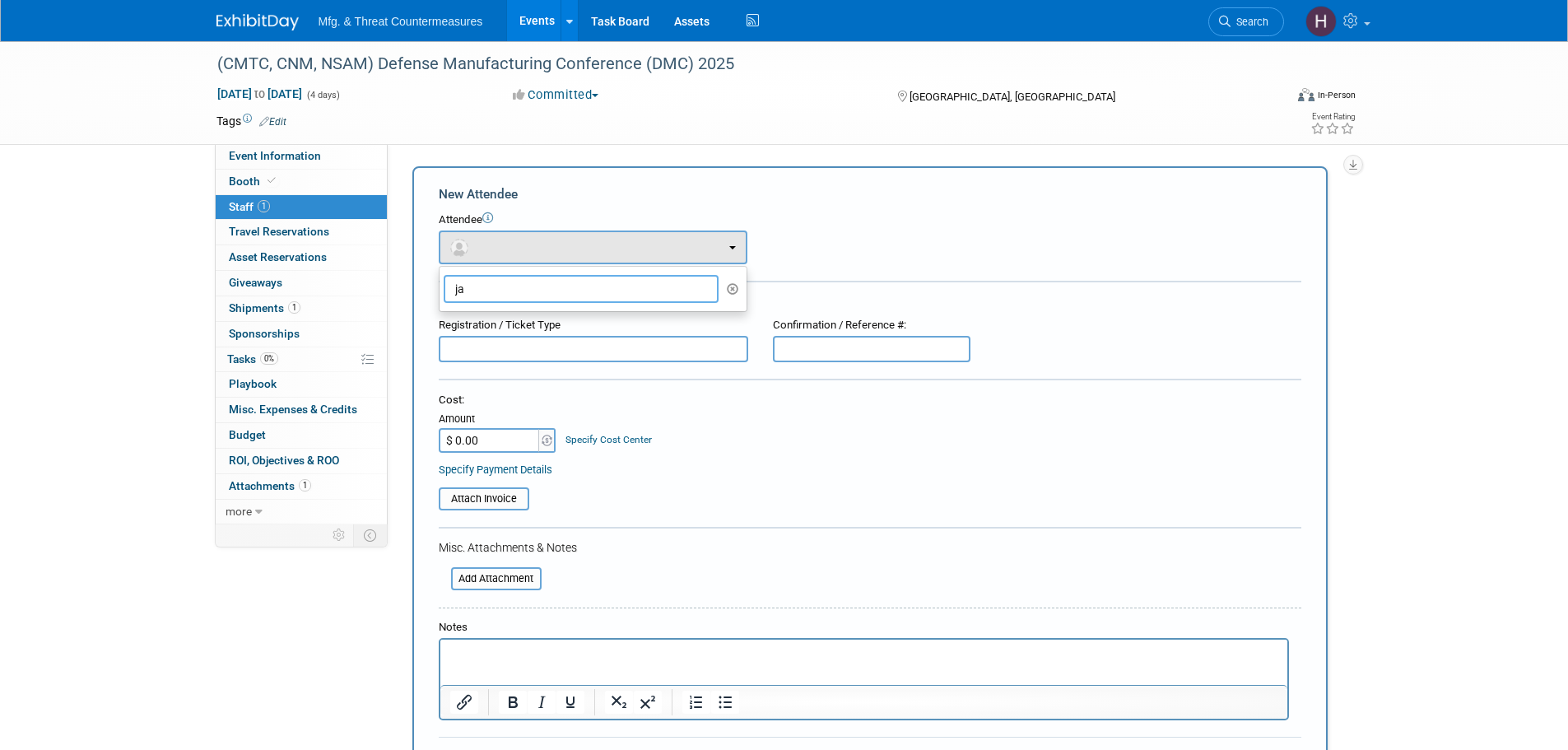
type input "j"
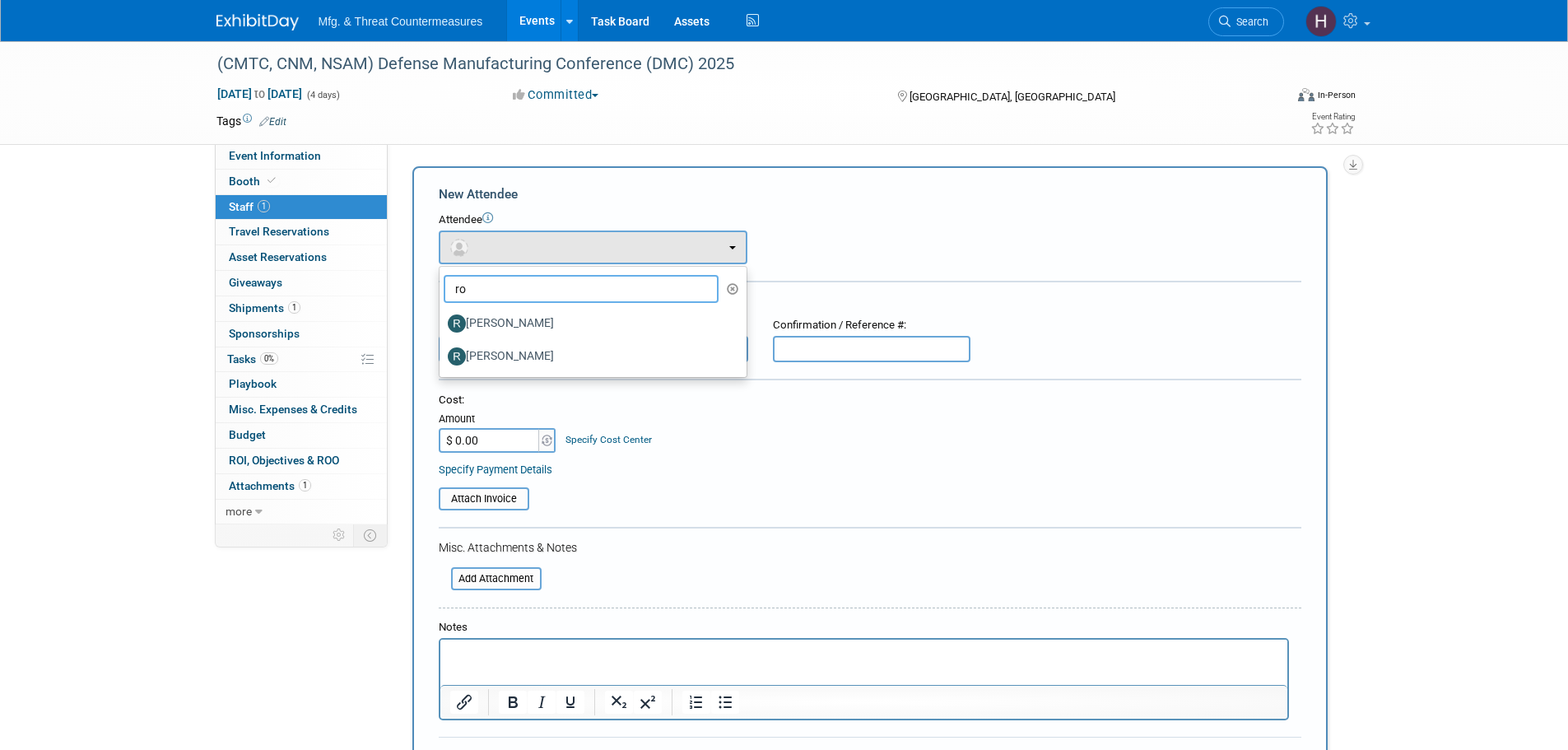
type input "r"
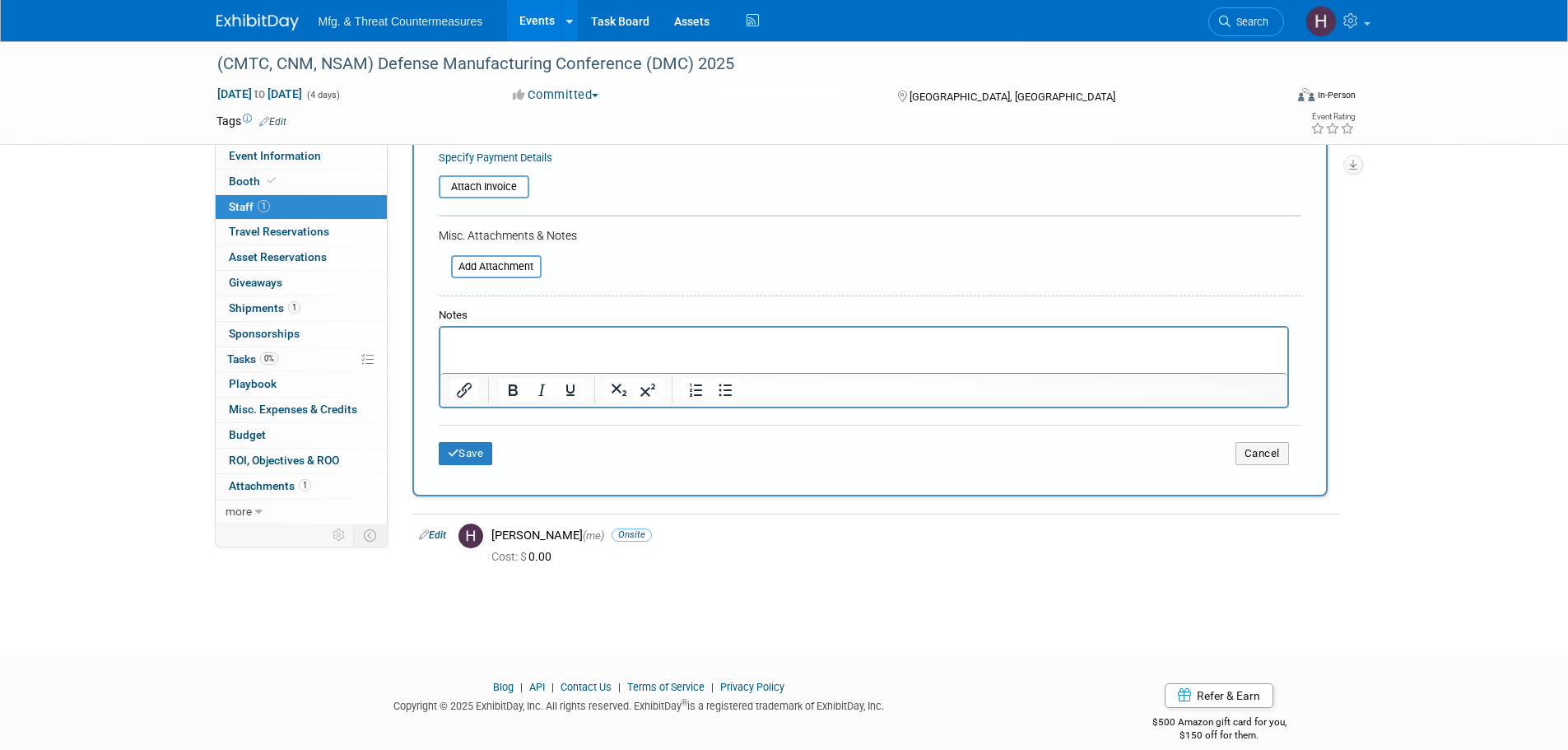
scroll to position [333, 0]
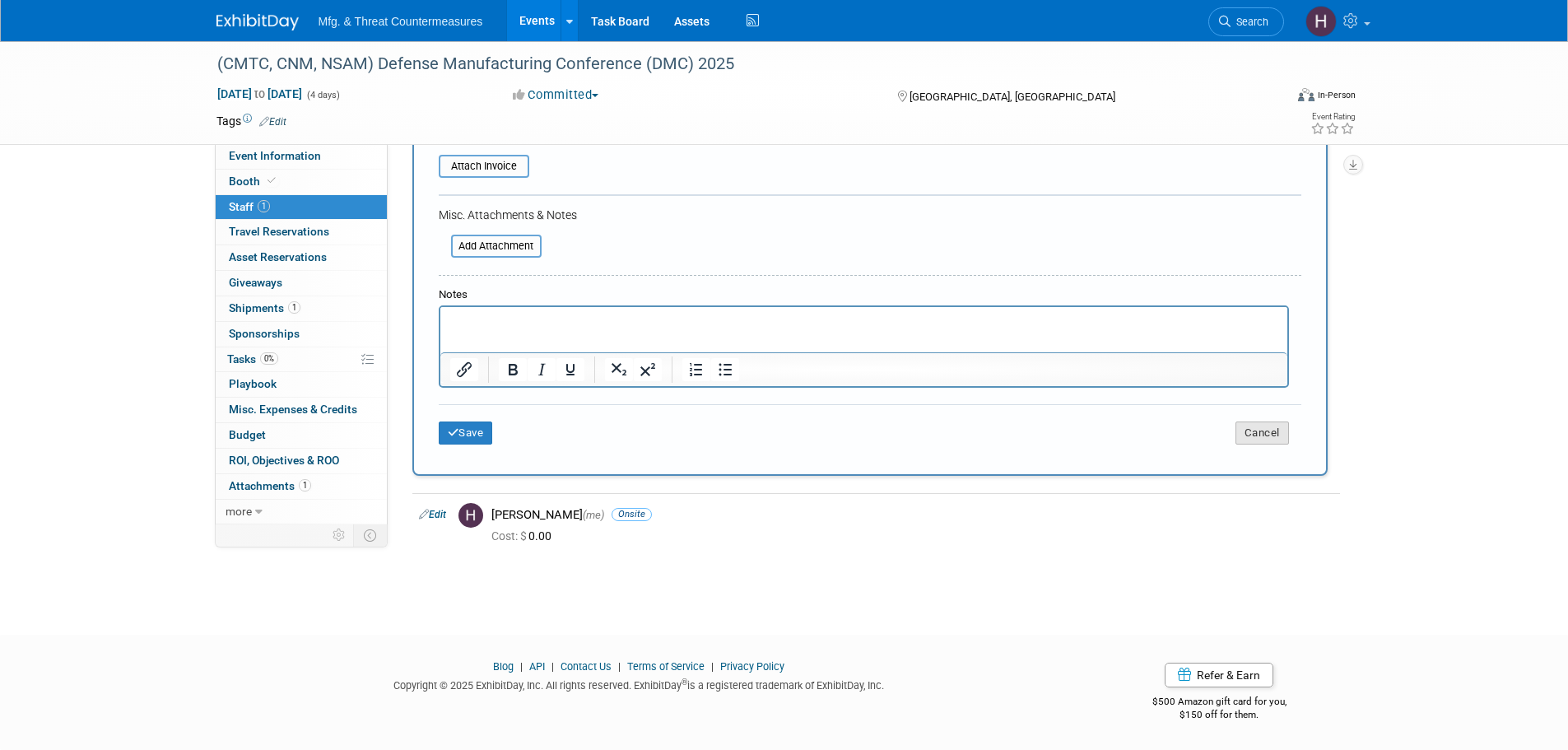
type input "hi"
click at [1263, 433] on button "Cancel" at bounding box center [1262, 433] width 54 height 23
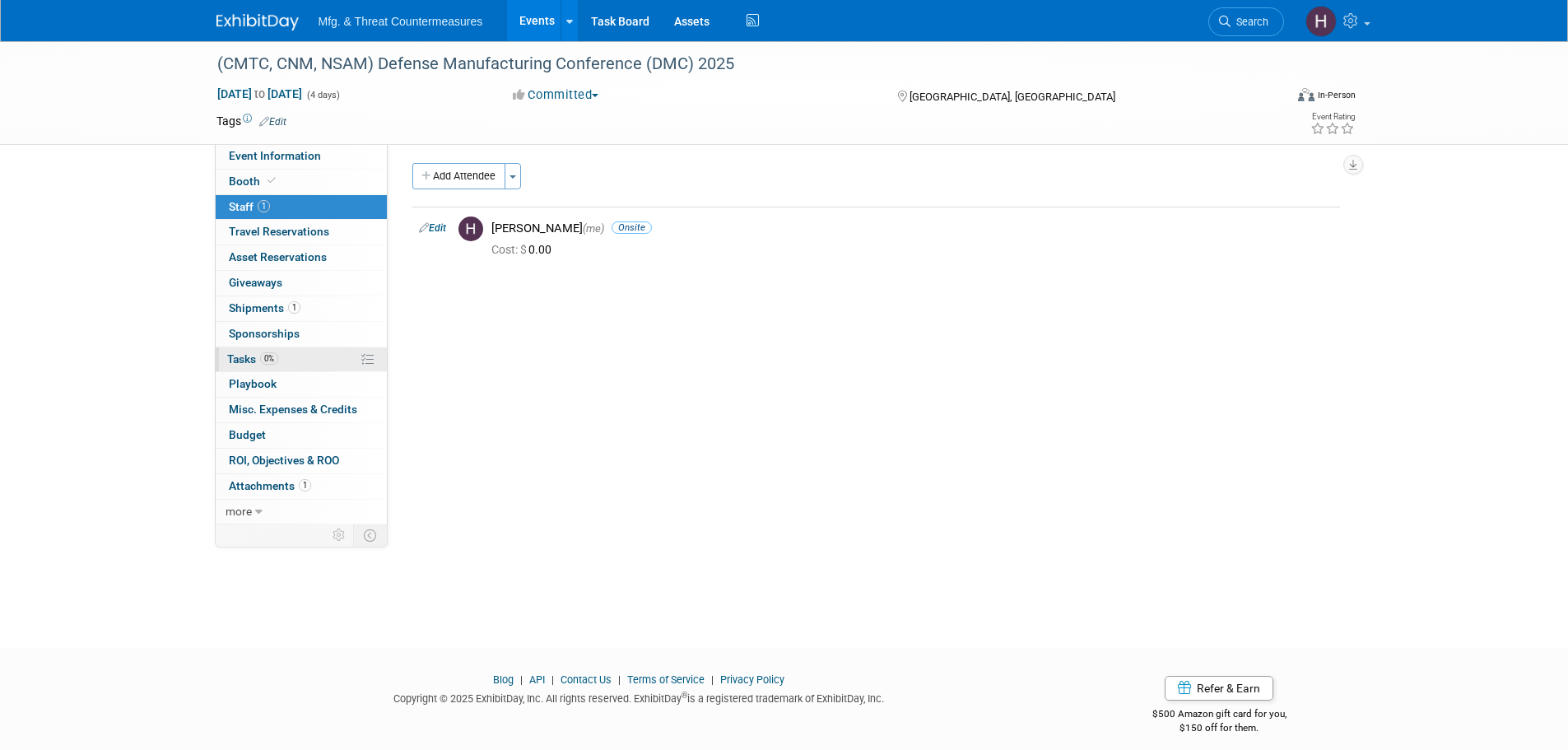
scroll to position [0, 0]
click at [252, 230] on span "Travel Reservations 0" at bounding box center [279, 232] width 100 height 13
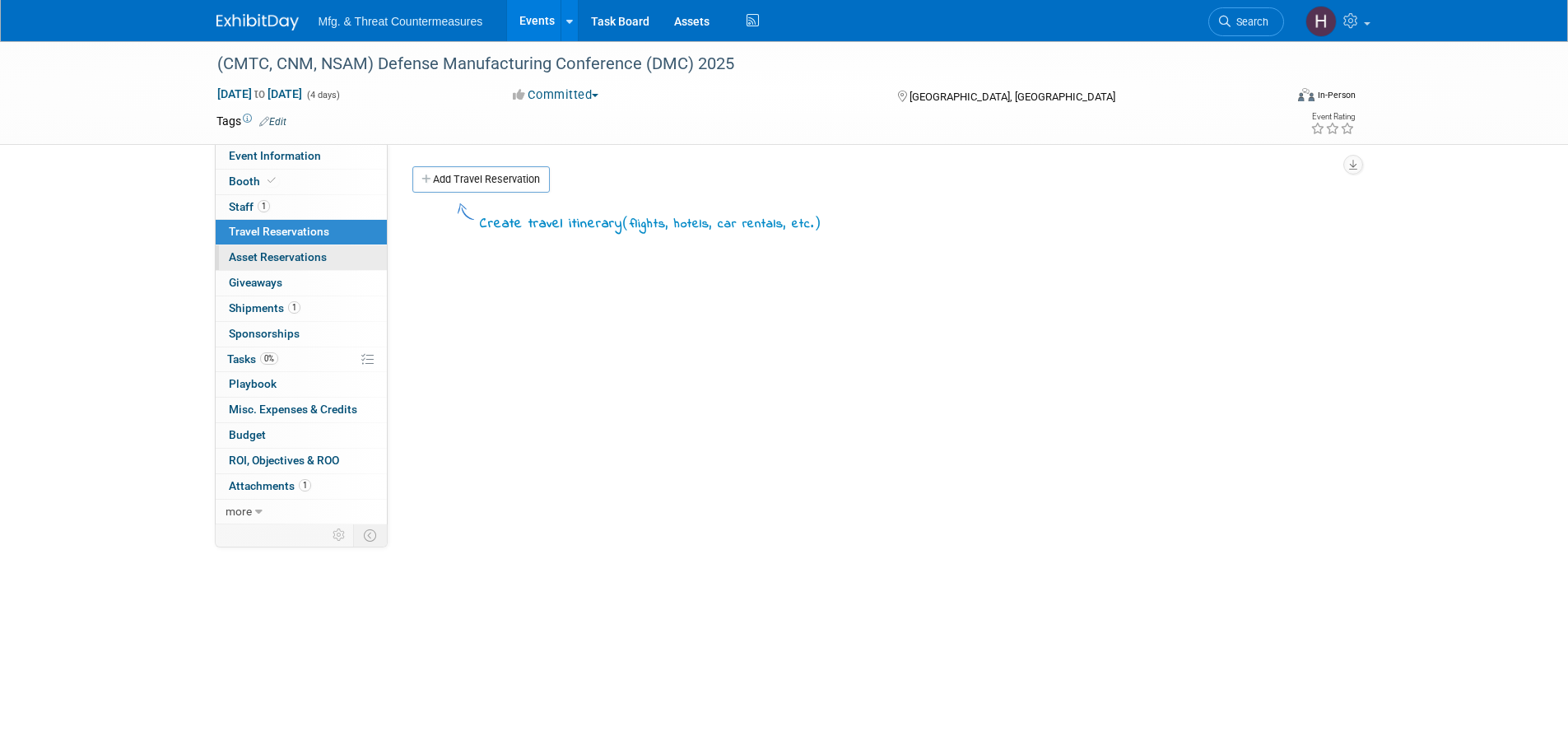
click at [246, 264] on span "Asset Reservations 0" at bounding box center [278, 257] width 98 height 13
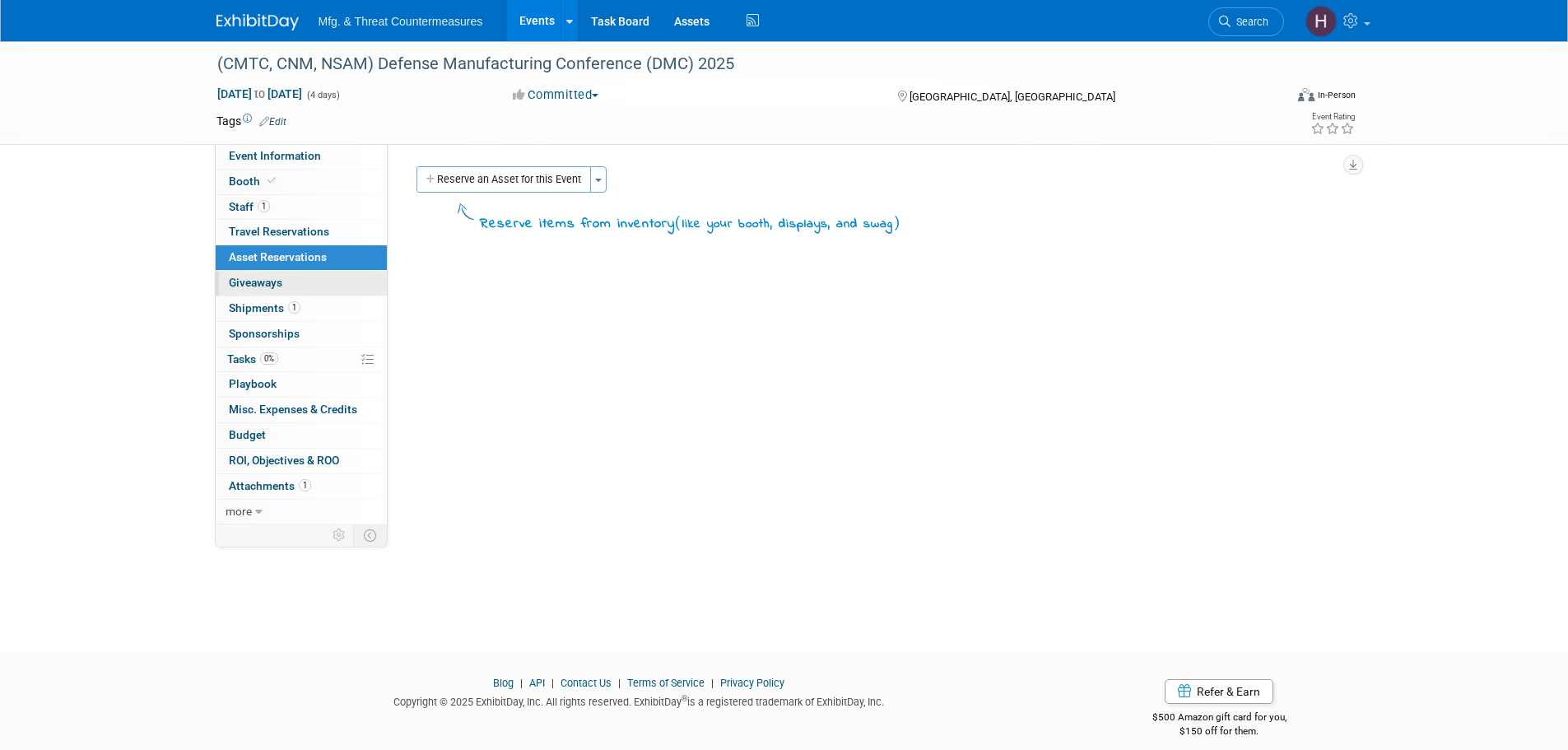
click at [244, 292] on link "0 Giveaways 0" at bounding box center [301, 284] width 171 height 25
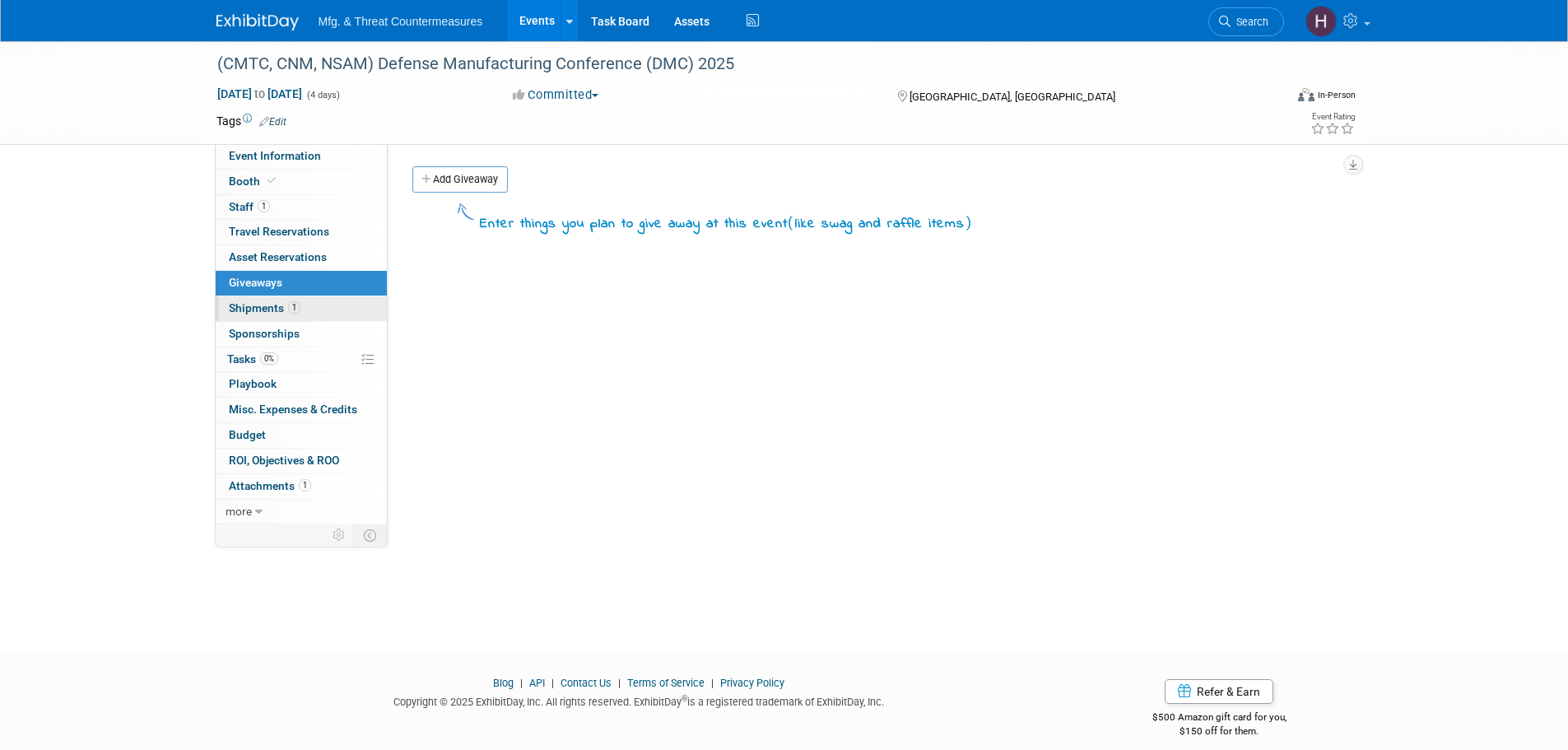
click at [247, 306] on span "Shipments 1" at bounding box center [265, 308] width 72 height 13
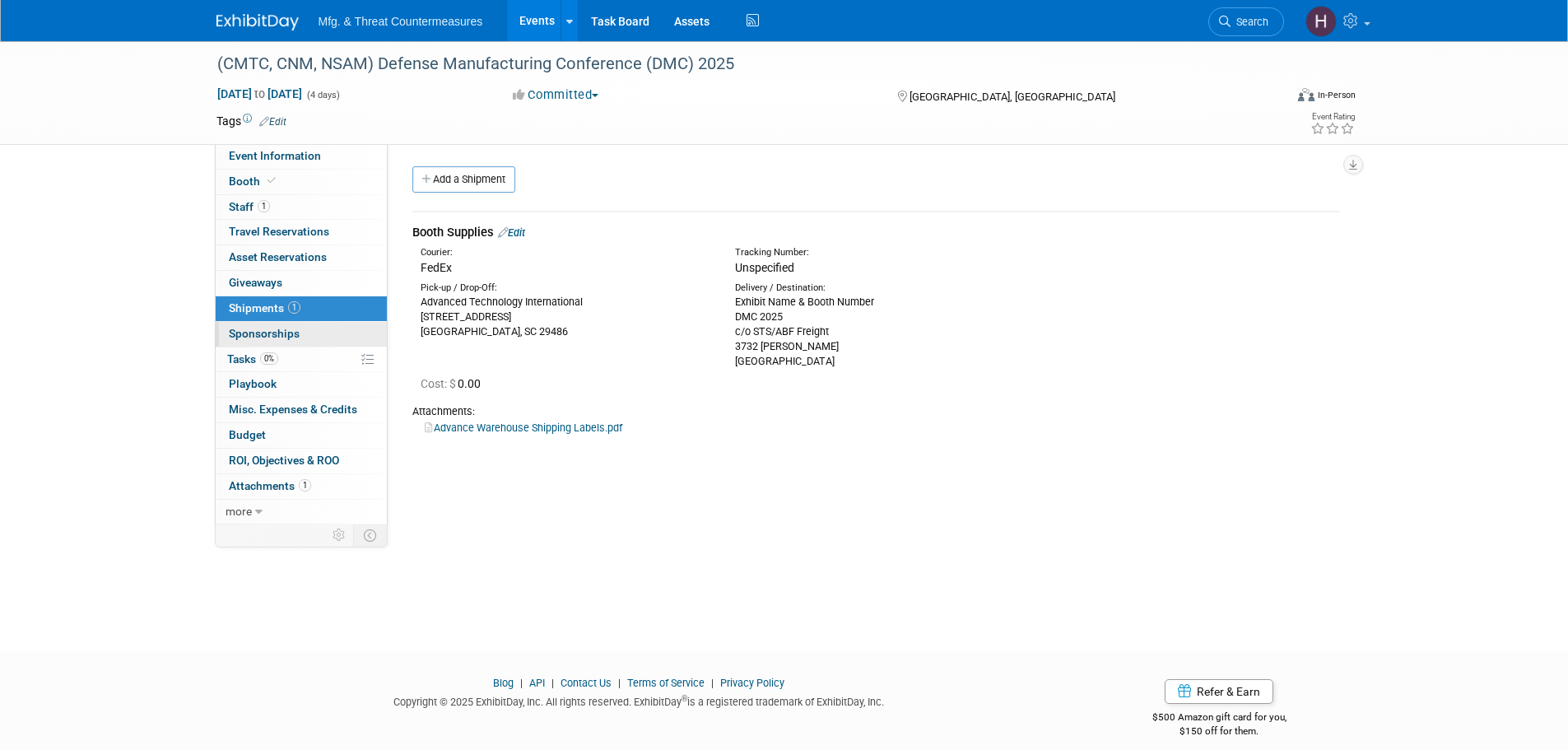
click at [290, 331] on span "Sponsorships 0" at bounding box center [264, 334] width 71 height 13
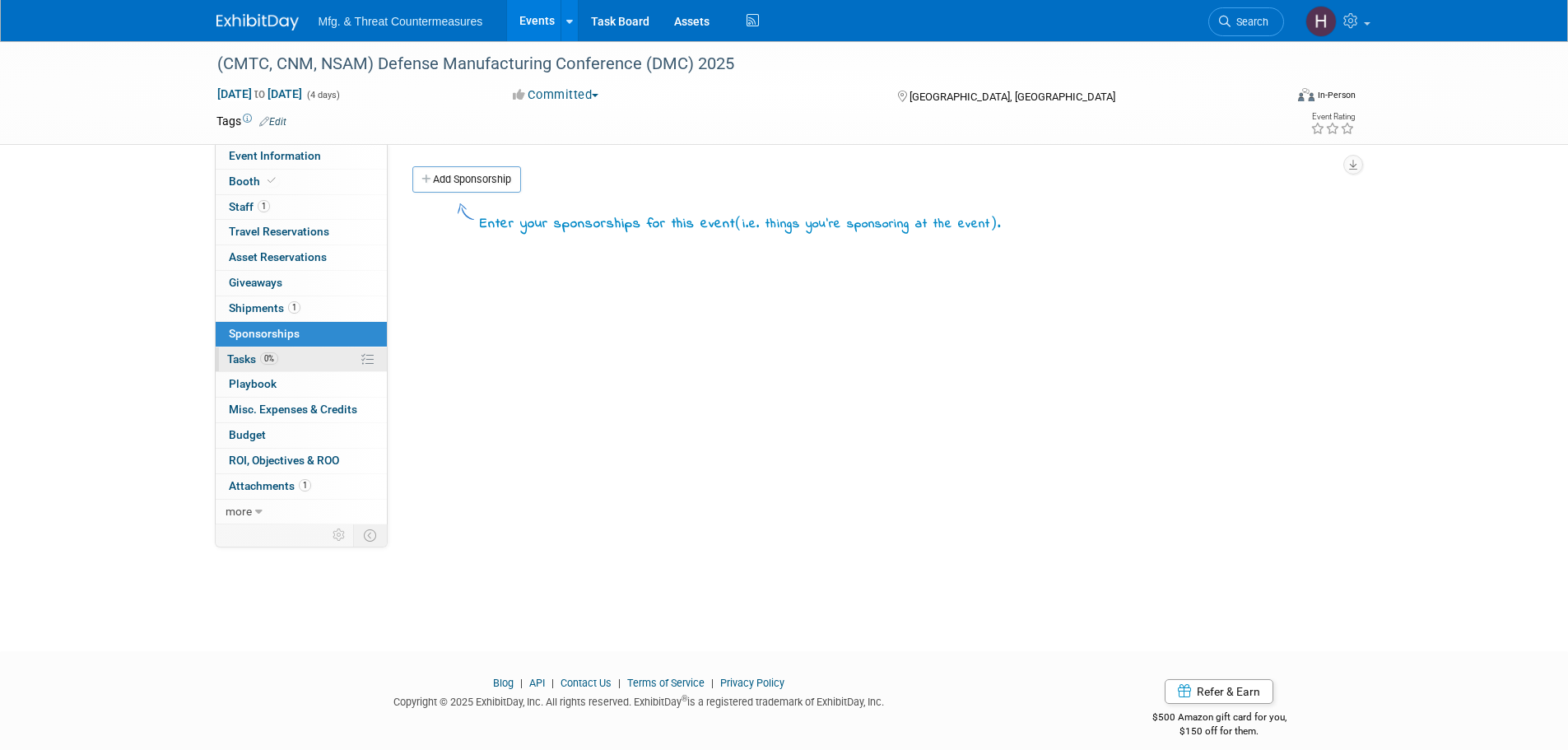
click at [268, 362] on span "0%" at bounding box center [268, 358] width 18 height 12
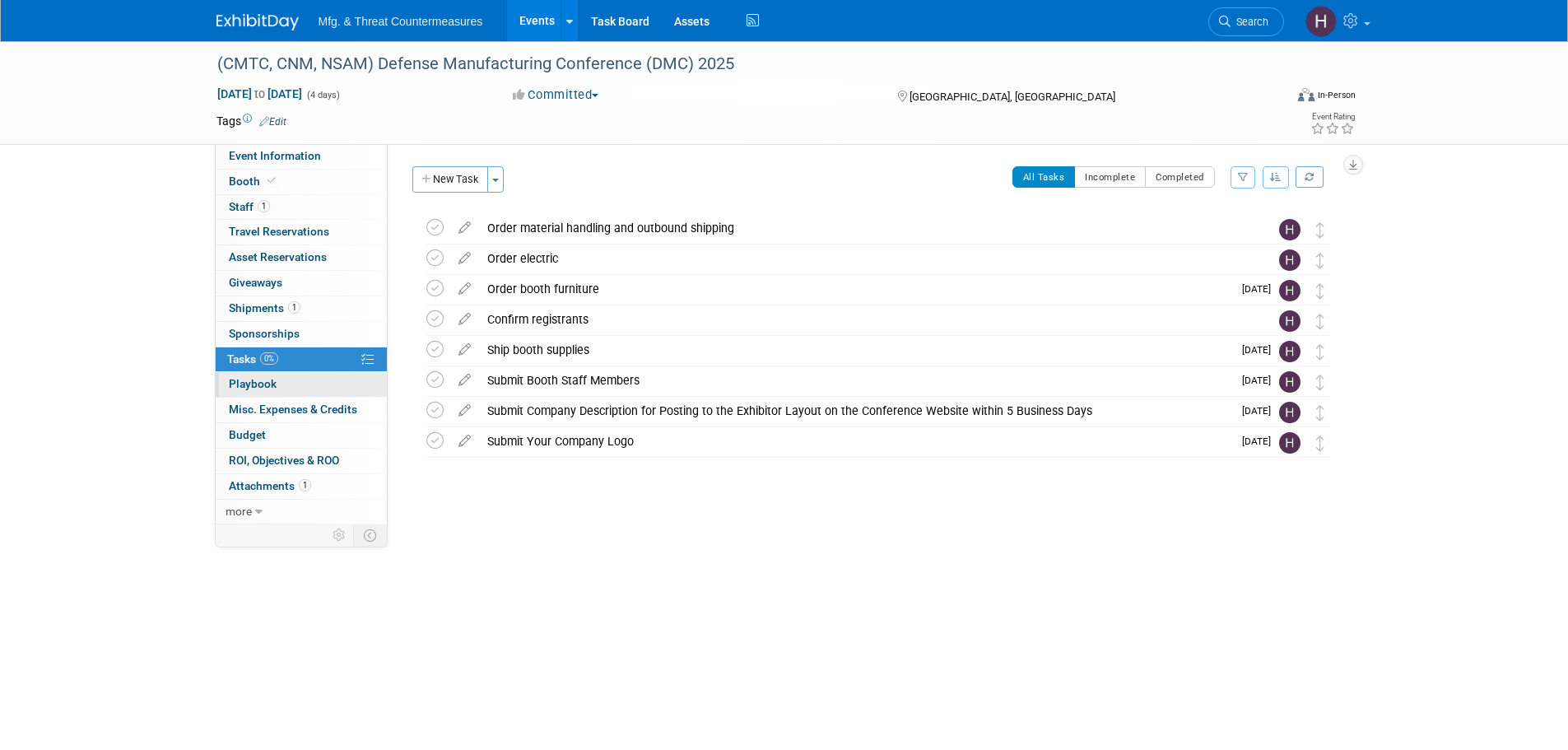
click at [288, 387] on link "0 Playbook 0" at bounding box center [301, 385] width 171 height 25
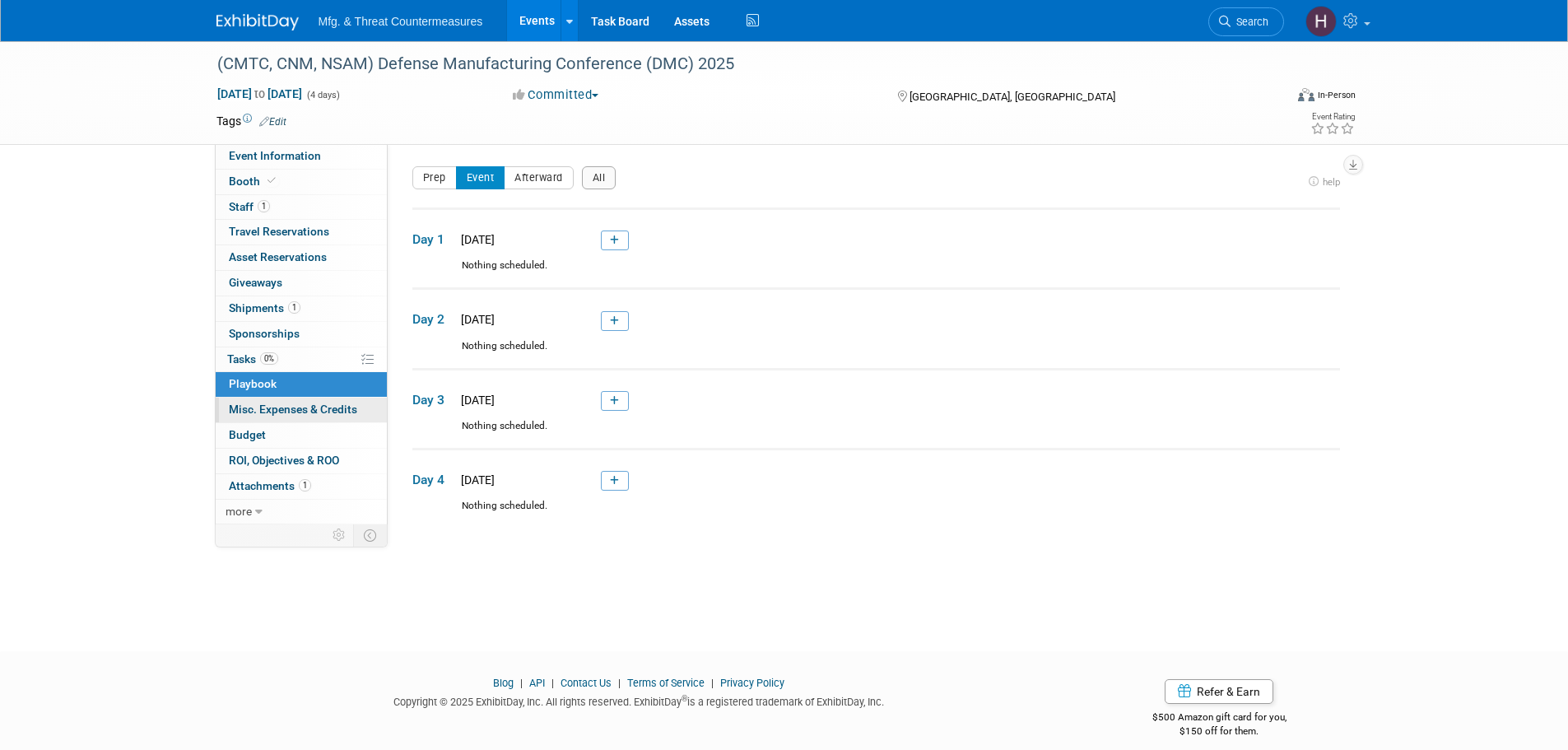
click at [319, 423] on link "0 Misc. Expenses & Credits 0" at bounding box center [301, 410] width 171 height 25
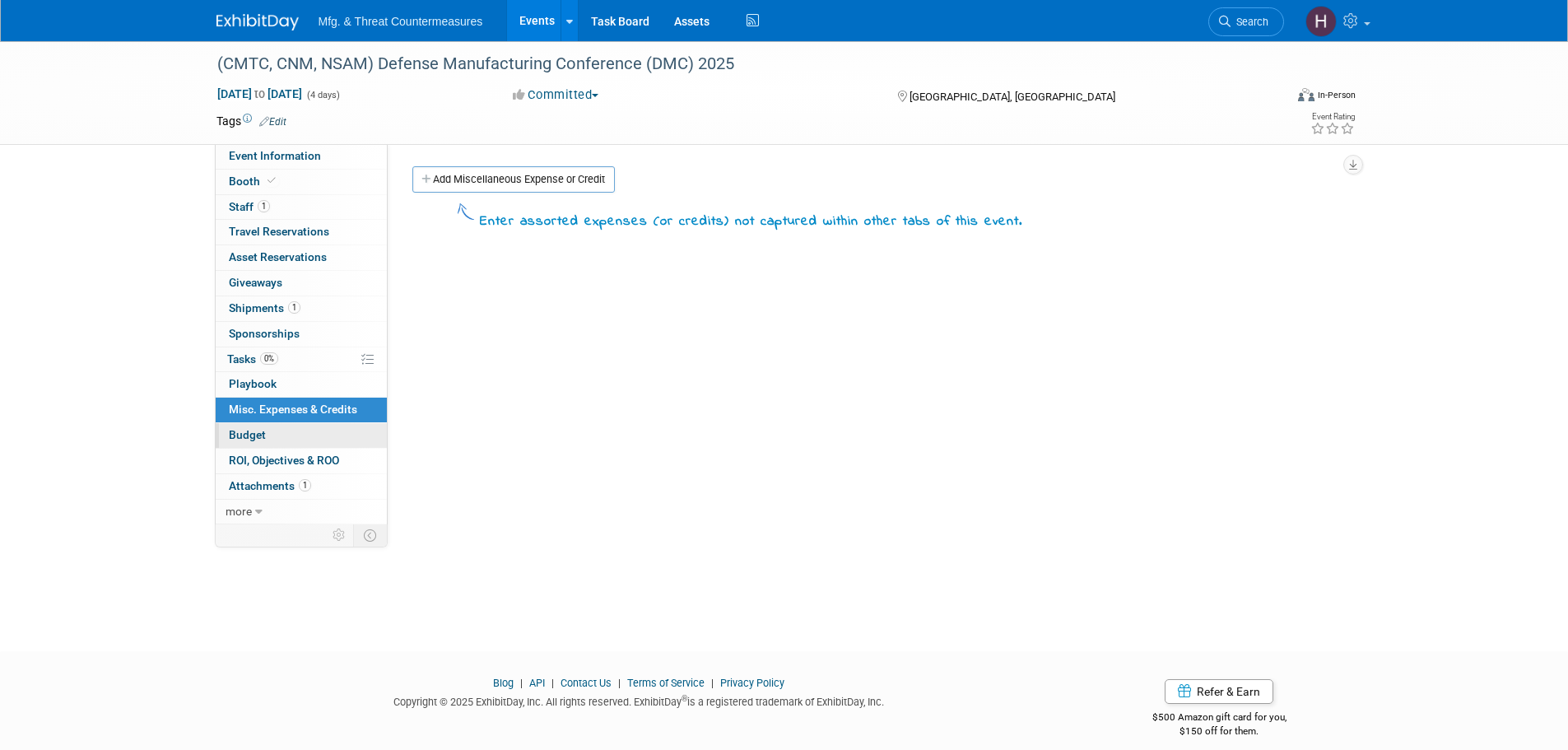
click at [308, 439] on link "Budget" at bounding box center [301, 436] width 171 height 25
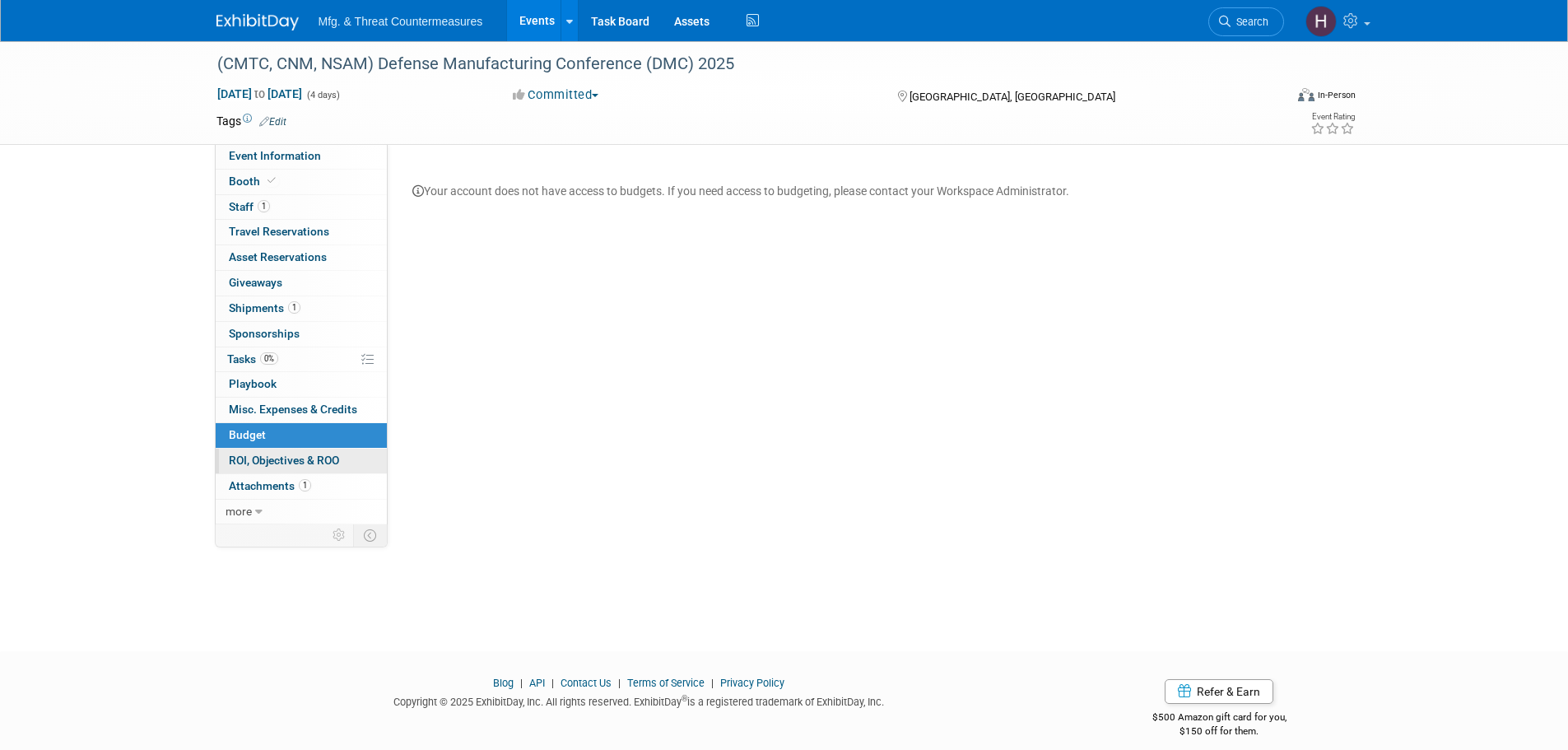
click at [309, 468] on link "0 ROI, Objectives & ROO 0" at bounding box center [301, 462] width 171 height 25
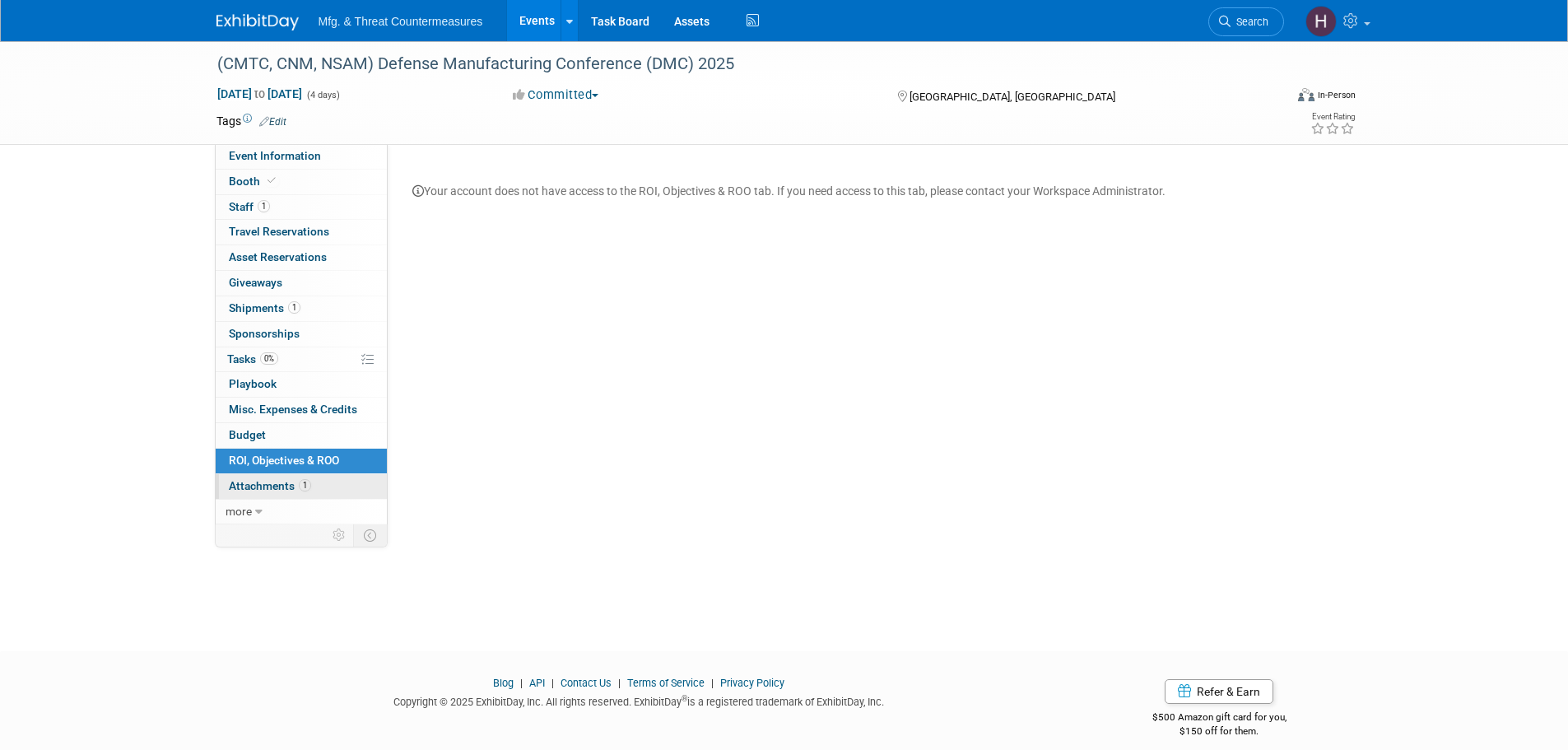
click at [295, 488] on span "Attachments 1" at bounding box center [269, 486] width 82 height 13
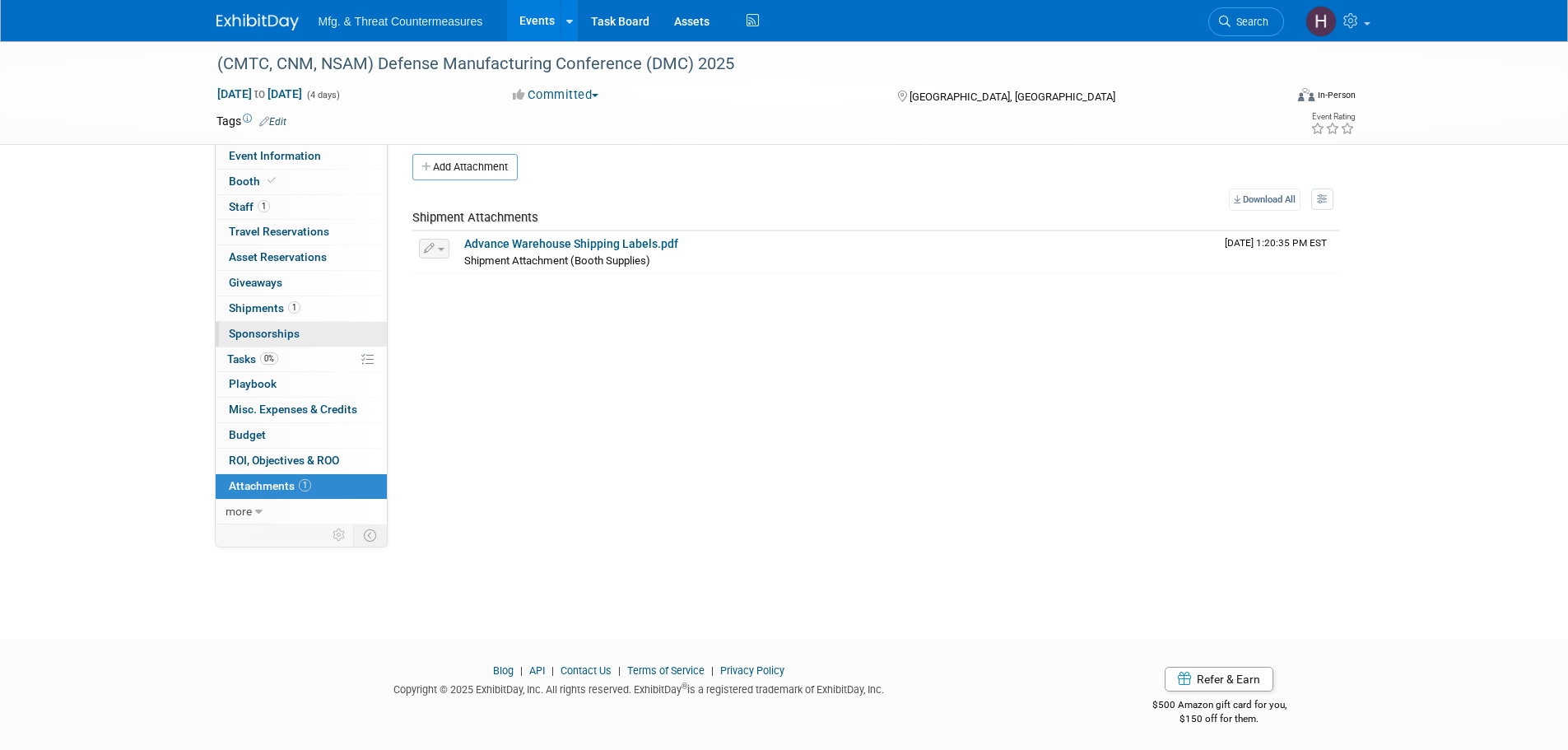
scroll to position [16, 0]
